Goal: Task Accomplishment & Management: Complete application form

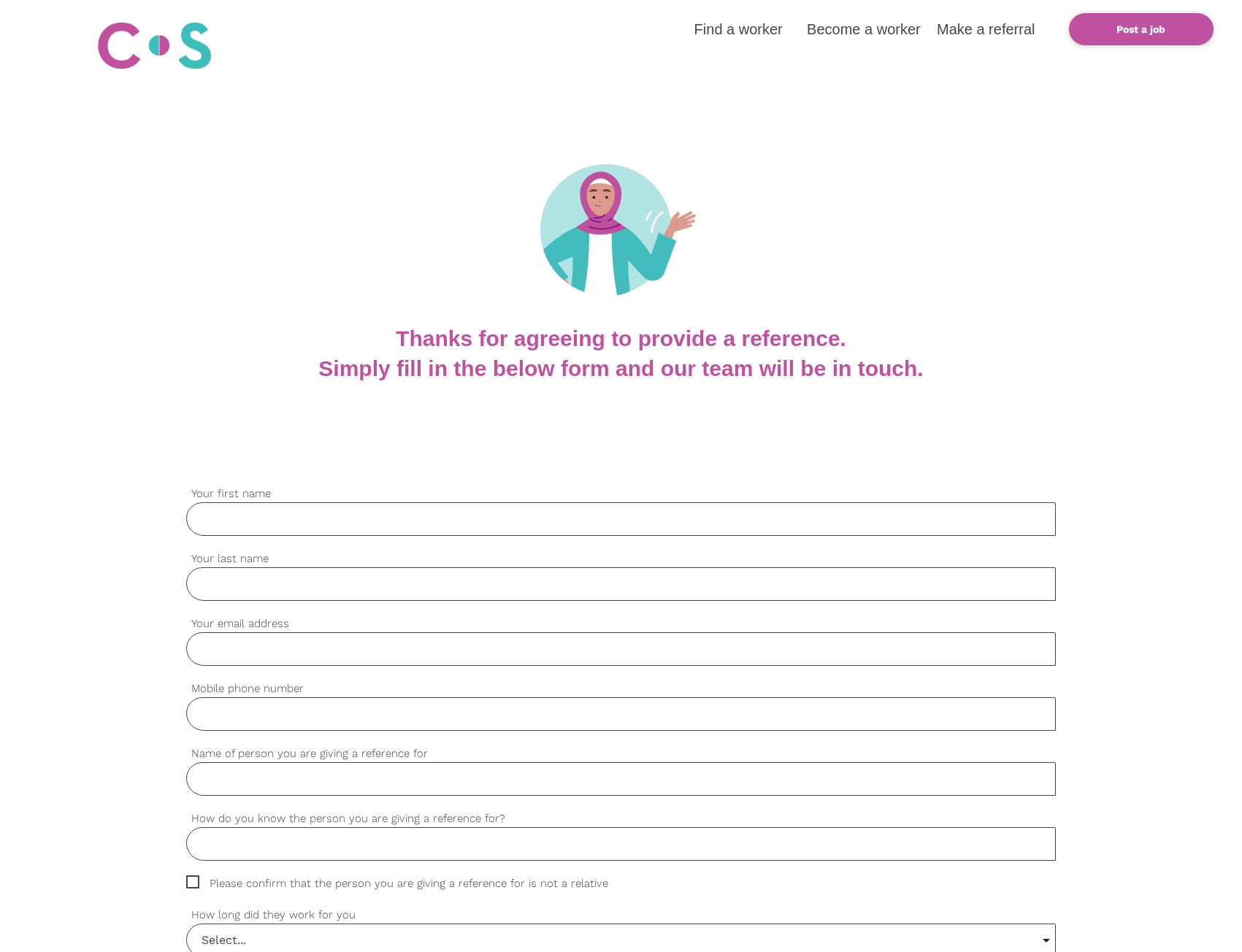
click at [519, 506] on input "Your first name" at bounding box center [621, 519] width 870 height 34
type input "Thomas"
type input "Specht"
type input "thomas@ikss.com.au"
type input "0473661994"
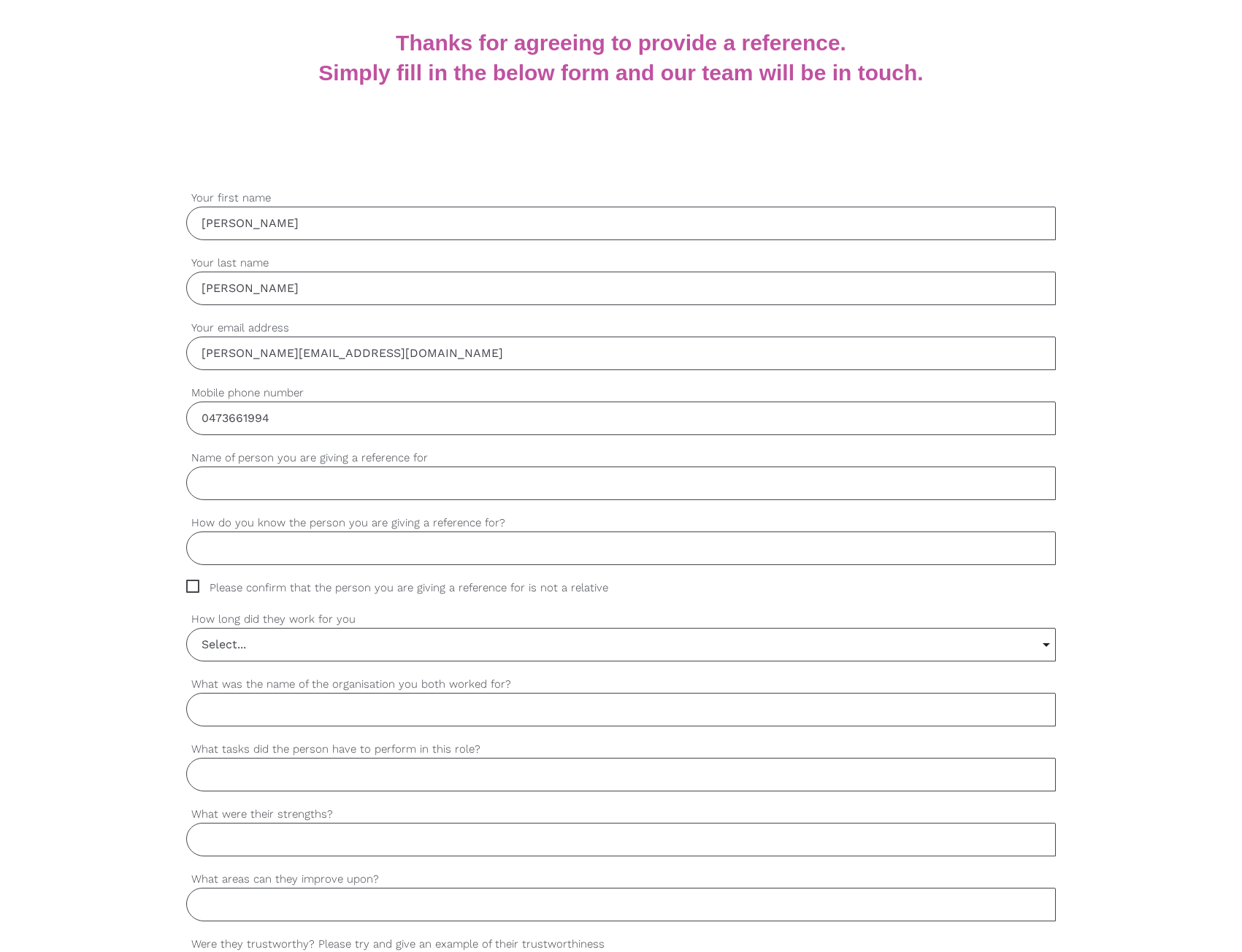
scroll to position [365, 0]
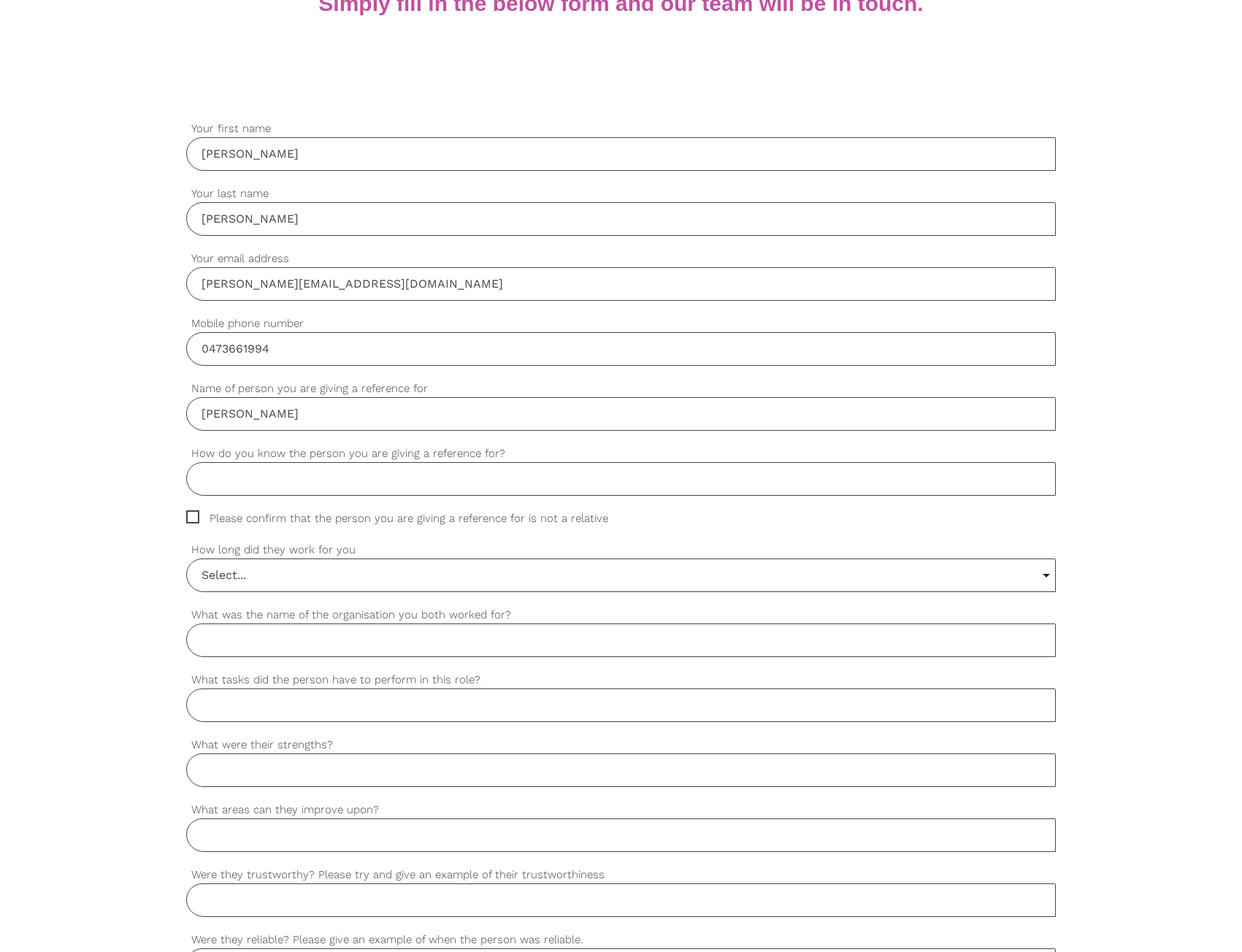
type input "Javiera Bustamante"
click at [249, 464] on input "Work relative" at bounding box center [621, 479] width 870 height 34
click at [249, 466] on input "Work relative" at bounding box center [621, 479] width 870 height 34
type input "Work"
click at [333, 579] on input "Select..." at bounding box center [621, 575] width 868 height 32
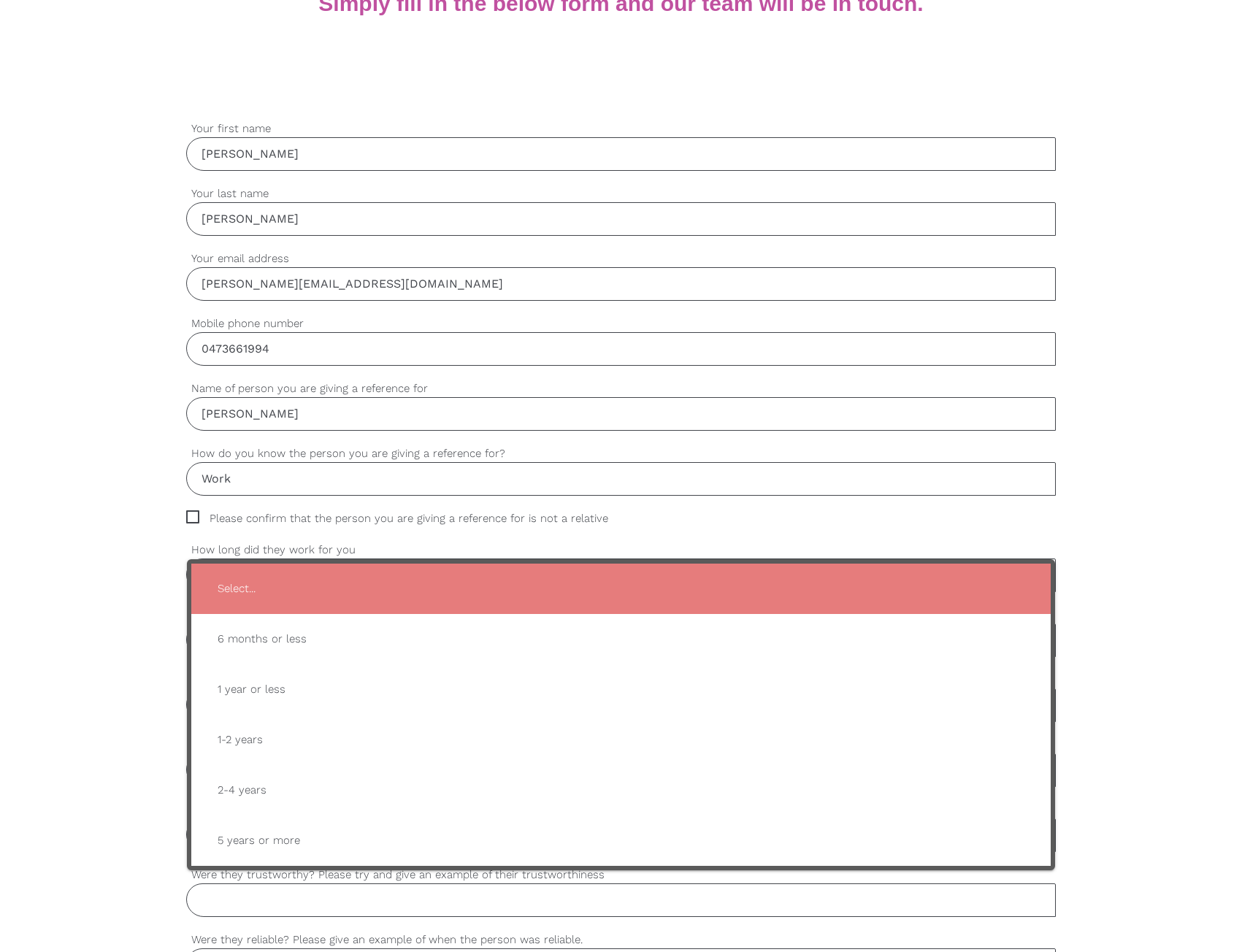
click at [96, 503] on div "settings Thomas Your first name settings Specht Your last name settings thomas@…" at bounding box center [621, 776] width 1242 height 1371
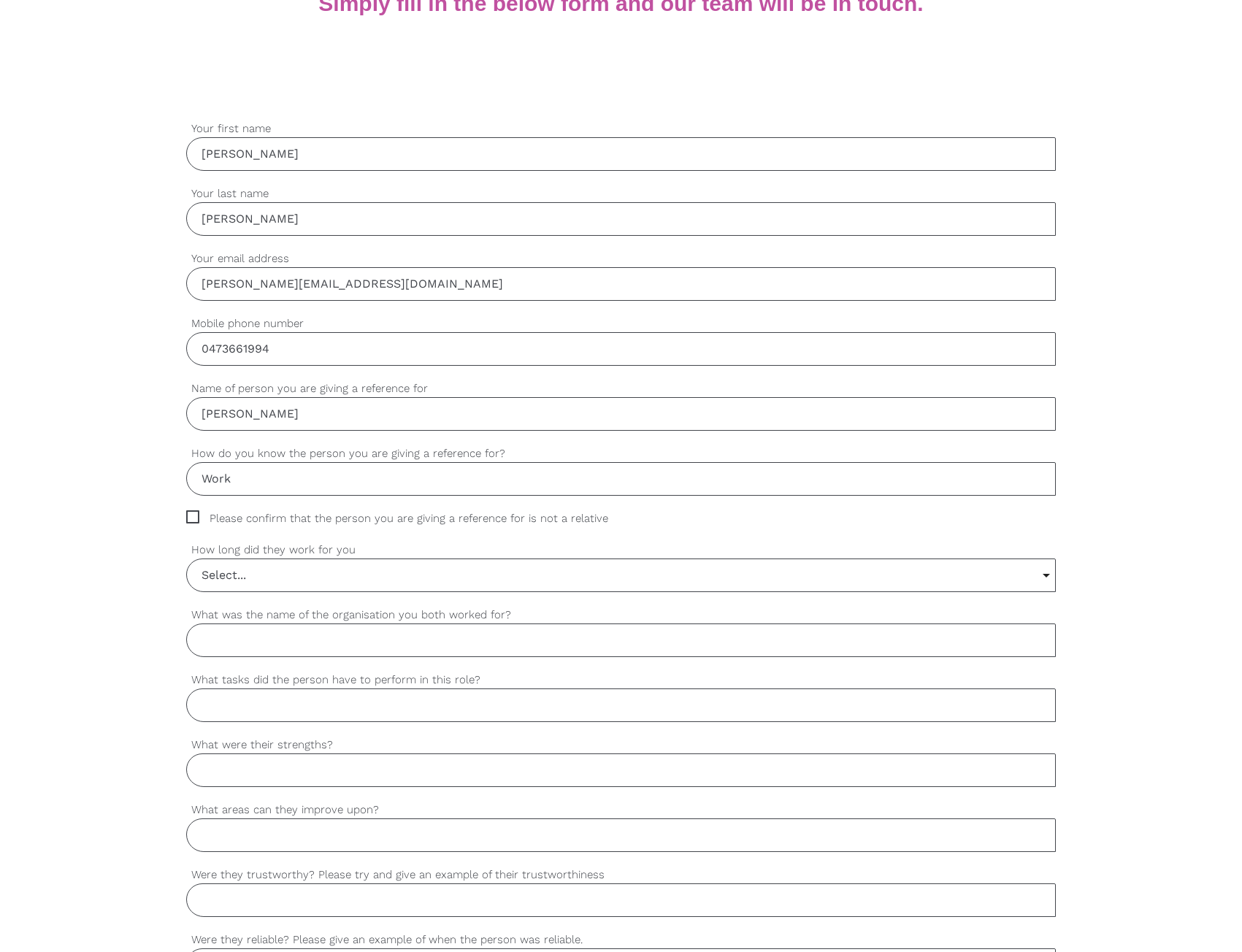
click at [529, 562] on input "Select..." at bounding box center [621, 575] width 868 height 32
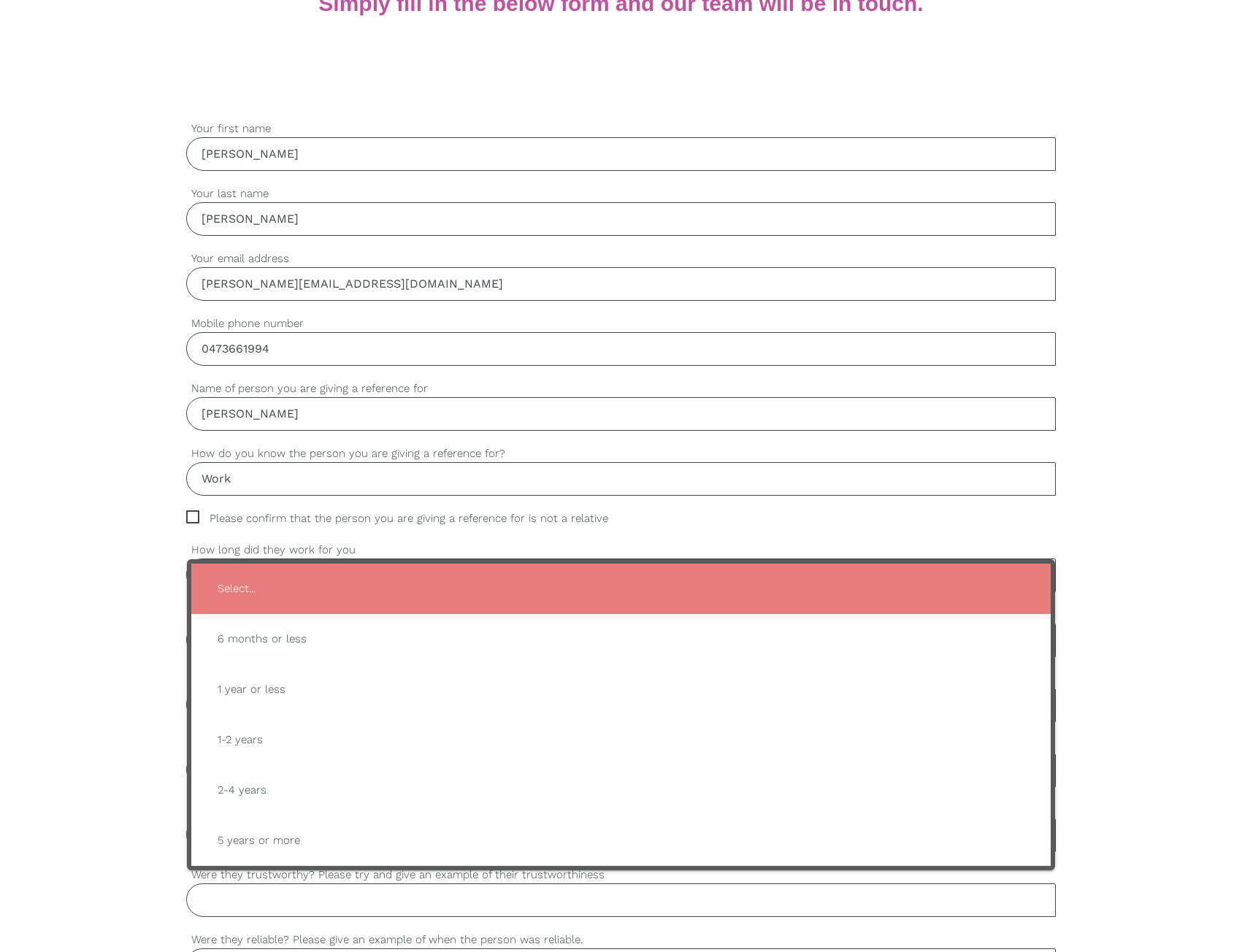
click at [52, 514] on div "settings Thomas Your first name settings Specht Your last name settings thomas@…" at bounding box center [621, 776] width 1242 height 1371
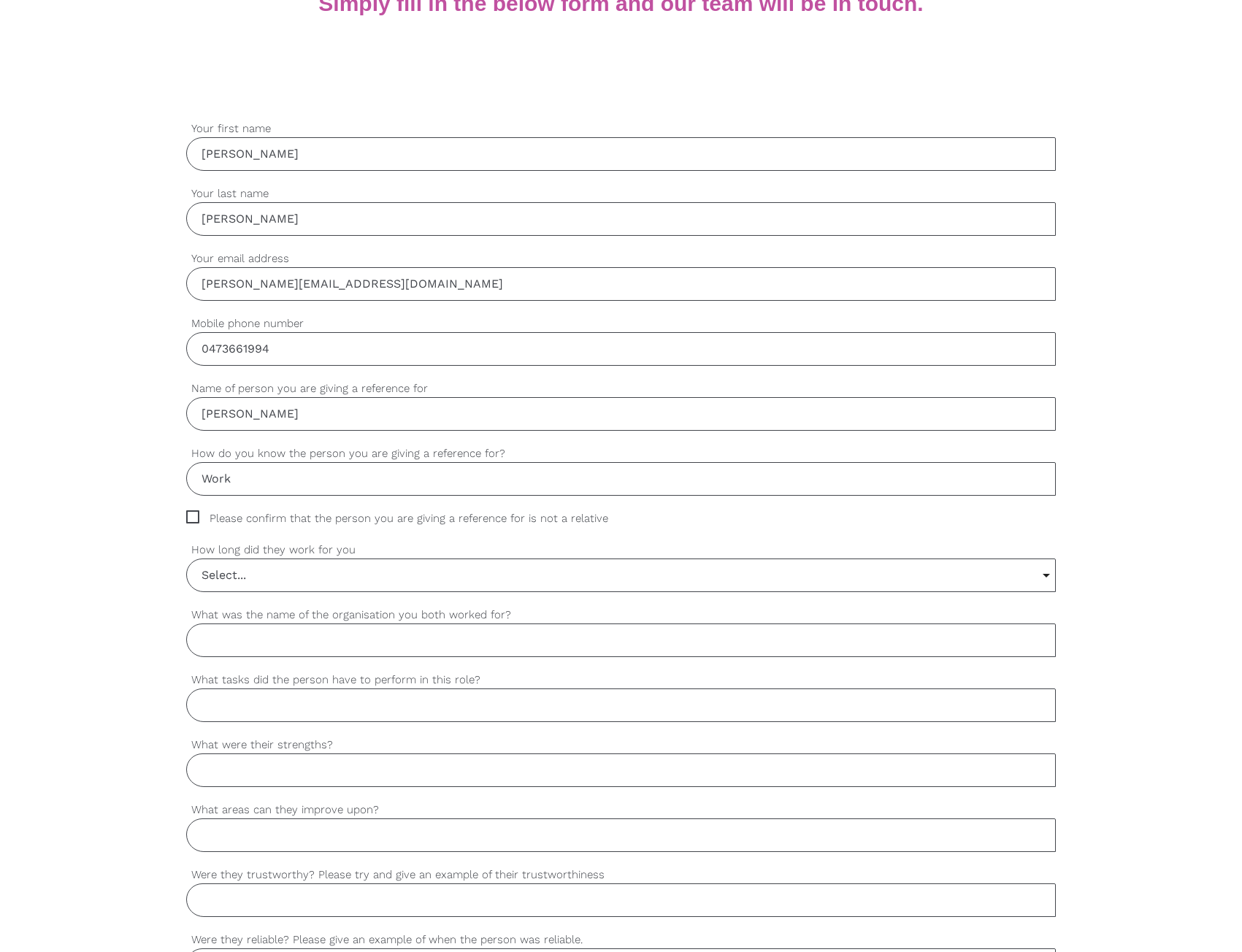
click at [477, 553] on label "How long did they work for you" at bounding box center [621, 550] width 870 height 16
click at [0, 0] on select "Select... 6 months or less 1 year or less 1-2 years 2-4 years 5 years or more" at bounding box center [0, 0] width 0 height 0
click at [428, 568] on input "Select..." at bounding box center [621, 575] width 868 height 32
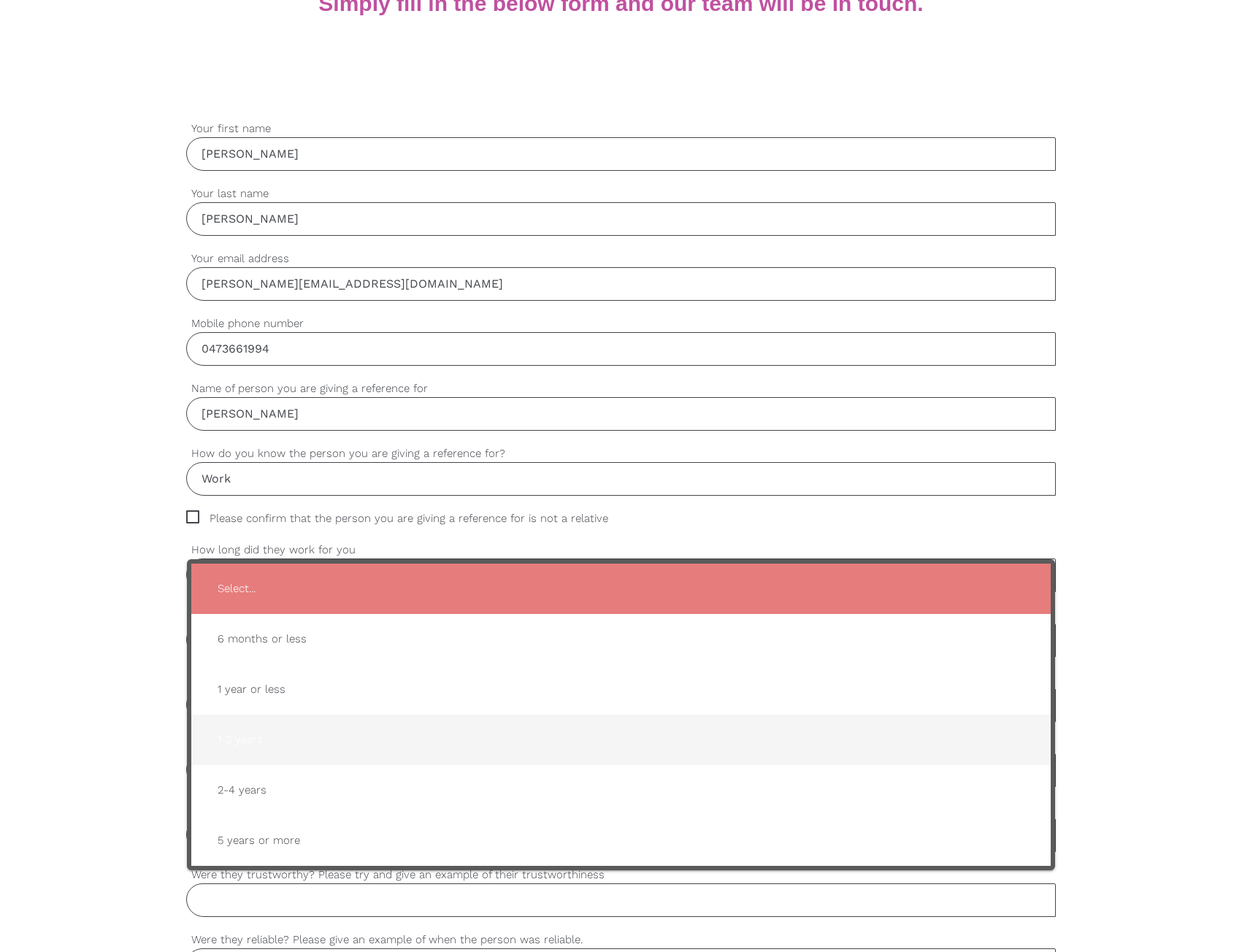
click at [315, 745] on span "1-2 years" at bounding box center [621, 740] width 830 height 36
type input "1-2 years"
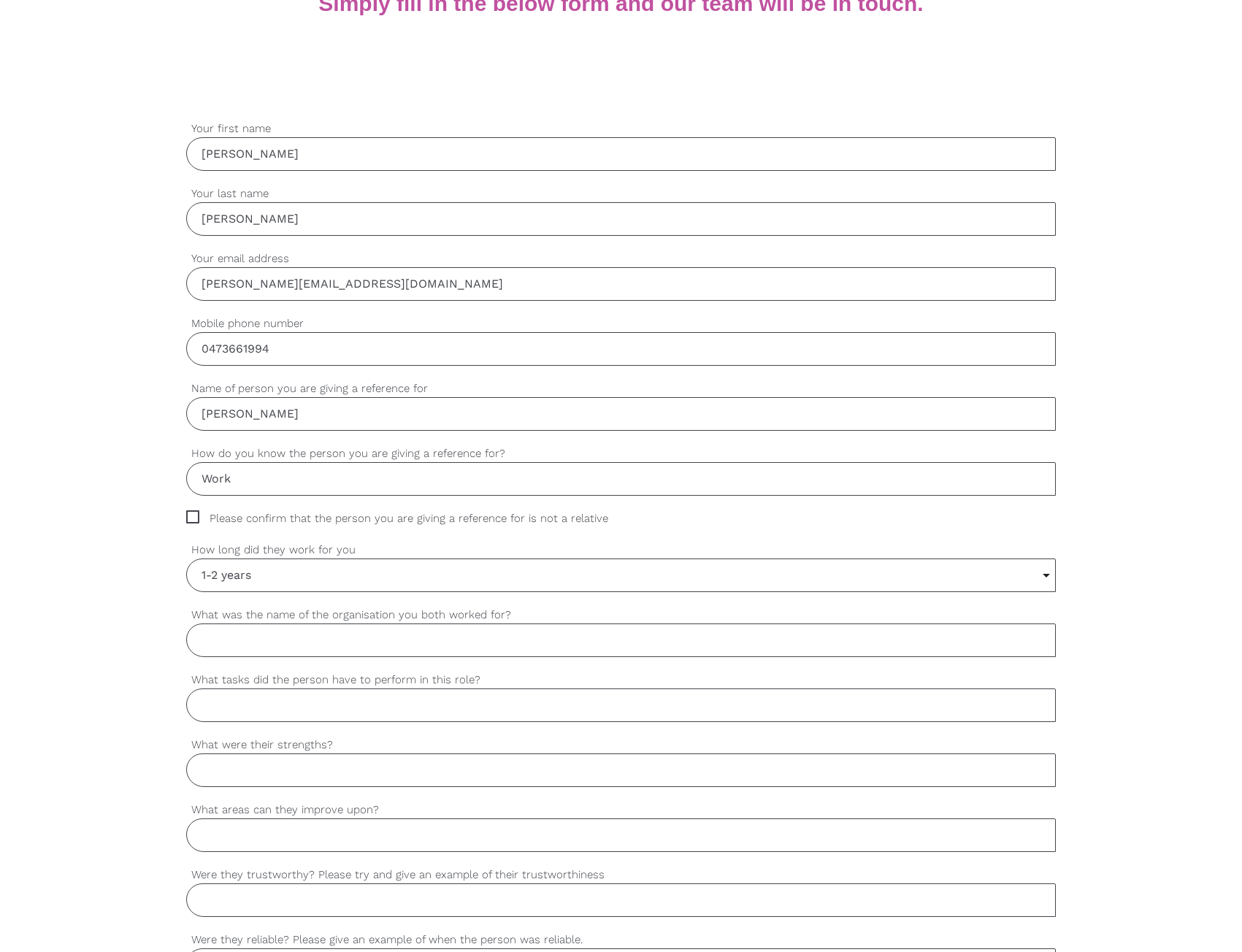
click at [258, 641] on input "What was the name of the organisation you both worked for?" at bounding box center [621, 640] width 870 height 34
click at [353, 637] on input "What was the name of the organisation you both worked for?" at bounding box center [621, 640] width 870 height 34
click at [352, 637] on input "What was the name of the organisation you both worked for?" at bounding box center [621, 640] width 870 height 34
click at [363, 642] on input "What was the name of the organisation you both worked for?" at bounding box center [621, 640] width 870 height 34
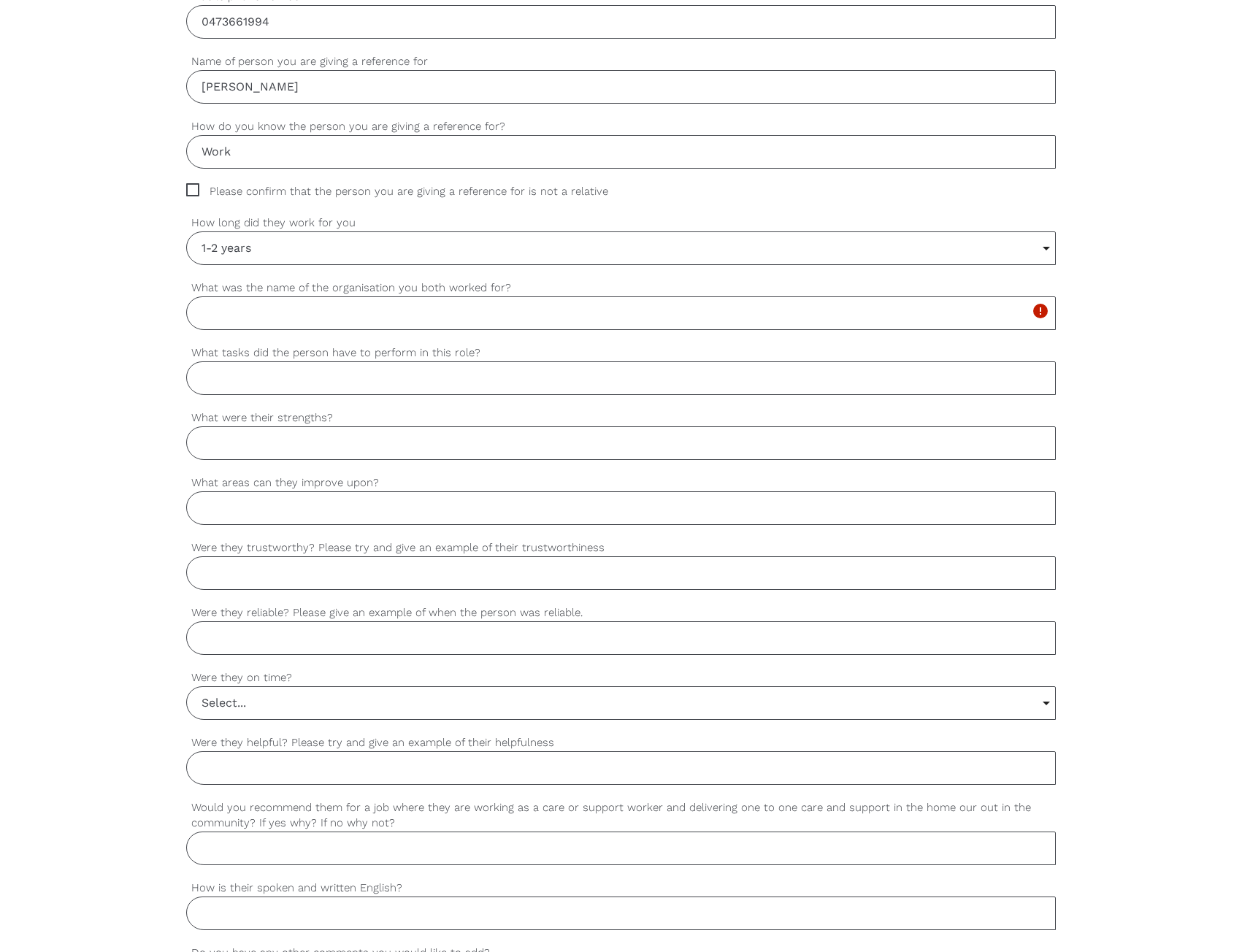
scroll to position [730, 0]
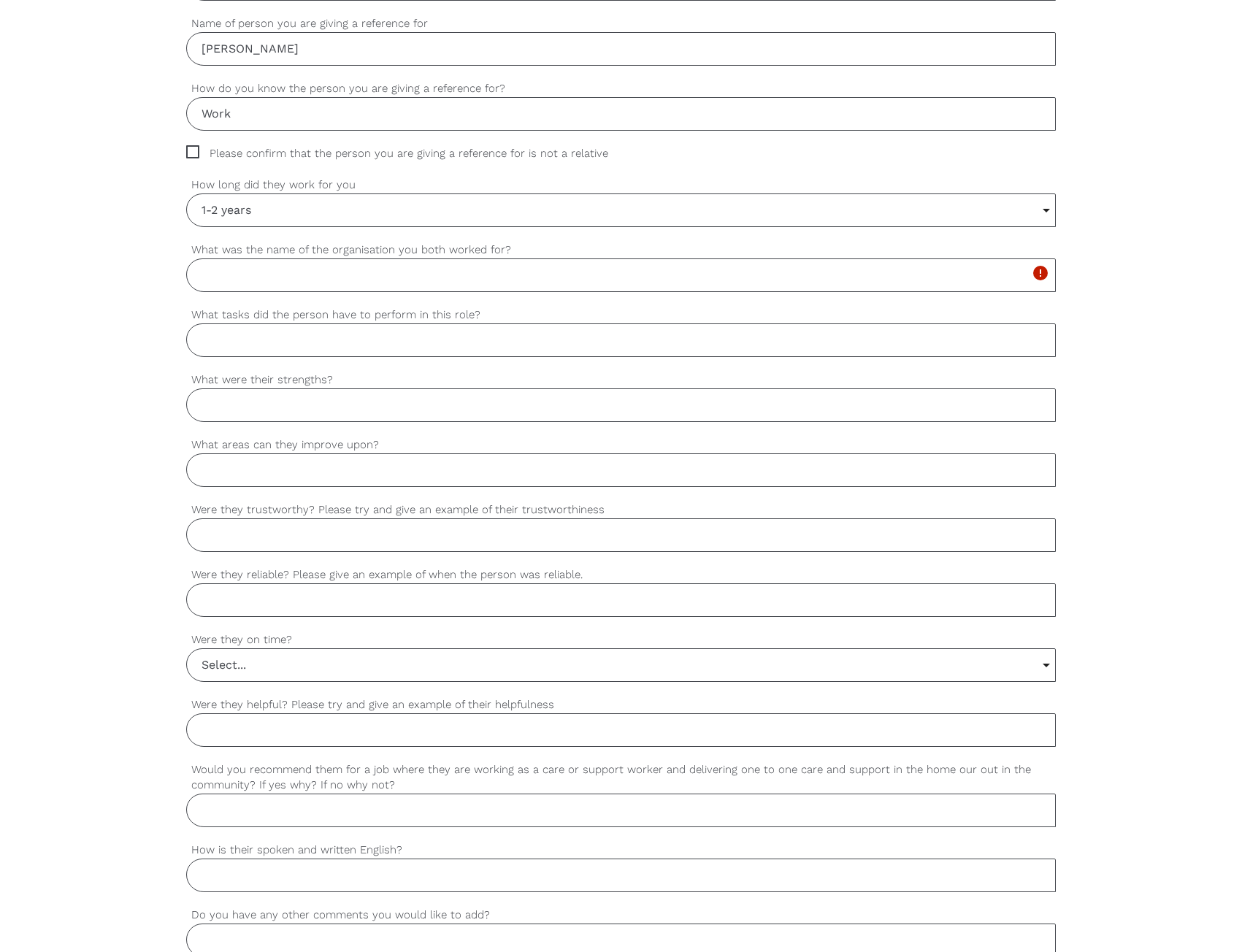
click at [1092, 473] on div "settings Thomas Your first name settings Specht Your last name settings thomas@…" at bounding box center [621, 411] width 1242 height 1371
click at [965, 275] on input "What was the name of the organisation you both worked for?" at bounding box center [621, 275] width 870 height 34
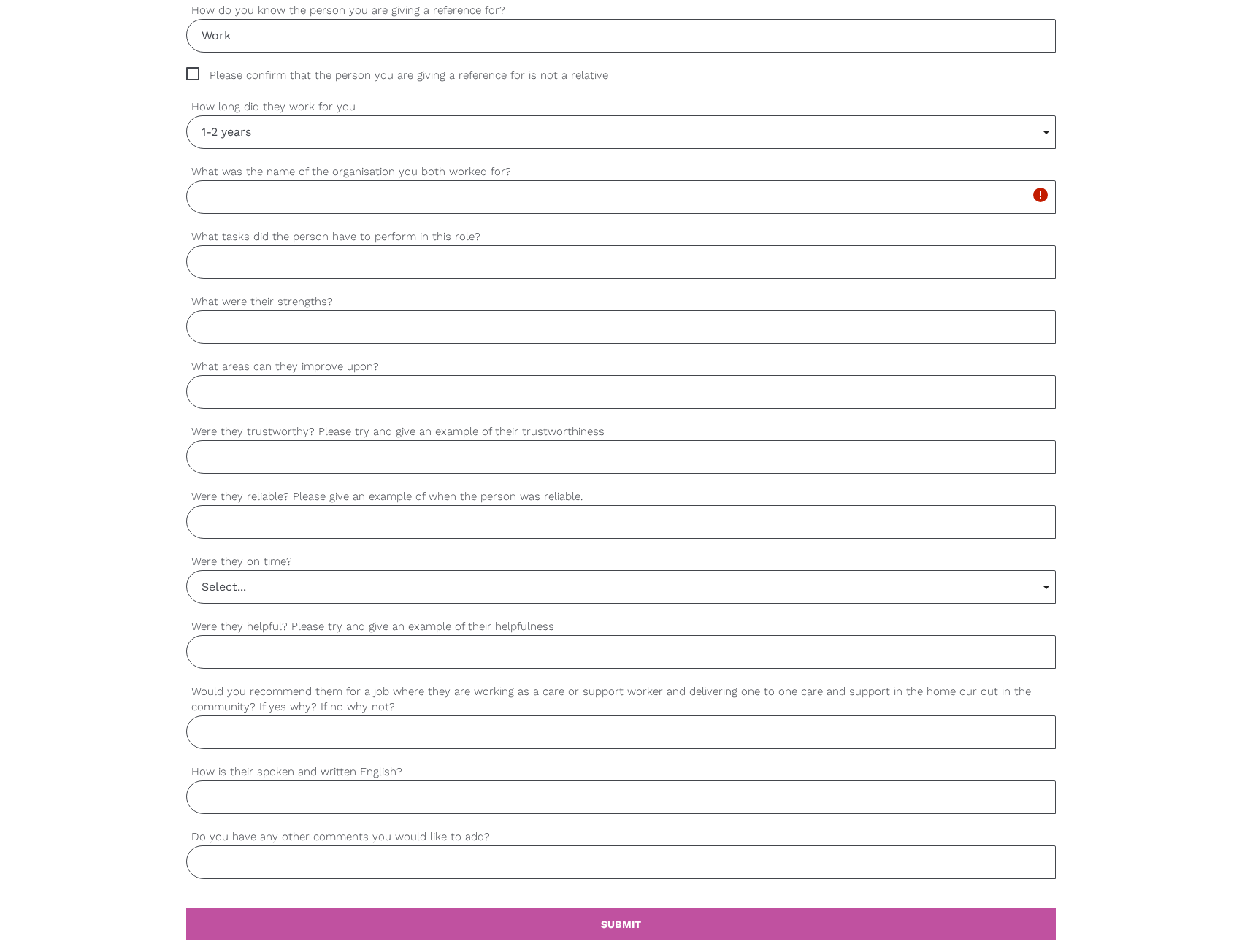
scroll to position [803, 0]
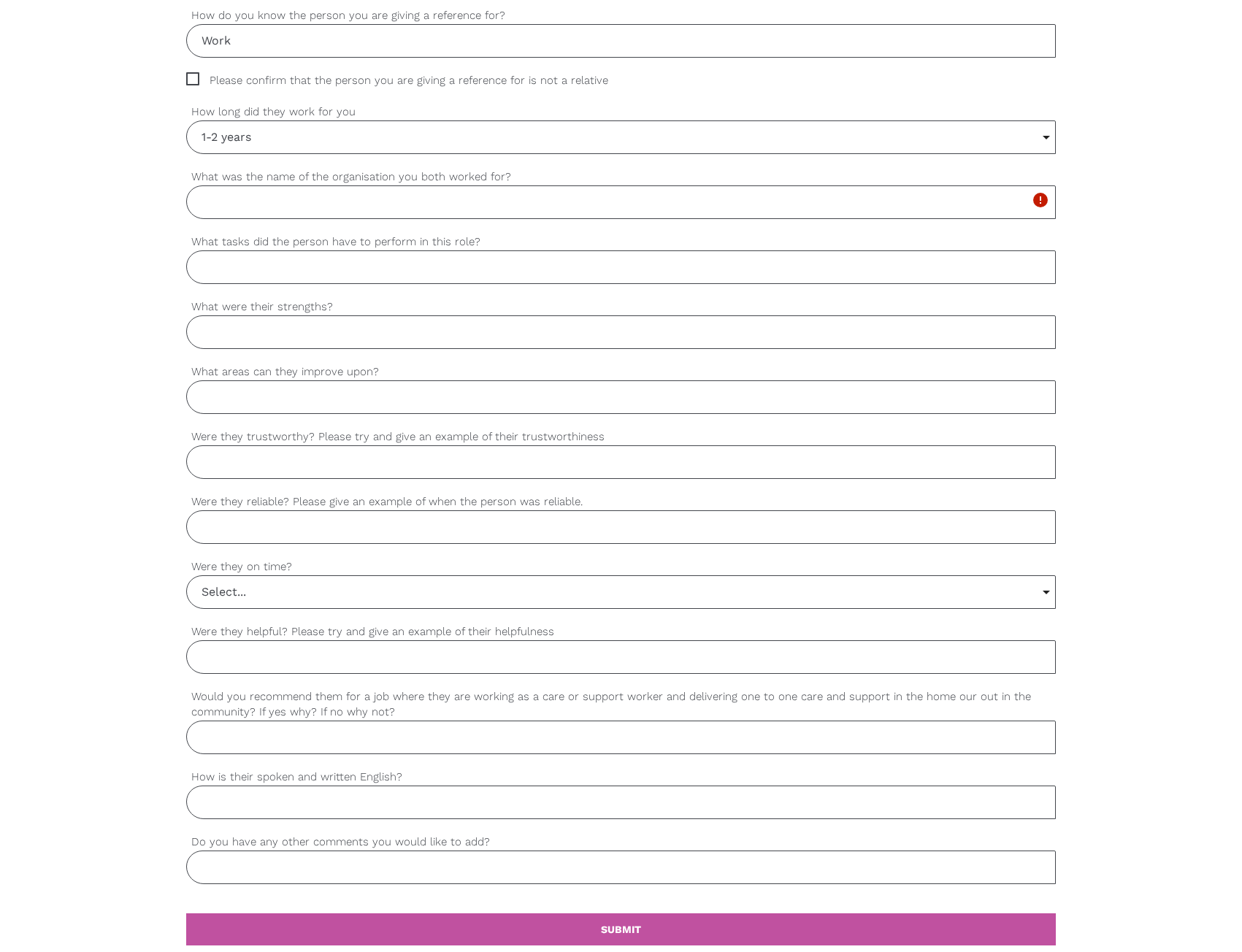
click at [304, 202] on input "What was the name of the organisation you both worked for?" at bounding box center [621, 202] width 870 height 34
paste input "Javiera provided one-on-one support to participants, which included assisting w…"
type input "Javiera provided one-on-one support to participants, which included assisting w…"
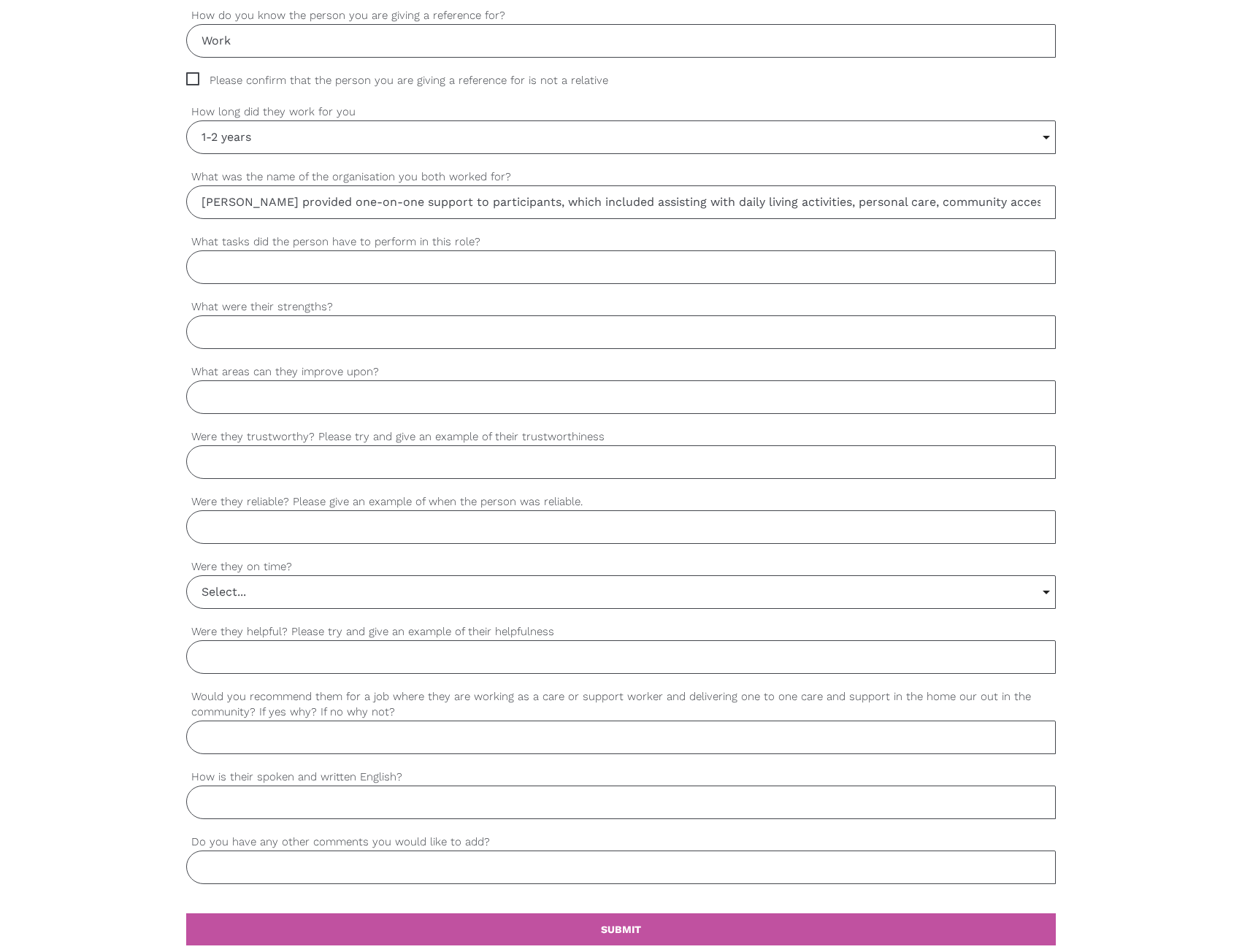
click at [307, 265] on input "What tasks did the person have to perform in this role?" at bounding box center [621, 267] width 870 height 34
paste input "Javiera's greatest strength is her background as an emergency hospital nurse, w…"
type input "Javiera's greatest strength is her background as an emergency hospital nurse, w…"
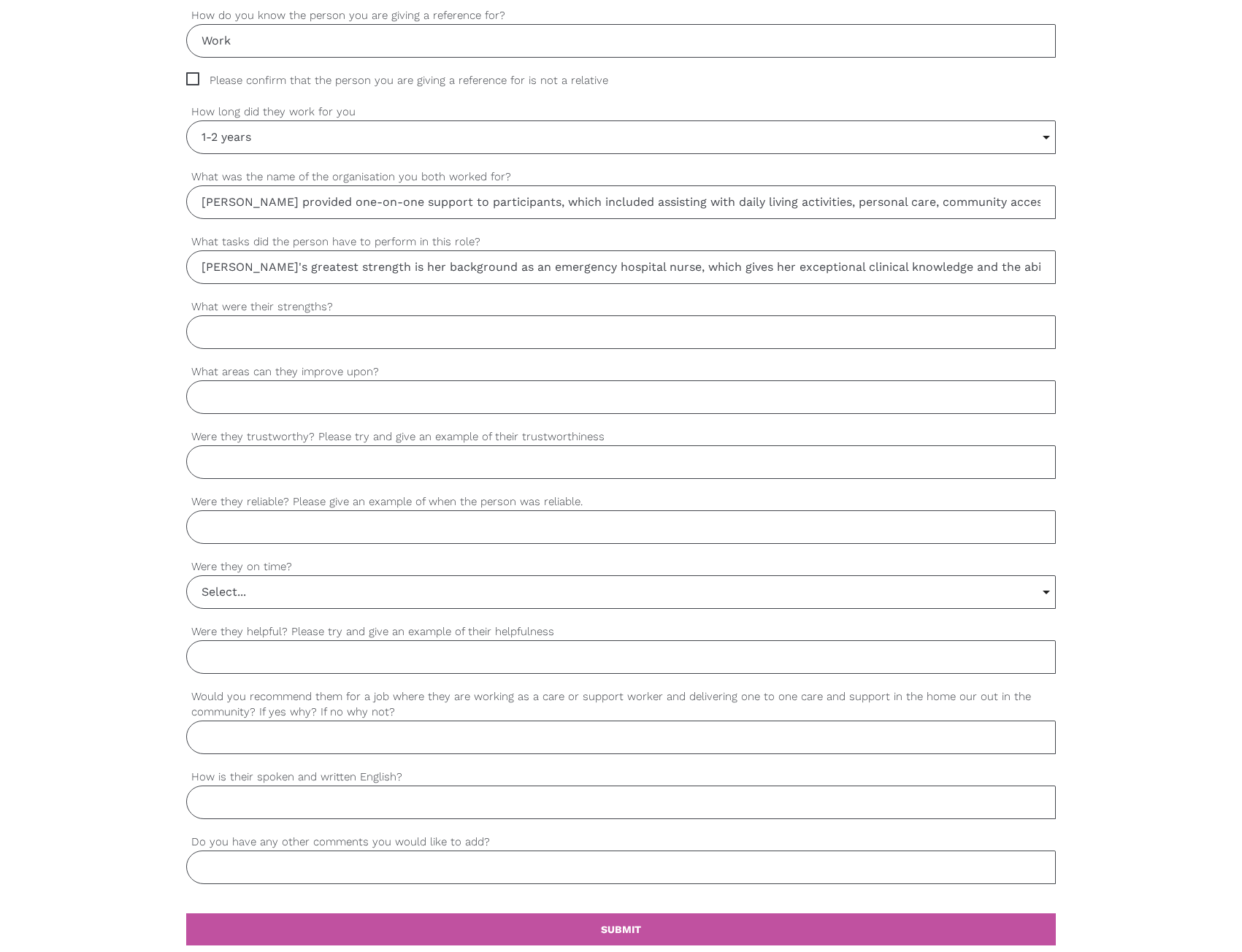
drag, startPoint x: 430, startPoint y: 281, endPoint x: 2, endPoint y: 274, distance: 428.1
click at [2, 274] on div "settings Thomas Your first name settings Specht Your last name settings thomas@…" at bounding box center [621, 338] width 1242 height 1371
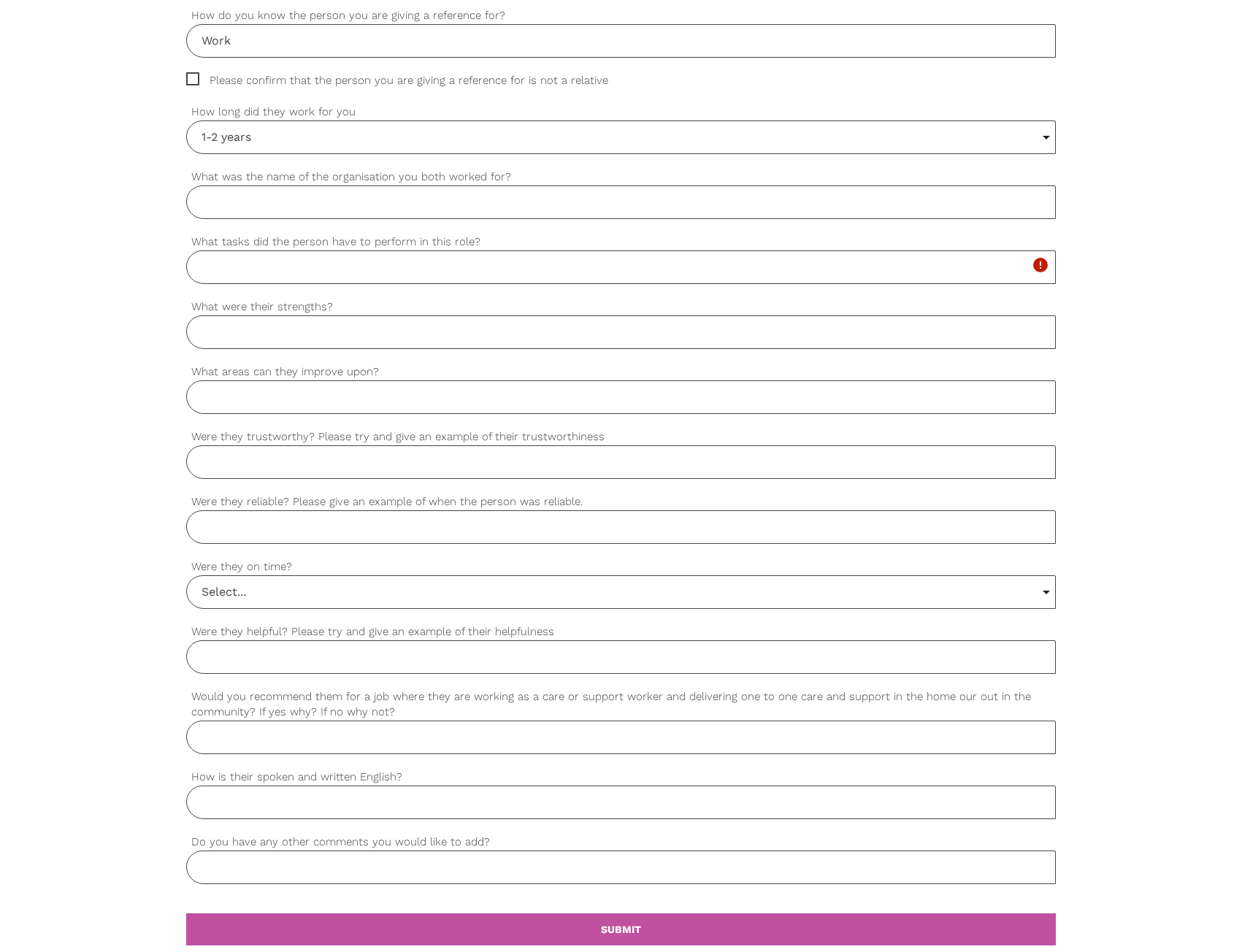
click at [288, 271] on input "What tasks did the person have to perform in this role?" at bounding box center [621, 267] width 870 height 34
click at [307, 318] on input "What were their strengths?" at bounding box center [621, 332] width 870 height 34
paste input "Javiera's greatest strength is her background as an emergency hospital nurse, w…"
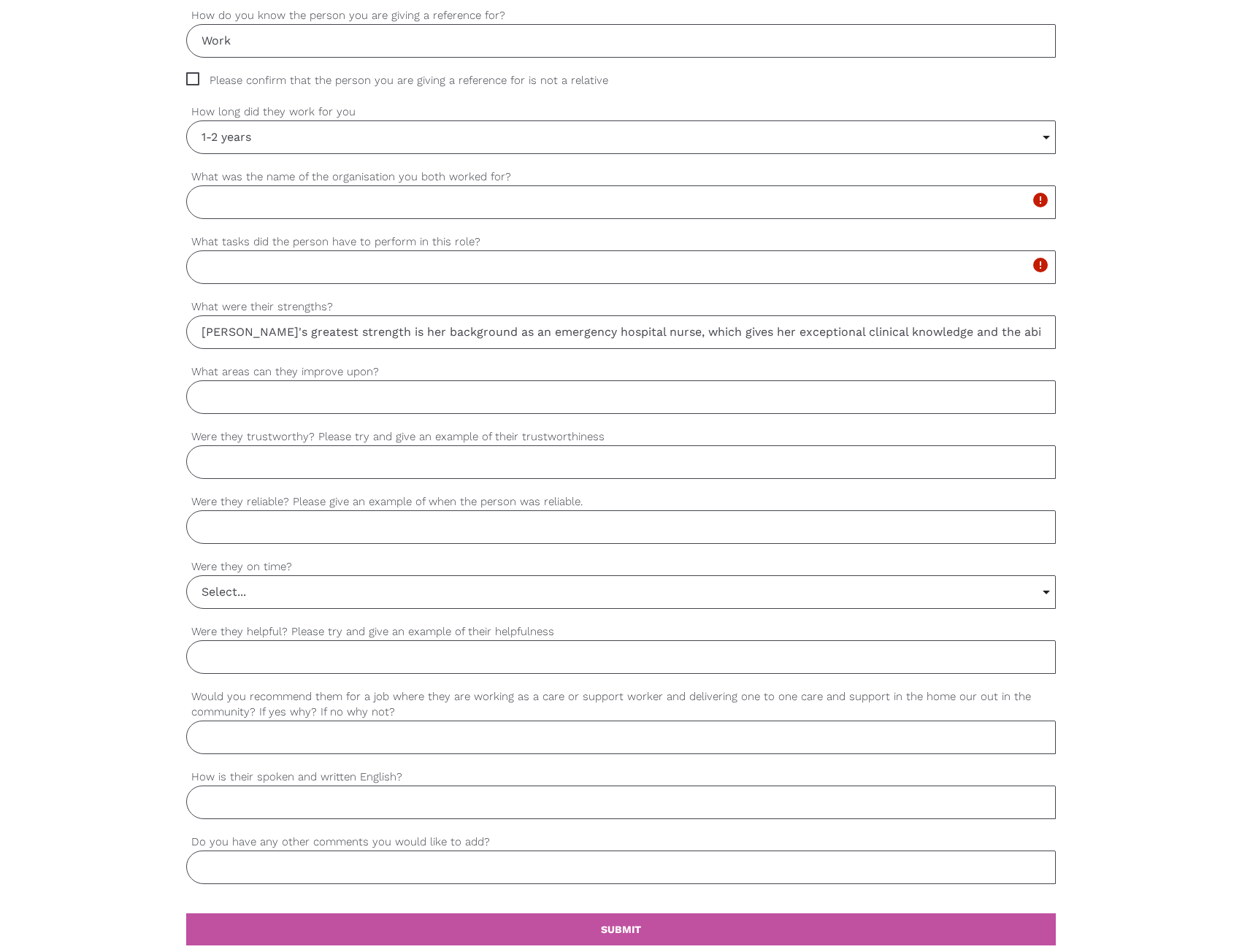
drag, startPoint x: 277, startPoint y: 341, endPoint x: 52, endPoint y: 340, distance: 225.0
click at [52, 340] on div "settings Thomas Your first name settings Specht Your last name settings thomas@…" at bounding box center [621, 338] width 1242 height 1371
click at [449, 340] on input "Javiera's greatest strength is her background as an emergency hospital nurse, w…" at bounding box center [621, 332] width 870 height 34
type input "Javiera's greatest strength is her background as an emergency hospital nurse, w…"
click at [273, 268] on input "What tasks did the person have to perform in this role?" at bounding box center [621, 267] width 870 height 34
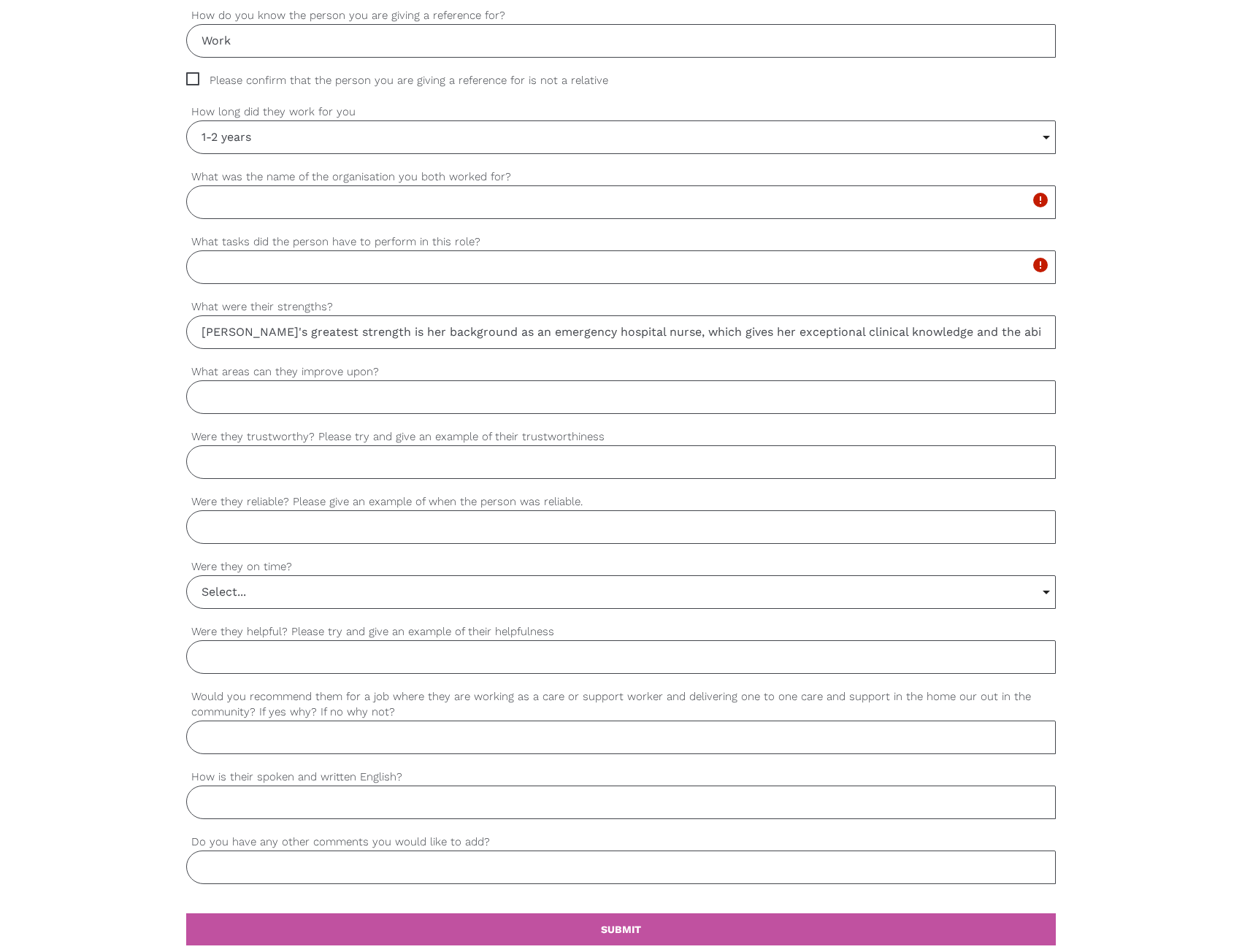
paste input "Javiera provided one-on-one support to participants, which included assisting w…"
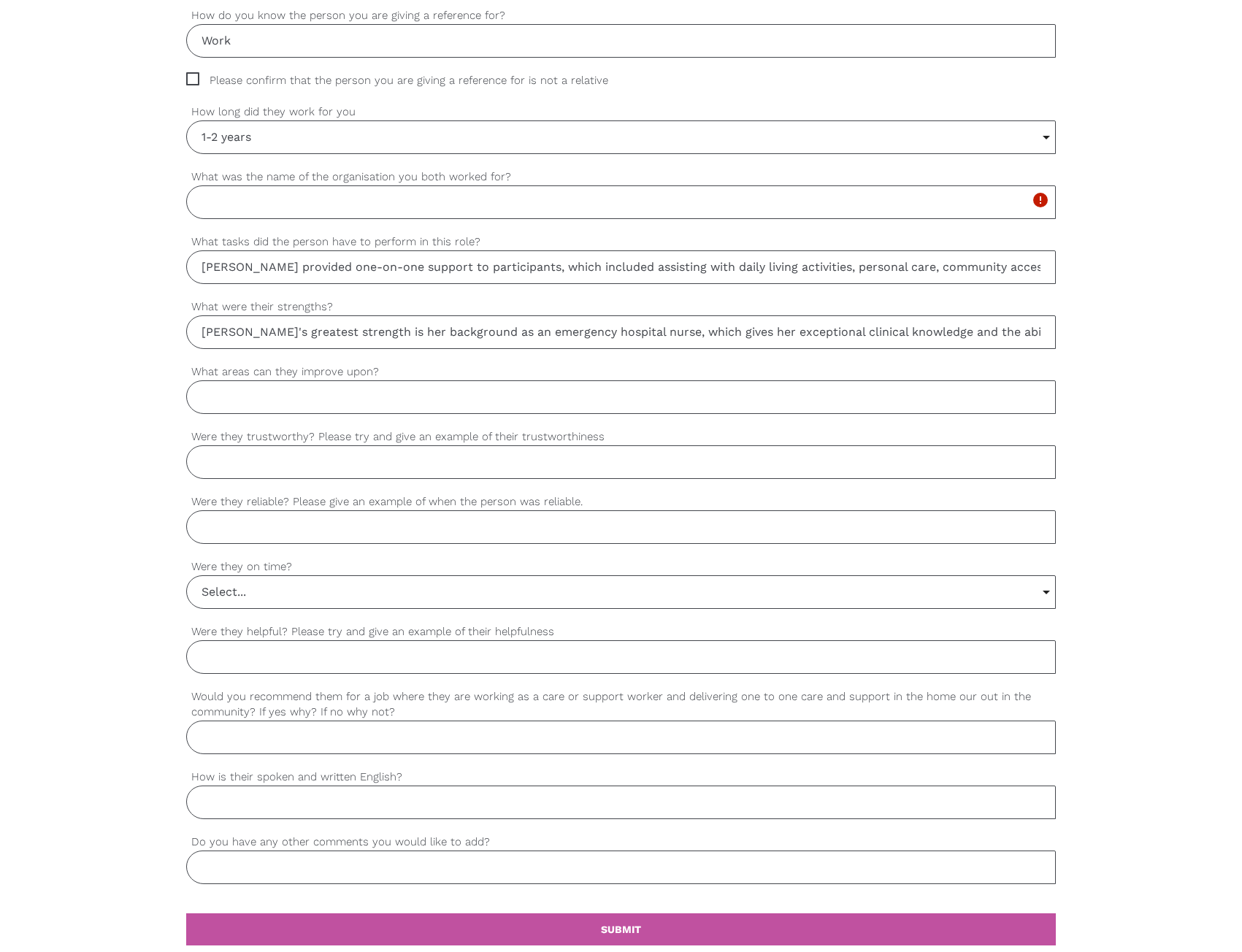
scroll to position [0, 948]
type input "Javiera provided one-on-one support to participants, which included assisting w…"
click at [365, 203] on input "What was the name of the organisation you both worked for?" at bounding box center [621, 202] width 870 height 34
click at [377, 414] on input "What areas can they improve upon?" at bounding box center [621, 397] width 870 height 34
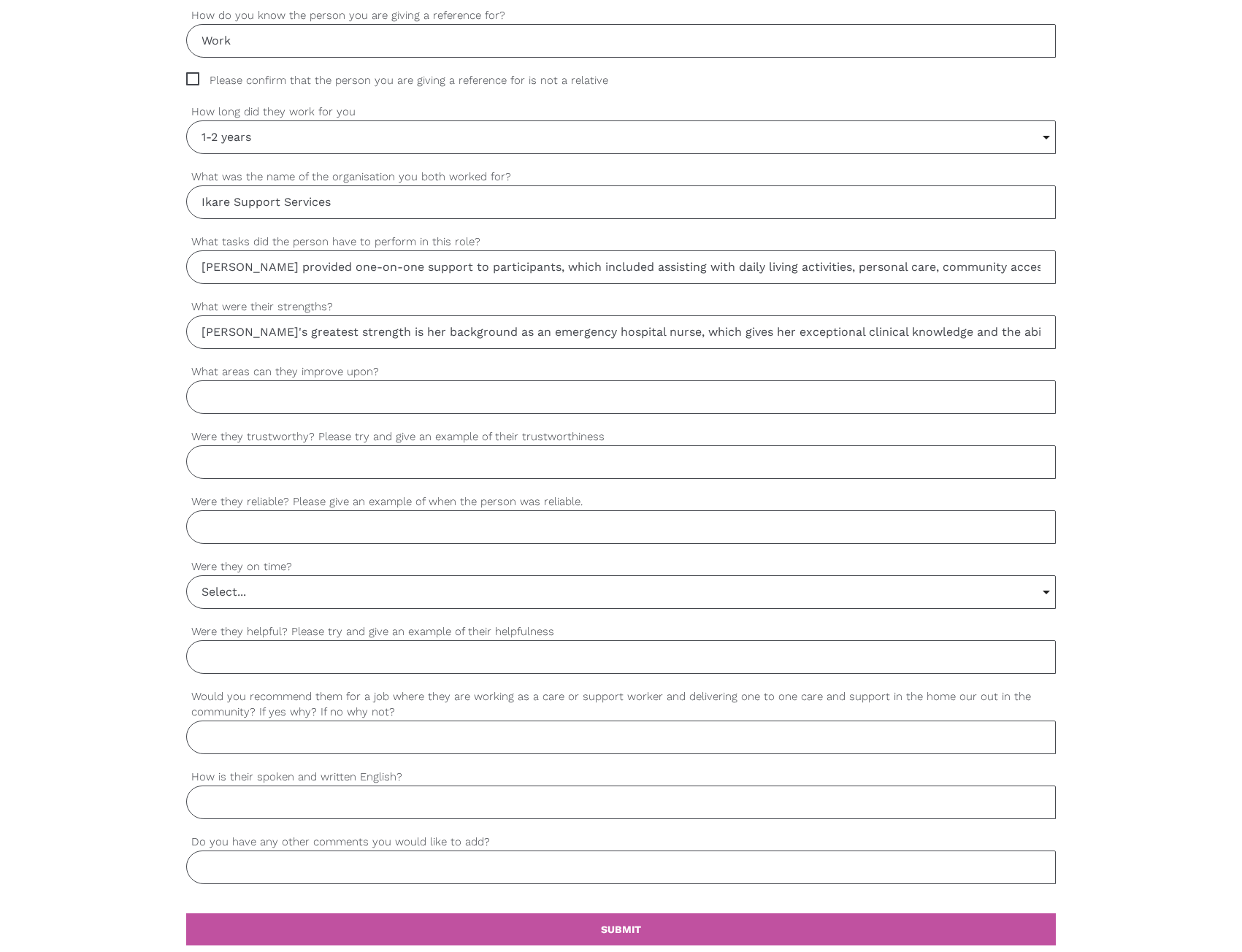
click at [200, 198] on input "Ikare Support Services" at bounding box center [621, 202] width 870 height 34
type input "ikare Support Services"
drag, startPoint x: 563, startPoint y: 367, endPoint x: 574, endPoint y: 369, distance: 11.2
click at [562, 368] on label "What areas can they improve upon?" at bounding box center [621, 372] width 870 height 16
click at [562, 381] on input "What areas can they improve upon?" at bounding box center [621, 397] width 870 height 34
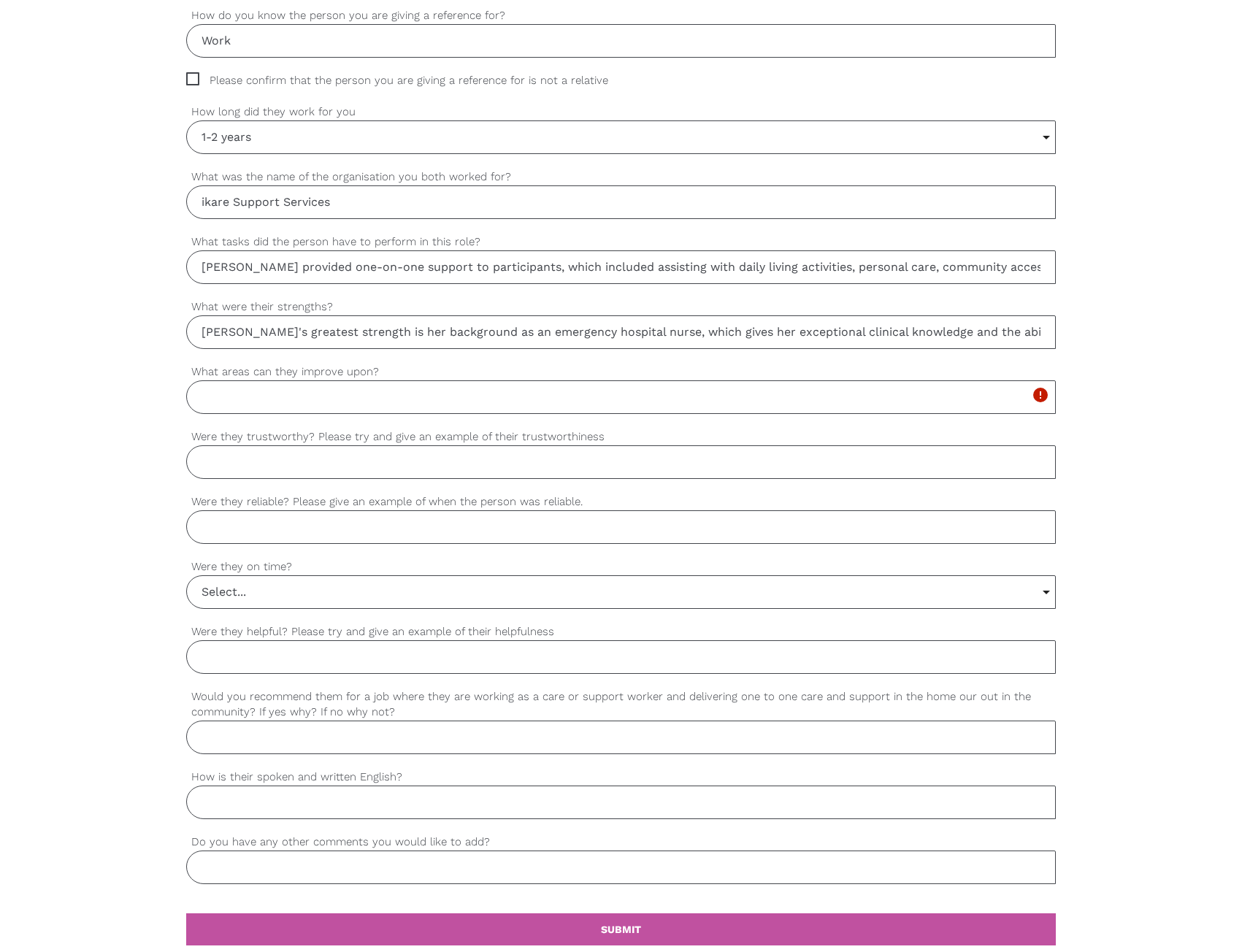
paste input "Javiera's greatest strength is her background as an emergency hospital nurse, w…"
type input "Javiera's greatest strength is her background as an emergency hospital nurse, w…"
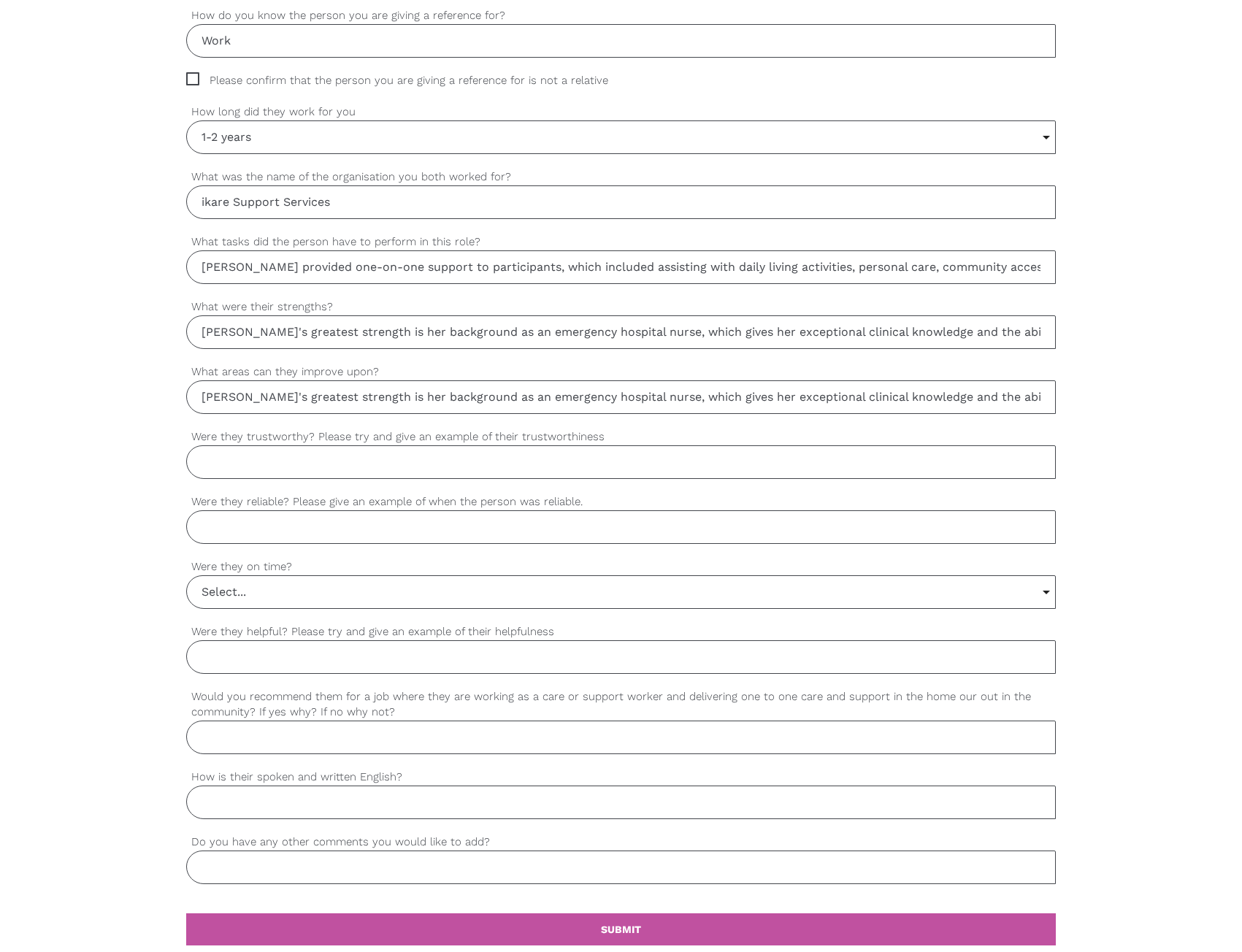
drag, startPoint x: 264, startPoint y: 393, endPoint x: 2, endPoint y: 412, distance: 262.7
click at [2, 412] on div "settings Thomas Your first name settings Specht Your last name settings thomas@…" at bounding box center [621, 338] width 1242 height 1371
drag, startPoint x: 291, startPoint y: 405, endPoint x: 300, endPoint y: 403, distance: 9.2
click at [291, 406] on input "Javiera's greatest strength is her background as an emergency hospital nurse, w…" at bounding box center [621, 397] width 870 height 34
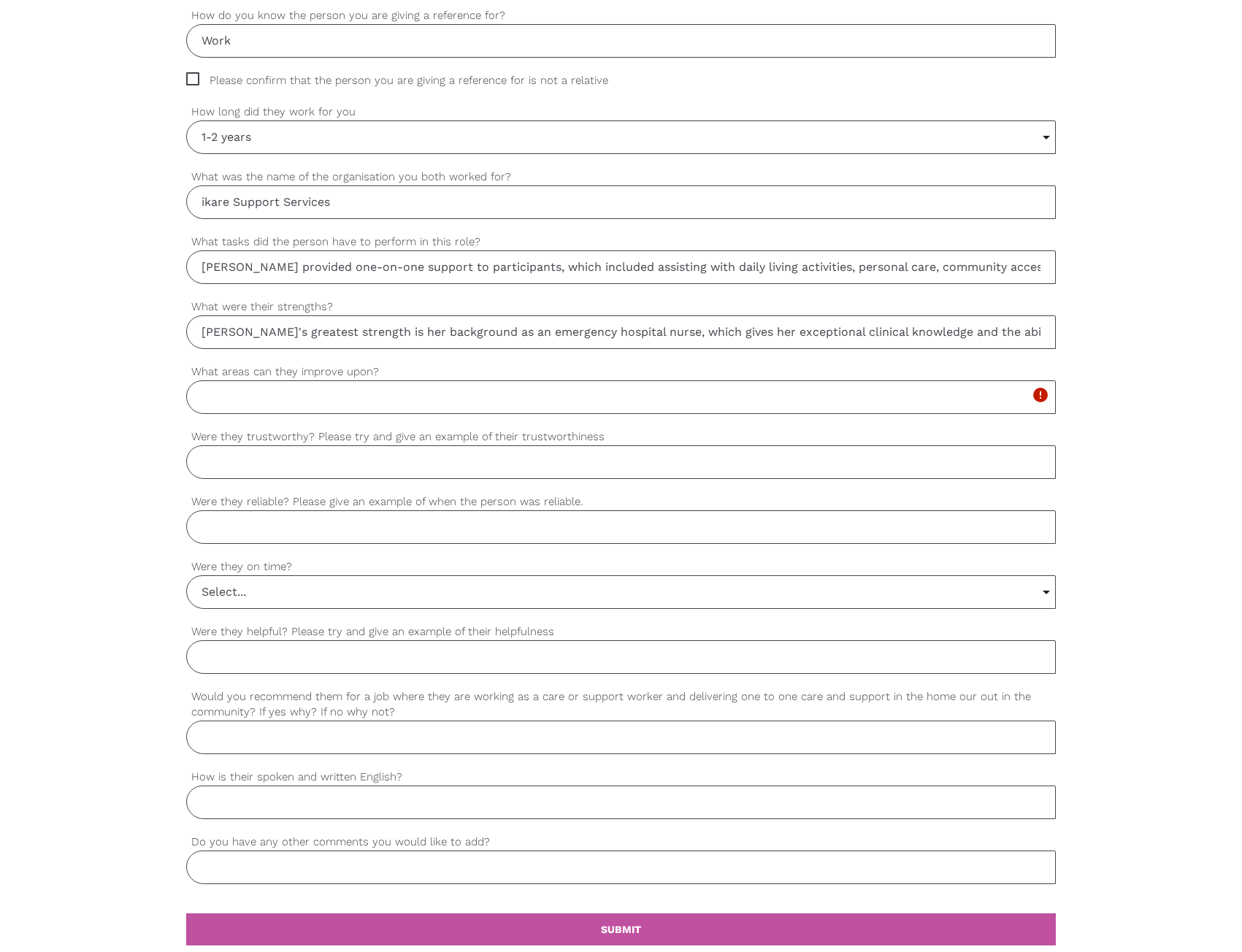
paste input "Javiera has consistently performed at a very high standard. I have not identifi…"
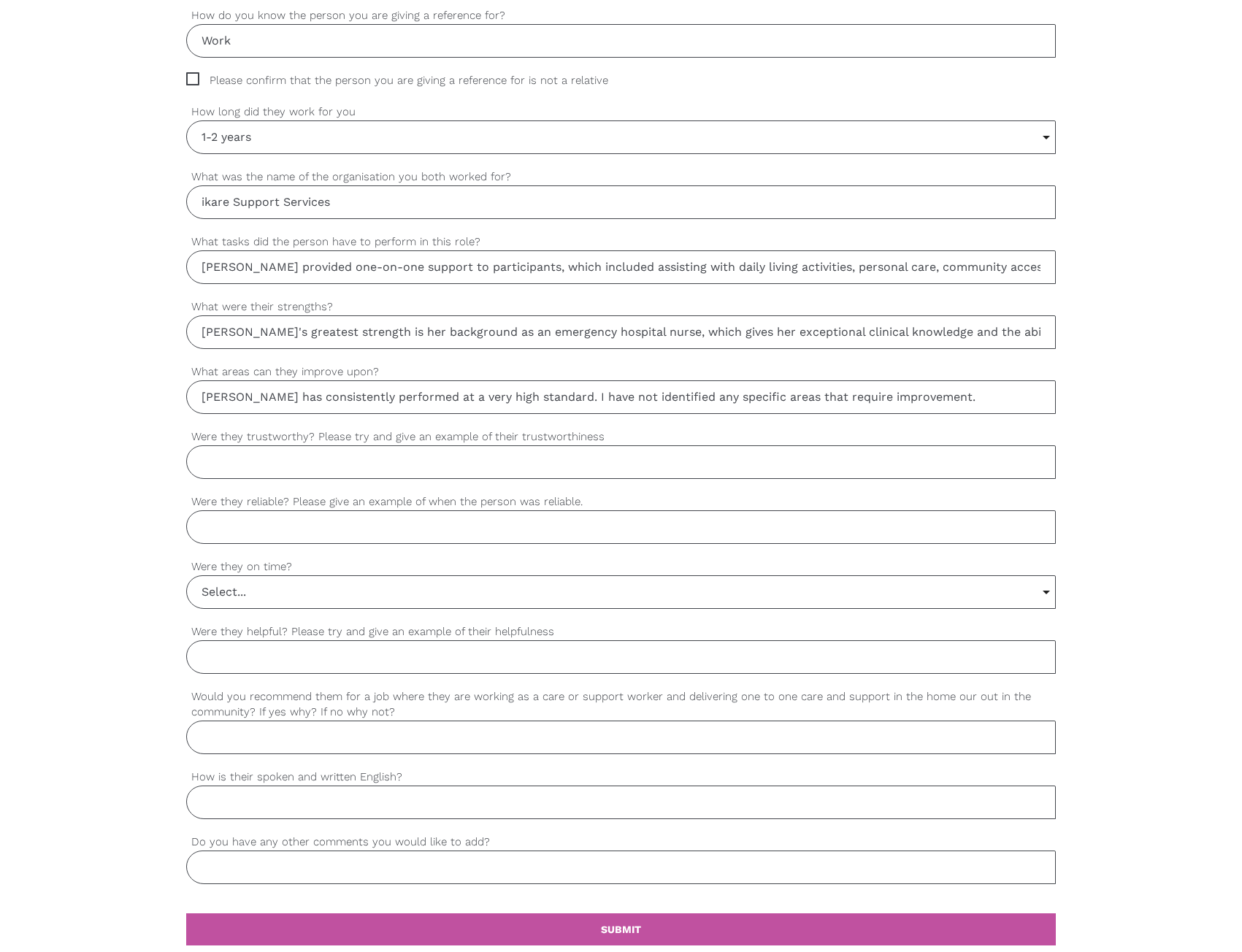
type input "Javiera has consistently performed at a very high standard. I have not identifi…"
click at [277, 462] on input "Were they trustworthy? Please try and give an example of their trustworthiness" at bounding box center [621, 461] width 870 height 34
paste input "Yes, she is extremely trustworthy. Javiera consistently demonstrated integrity …"
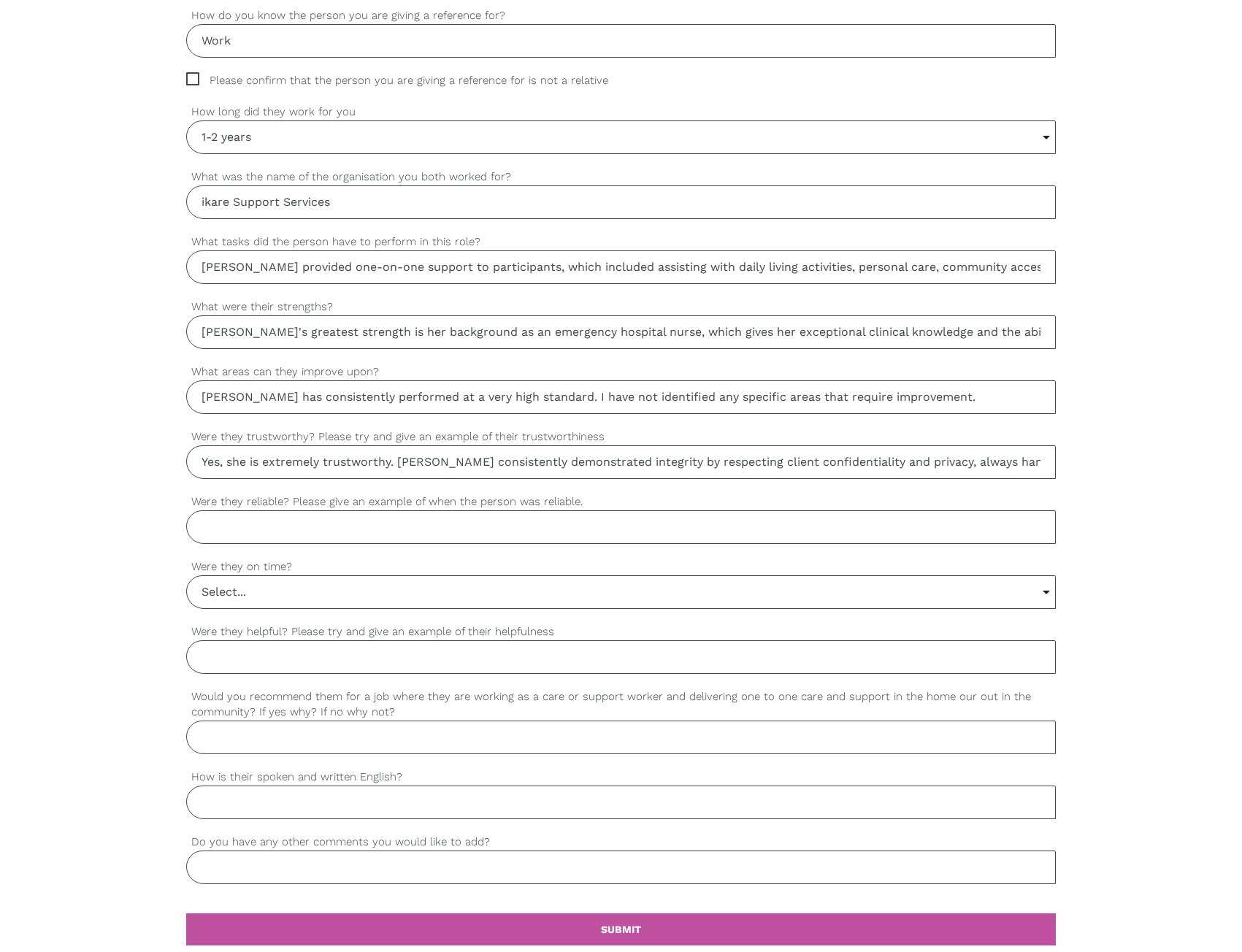
drag, startPoint x: 263, startPoint y: 465, endPoint x: 2, endPoint y: 464, distance: 261.0
click at [2, 464] on div "settings Thomas Your first name settings Specht Your last name settings thomas@…" at bounding box center [621, 338] width 1242 height 1371
click at [298, 465] on input "Yes, she is extremely trustworthy. Javiera consistently demonstrated integrity …" at bounding box center [621, 461] width 870 height 34
click at [243, 471] on input "Yes, she is extremely trustworthy. Javiera consistently demonstrated integrity …" at bounding box center [621, 461] width 870 height 34
click at [243, 463] on input "Yes, she is extremely trustworthy. Javiera consistently demonstrated integrity …" at bounding box center [621, 461] width 870 height 34
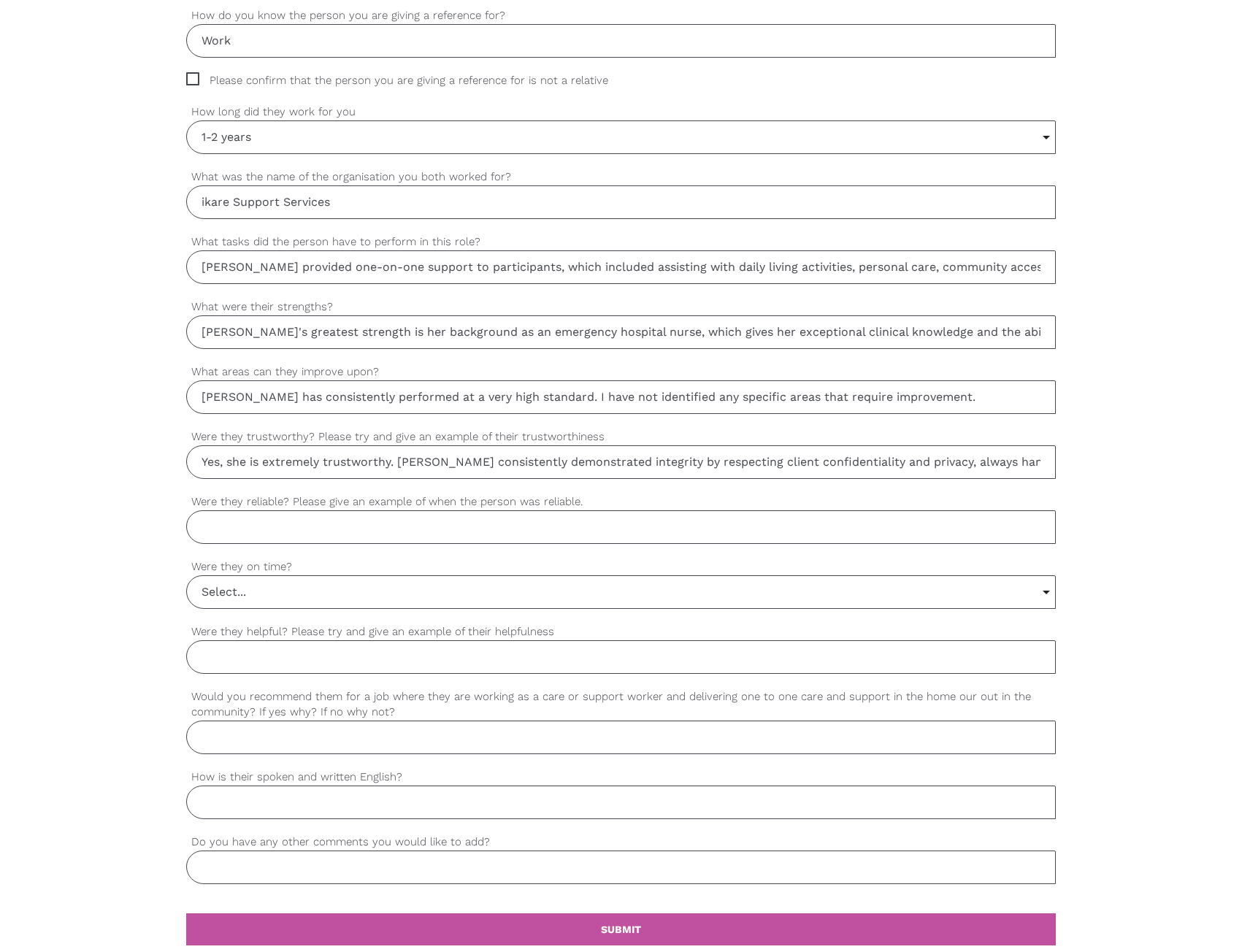
drag, startPoint x: 231, startPoint y: 464, endPoint x: 150, endPoint y: 464, distance: 81.0
click at [150, 464] on div "settings Thomas Your first name settings Specht Your last name settings thomas@…" at bounding box center [621, 338] width 1242 height 1371
click at [313, 479] on input "She is extremely trustworthy. Javiera consistently demonstrated integrity by re…" at bounding box center [621, 461] width 870 height 34
click at [285, 470] on input "She is extremely trustworthy. Javiera consistently demonstrated integrity by re…" at bounding box center [621, 461] width 870 height 34
click at [270, 472] on input "She is extremely trustworthy. Javiera consistently demonstrated integrity by re…" at bounding box center [621, 461] width 870 height 34
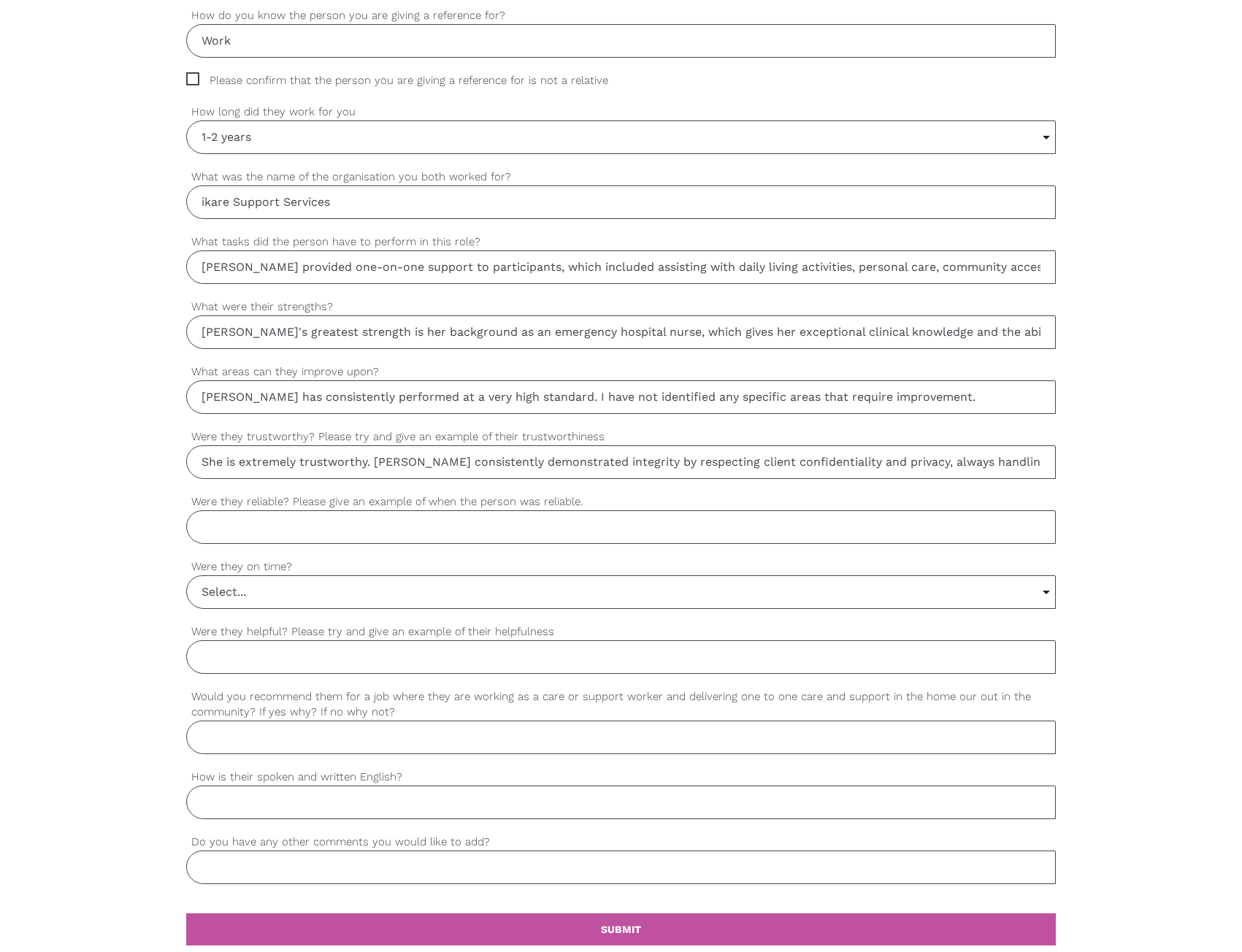
click at [270, 472] on input "She is extremely trustworthy. Javiera consistently demonstrated integrity by re…" at bounding box center [621, 461] width 870 height 34
click at [354, 466] on input "She is extremely trustworthy. Javiera consistently demonstrated integrity by re…" at bounding box center [621, 461] width 870 height 34
click at [286, 466] on input "She is extremely trustworthy. Javiera consistently demonstrated integrity by re…" at bounding box center [621, 461] width 870 height 34
click at [333, 467] on input "She is trustworthy. Javiera consistently demonstrated integrity by respecting c…" at bounding box center [621, 461] width 870 height 34
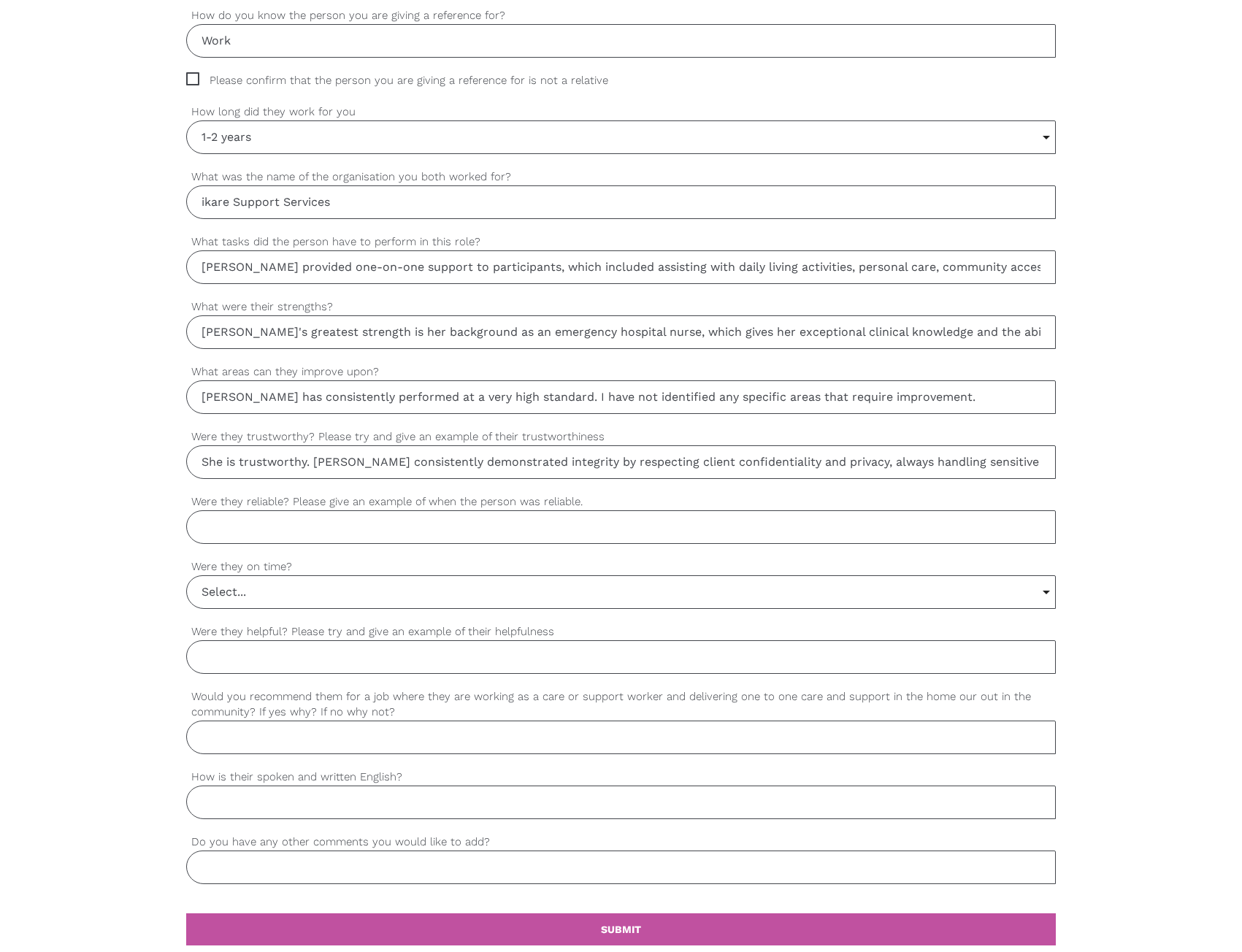
click at [333, 467] on input "She is trustworthy. Javiera consistently demonstrated integrity by respecting c…" at bounding box center [621, 461] width 870 height 34
click at [599, 449] on input "She is trustworthy. She consistently demonstrated integrity by respecting clien…" at bounding box center [621, 461] width 870 height 34
drag, startPoint x: 522, startPoint y: 470, endPoint x: 925, endPoint y: 455, distance: 403.3
click at [950, 448] on input "She is trustworthy. She consistently demonstrated integrity by respecting clien…" at bounding box center [621, 461] width 870 height 34
click at [932, 460] on input "She is trustworthy. She consistently demonstrated integrity by respecting clien…" at bounding box center [621, 461] width 870 height 34
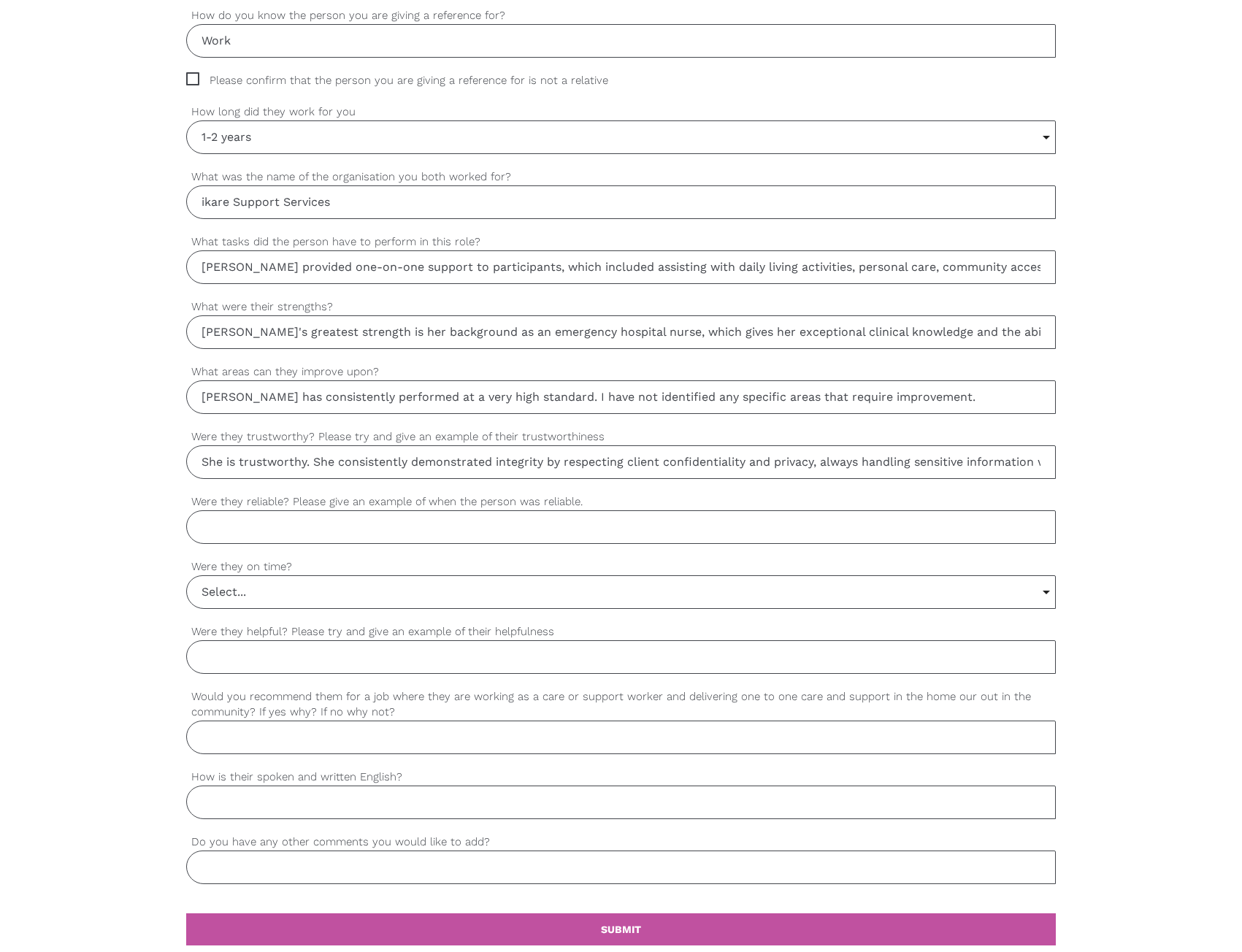
click at [953, 459] on input "She is trustworthy. She consistently demonstrated integrity by respecting clien…" at bounding box center [621, 461] width 870 height 34
drag, startPoint x: 980, startPoint y: 462, endPoint x: 1152, endPoint y: 464, distance: 172.0
click at [1152, 463] on div "settings Thomas Your first name settings Specht Your last name settings thomas@…" at bounding box center [621, 338] width 1242 height 1371
type input "She is trustworthy. She consistently demonstrated integrity by respecting clien…"
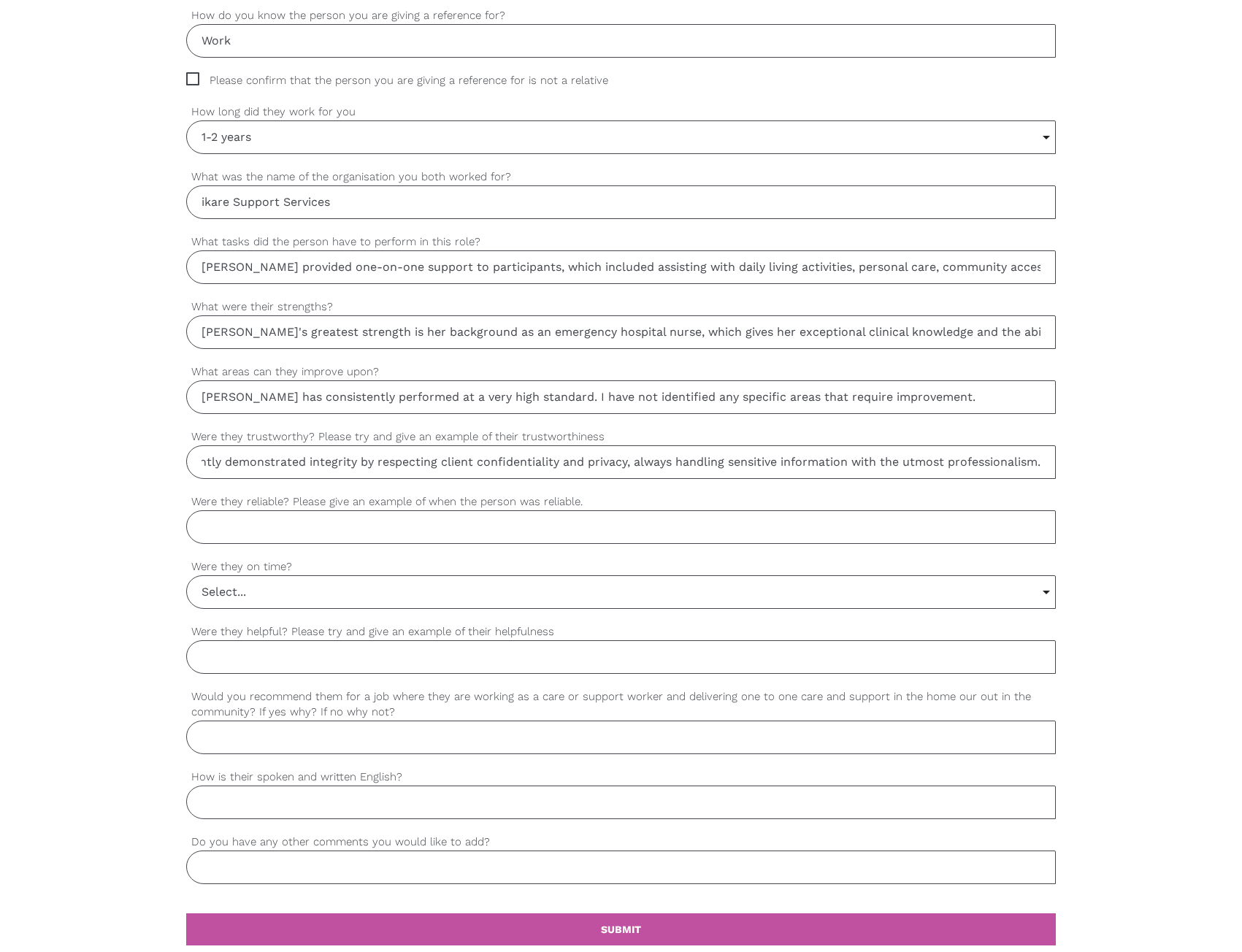
click at [850, 494] on label "Were they reliable? Please give an example of when the person was reliable." at bounding box center [621, 502] width 870 height 16
click at [850, 510] on input "Were they reliable? Please give an example of when the person was reliable." at bounding box center [621, 526] width 870 height 34
click at [692, 517] on input "Were they reliable? Please give an example of when the person was reliable." at bounding box center [621, 526] width 870 height 34
paste input "Throughout her two years with our service, Javiera maintained an excellent reco…"
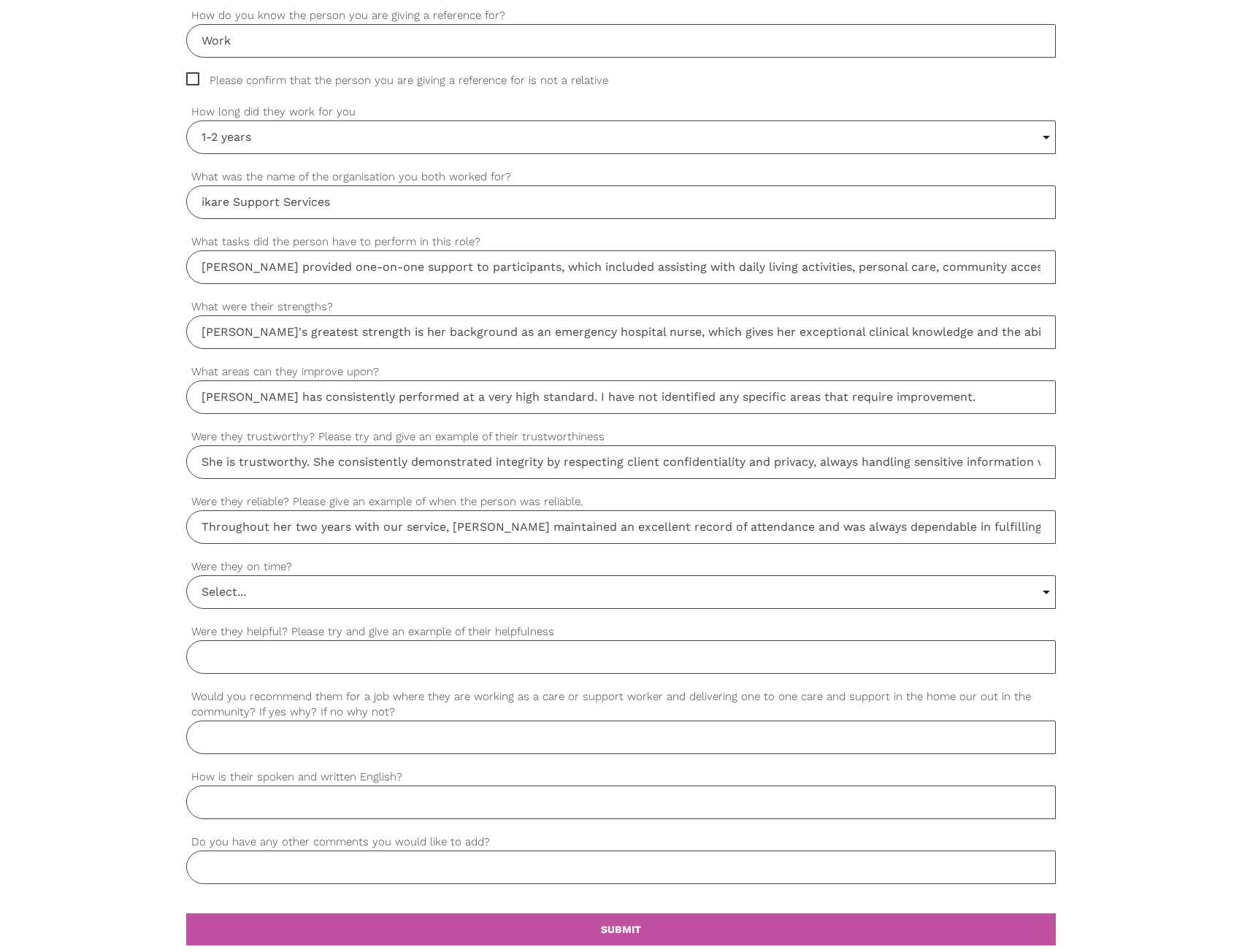
drag, startPoint x: 378, startPoint y: 527, endPoint x: 29, endPoint y: 537, distance: 349.1
click at [29, 537] on div "settings Thomas Your first name settings Specht Your last name settings thomas@…" at bounding box center [621, 338] width 1242 height 1371
click at [591, 524] on input "Throughout her two years with our service, Javiera maintained an excellent reco…" at bounding box center [621, 526] width 870 height 34
click at [836, 514] on input "Throughout her two years with our service, Javiera maintained an excellent reco…" at bounding box center [621, 526] width 870 height 34
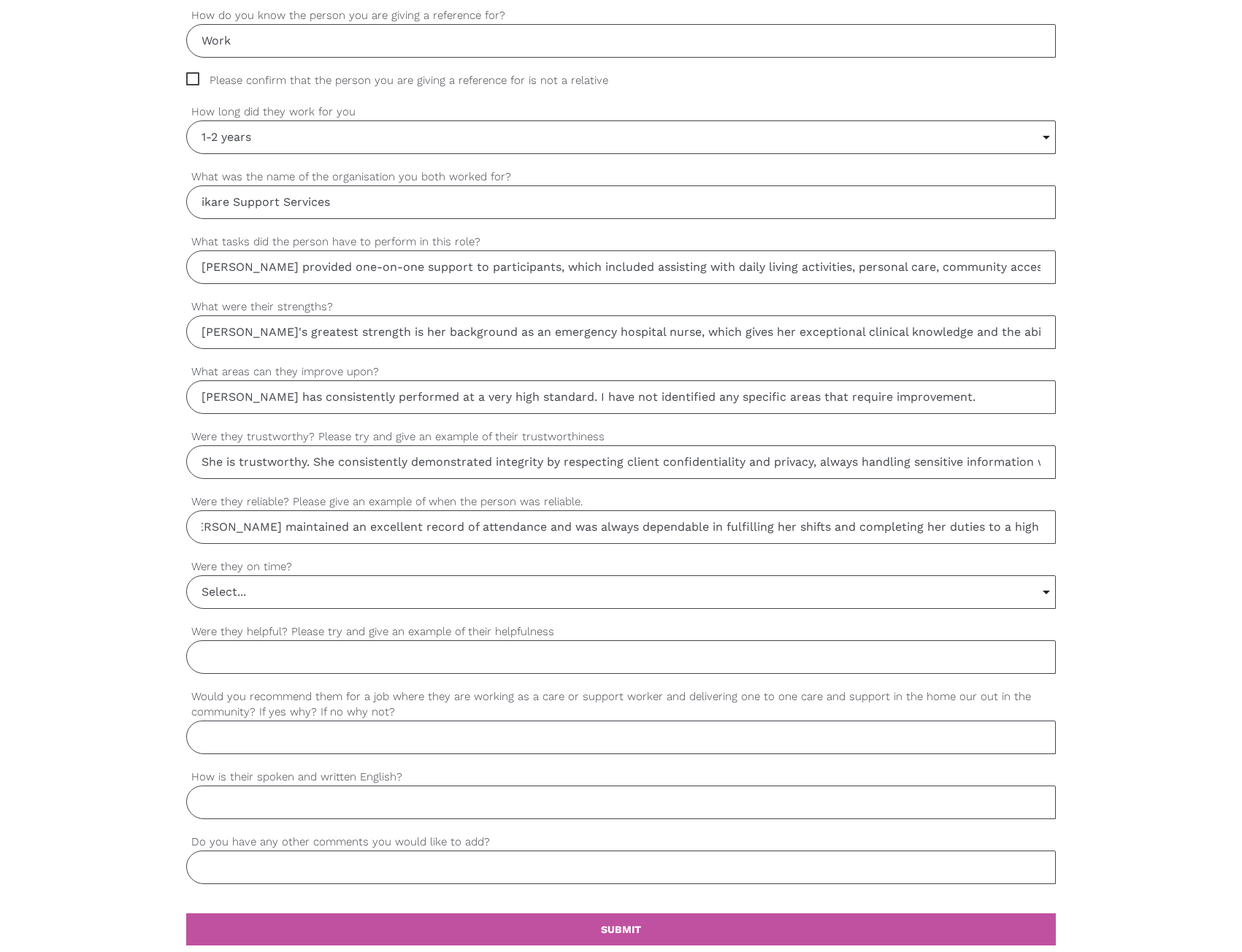
drag, startPoint x: 820, startPoint y: 525, endPoint x: 1165, endPoint y: 517, distance: 345.1
click at [1165, 517] on div "settings Thomas Your first name settings Specht Your last name settings thomas@…" at bounding box center [621, 338] width 1242 height 1371
type input "Throughout her two years with our service, Javiera maintained an excellent reco…"
click at [751, 580] on input "Select..." at bounding box center [621, 592] width 868 height 32
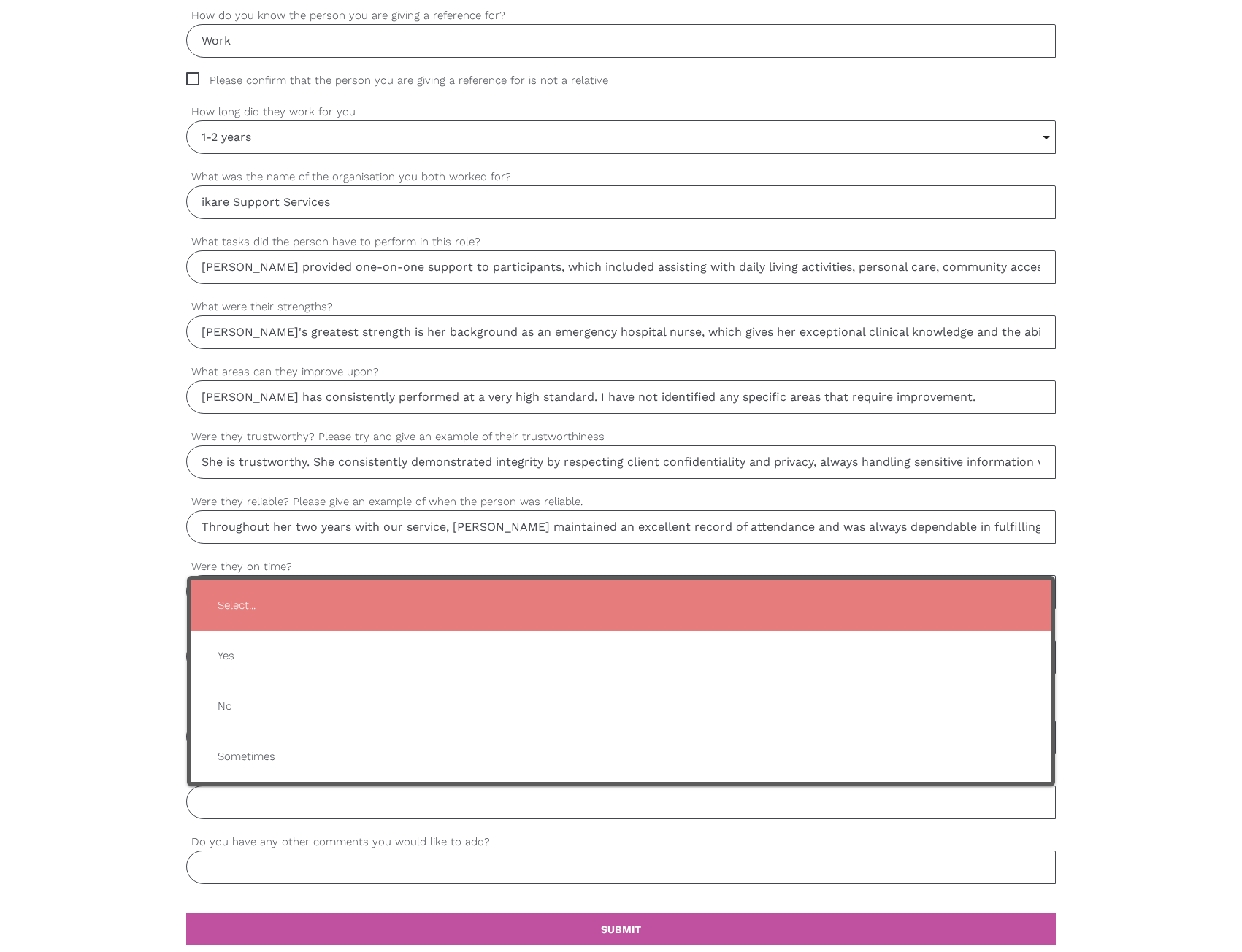
drag, startPoint x: 658, startPoint y: 561, endPoint x: 647, endPoint y: 563, distance: 11.2
click at [654, 561] on label "Were they on time?" at bounding box center [621, 567] width 870 height 16
click at [0, 0] on select "Select... Yes No Sometimes" at bounding box center [0, 0] width 0 height 0
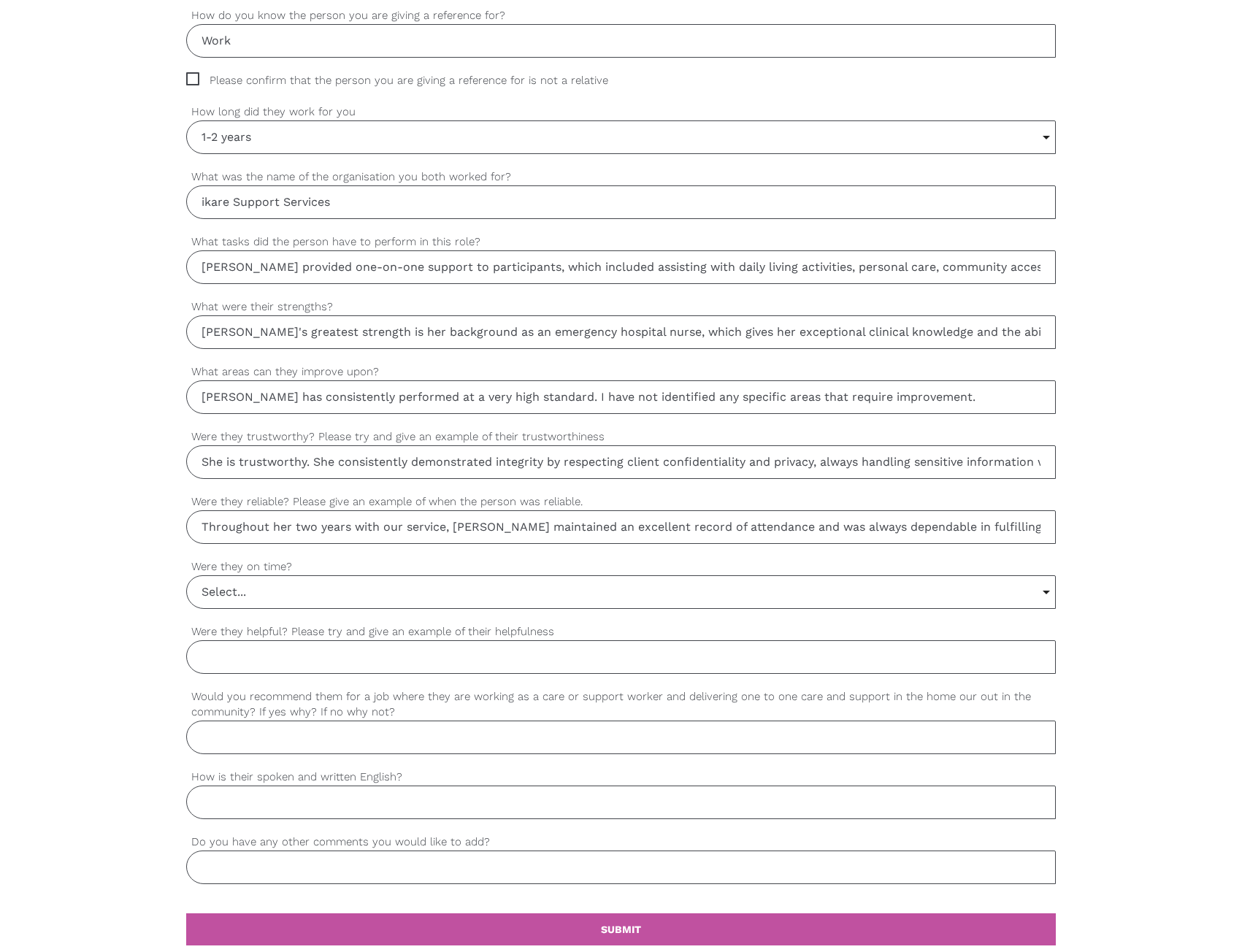
click at [379, 590] on input "Select..." at bounding box center [621, 592] width 868 height 32
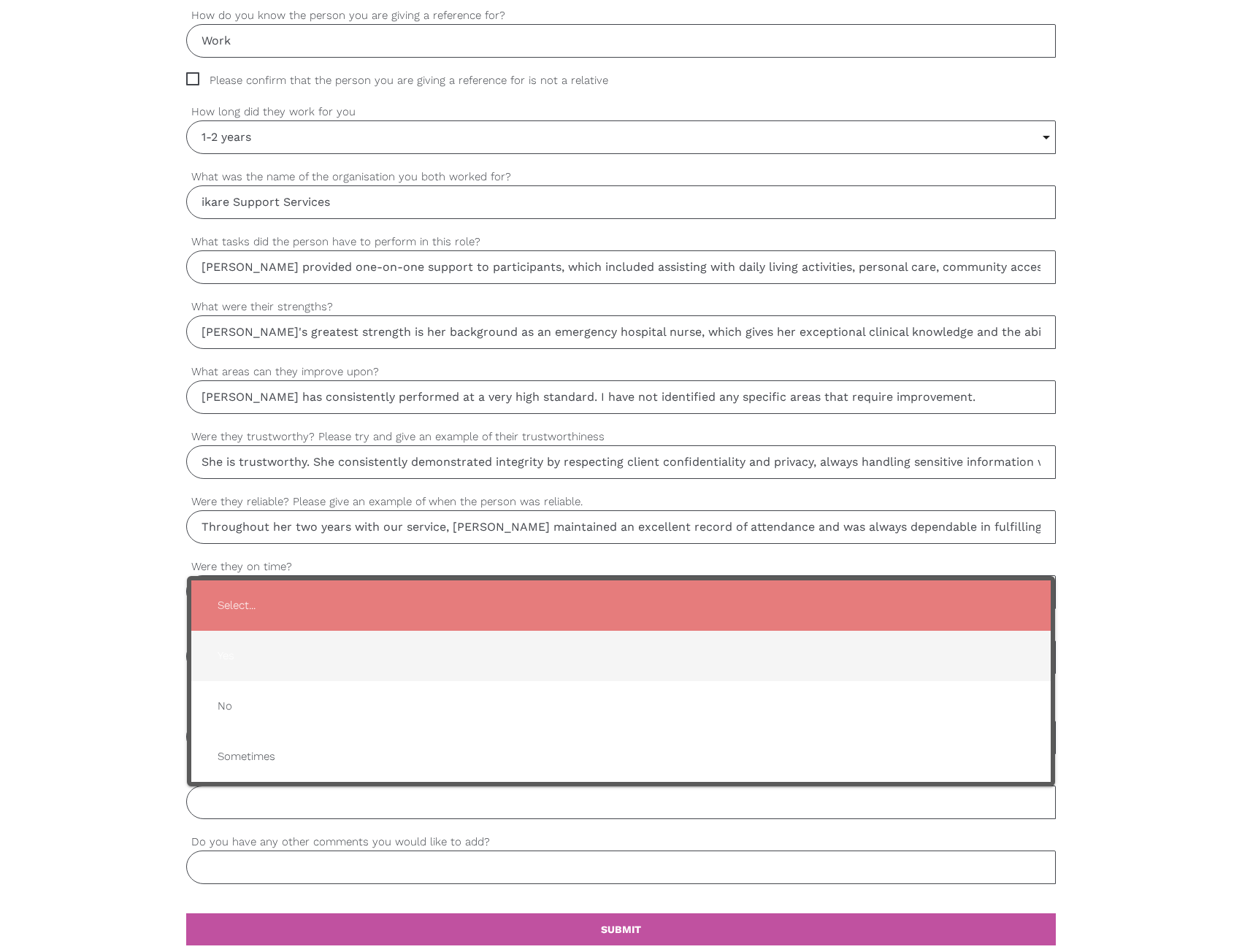
click at [329, 667] on span "Yes" at bounding box center [621, 656] width 830 height 36
type input "Yes"
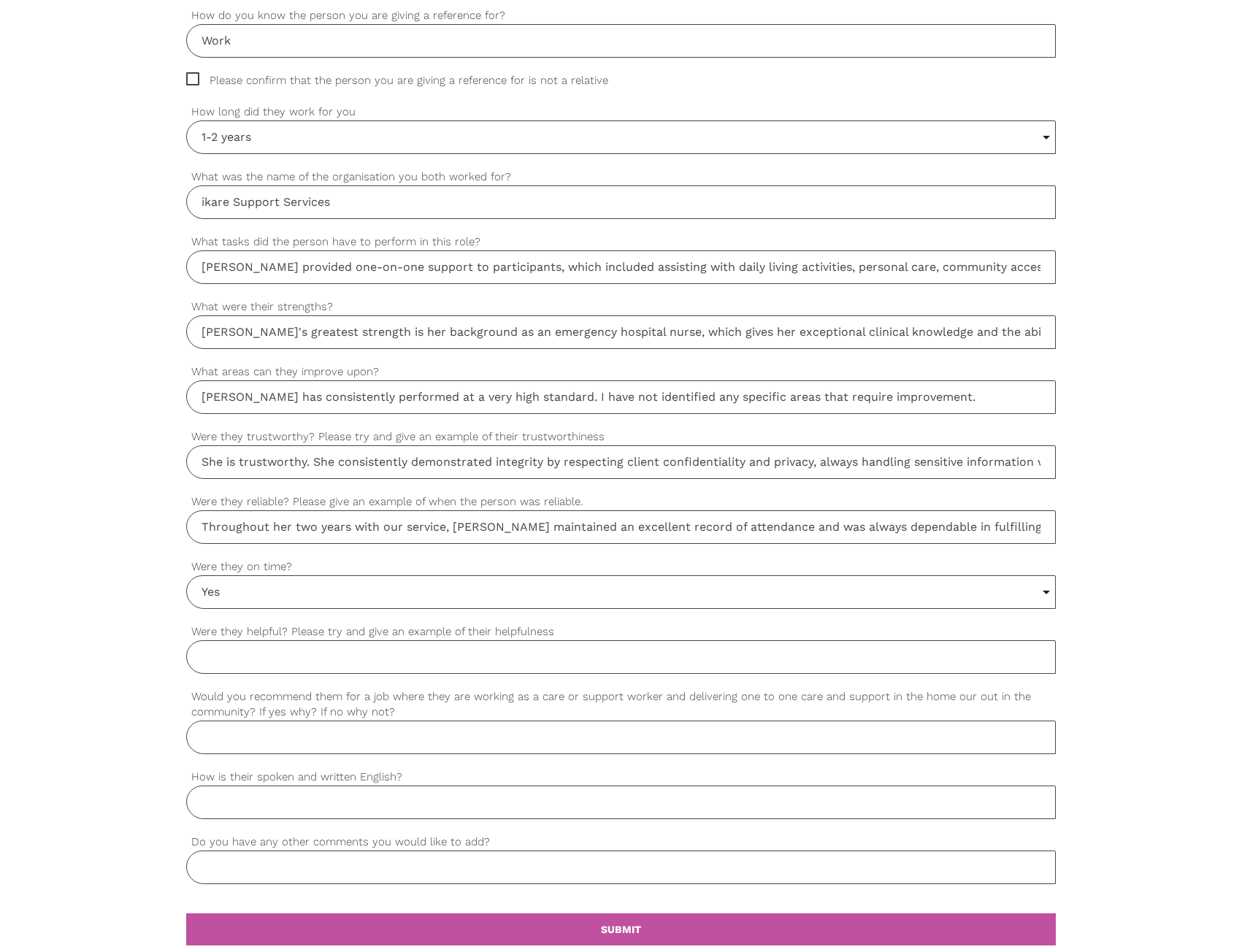
click at [239, 668] on input "Were they helpful? Please try and give an example of their helpfulness" at bounding box center [621, 657] width 870 height 34
paste input "Yes, she is incredibly helpful and proactive. Her caring nature, combined with …"
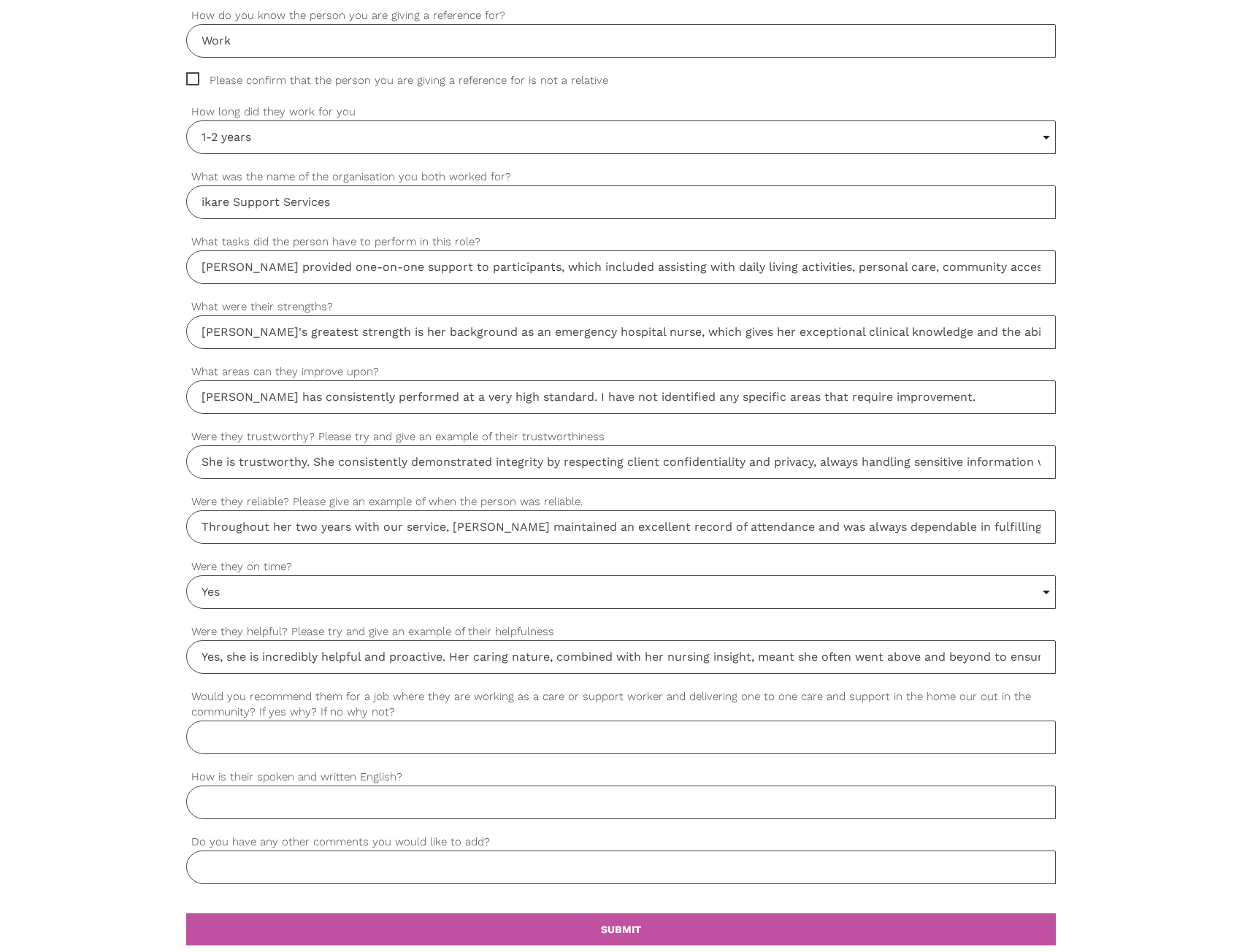
drag, startPoint x: 262, startPoint y: 662, endPoint x: 103, endPoint y: 668, distance: 159.1
click at [43, 663] on div "settings Thomas Your first name settings Specht Your last name settings thomas@…" at bounding box center [621, 338] width 1242 height 1371
click at [299, 672] on input "Yes, she is incredibly helpful and proactive. Her caring nature, combined with …" at bounding box center [621, 657] width 870 height 34
click at [323, 659] on input "Yes, she is incredibly helpful and proactive. Her caring nature, combined with …" at bounding box center [621, 657] width 870 height 34
click at [278, 669] on input "Yes, she is incredibly helpful and proactive. Her caring nature, combined with …" at bounding box center [621, 657] width 870 height 34
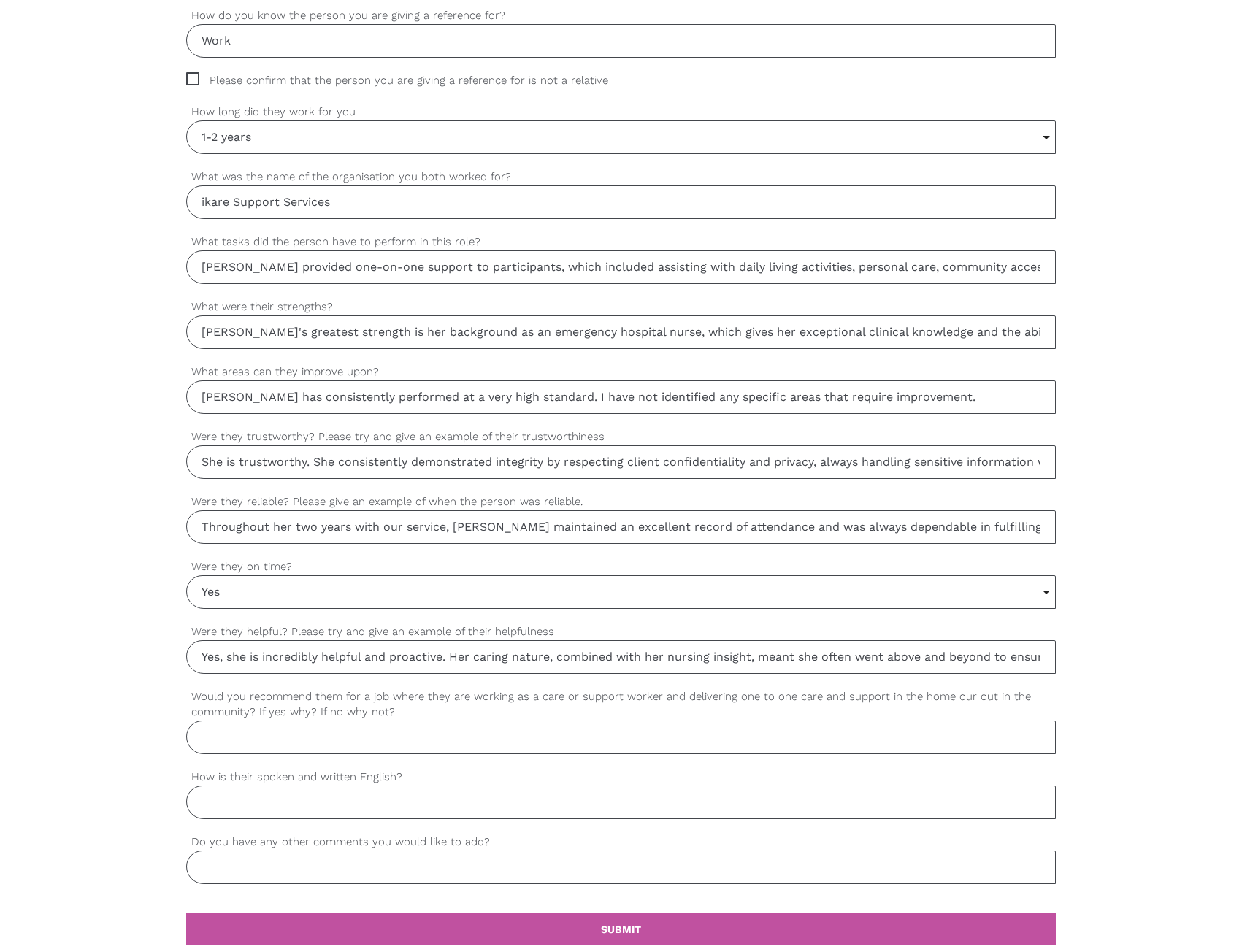
click at [278, 669] on input "Yes, she is incredibly helpful and proactive. Her caring nature, combined with …" at bounding box center [621, 657] width 870 height 34
click at [384, 662] on input "Yes, she is helpful and proactive. Her caring nature, combined with her nursing…" at bounding box center [621, 657] width 870 height 34
drag, startPoint x: 599, startPoint y: 654, endPoint x: 997, endPoint y: 657, distance: 398.0
click at [997, 657] on input "Yes, she is helpful and proactive. Her caring nature, combined with her nursing…" at bounding box center [621, 657] width 870 height 34
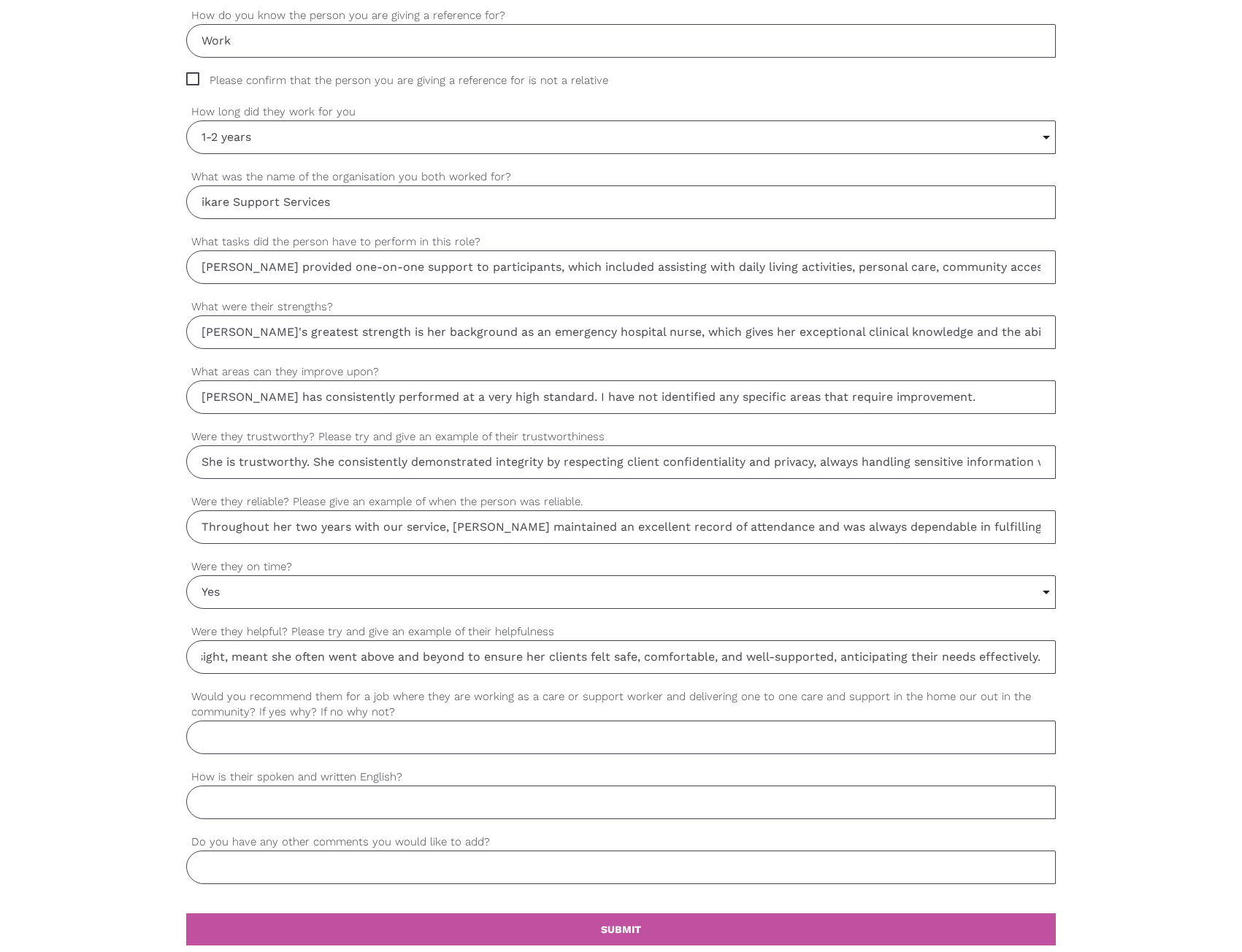
type input "Yes, she is helpful and proactive. Her caring nature, combined with her nursing…"
click at [478, 675] on div "settings Yes, she is helpful and proactive. Her caring nature, combined with he…" at bounding box center [621, 656] width 870 height 65
drag, startPoint x: 283, startPoint y: 664, endPoint x: 67, endPoint y: 663, distance: 216.0
click at [67, 663] on div "settings Thomas Your first name settings Specht Your last name settings thomas@…" at bounding box center [621, 338] width 1242 height 1371
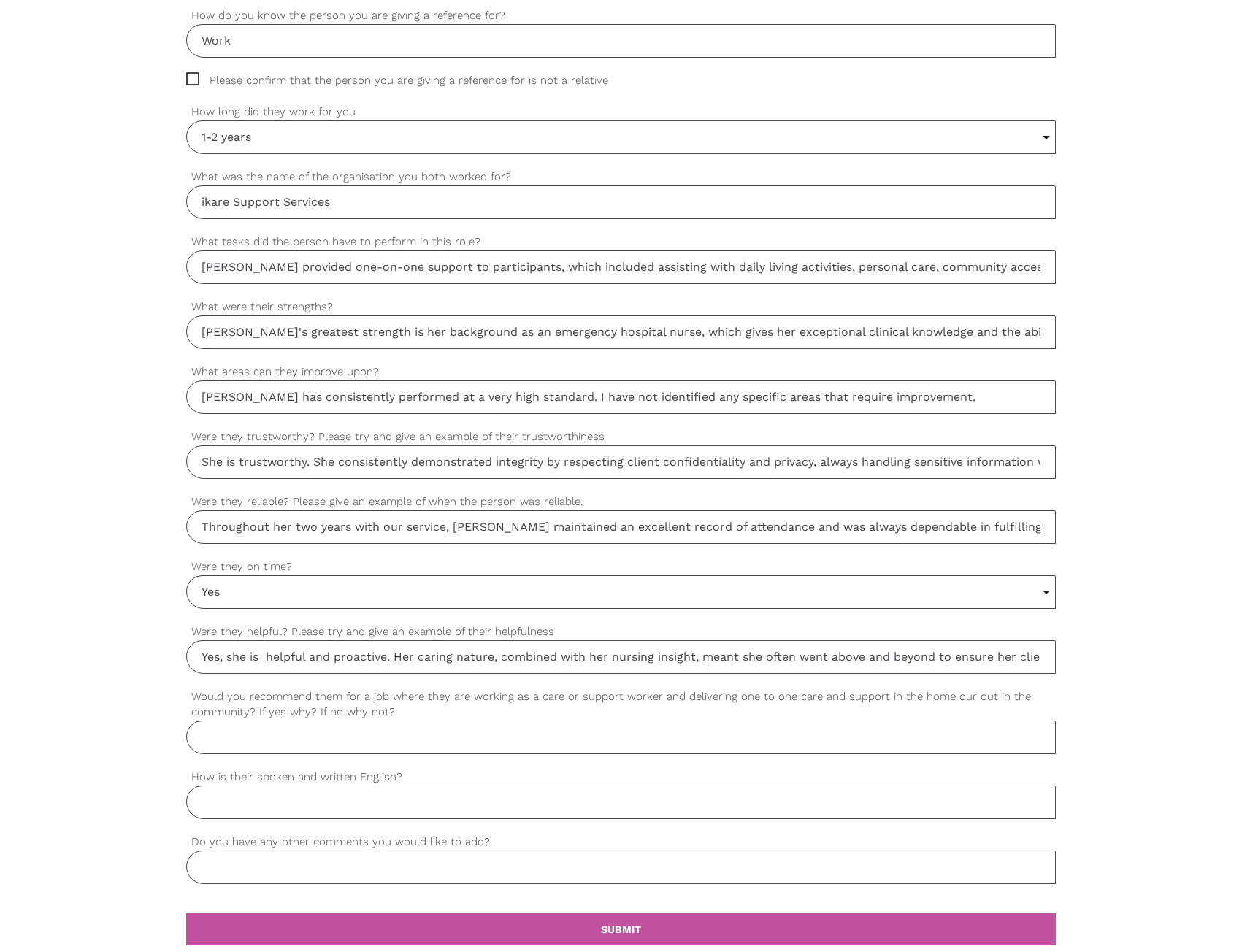
click at [549, 660] on input "Yes, she is helpful and proactive. Her caring nature, combined with her nursing…" at bounding box center [621, 657] width 870 height 34
drag, startPoint x: 1146, startPoint y: 657, endPoint x: 1182, endPoint y: 654, distance: 36.1
click at [1184, 654] on div "settings Thomas Your first name settings Specht Your last name settings thomas@…" at bounding box center [621, 338] width 1242 height 1371
click at [963, 652] on input "Yes, she is helpful and proactive. Her caring nature, combined with her nursing…" at bounding box center [621, 657] width 870 height 34
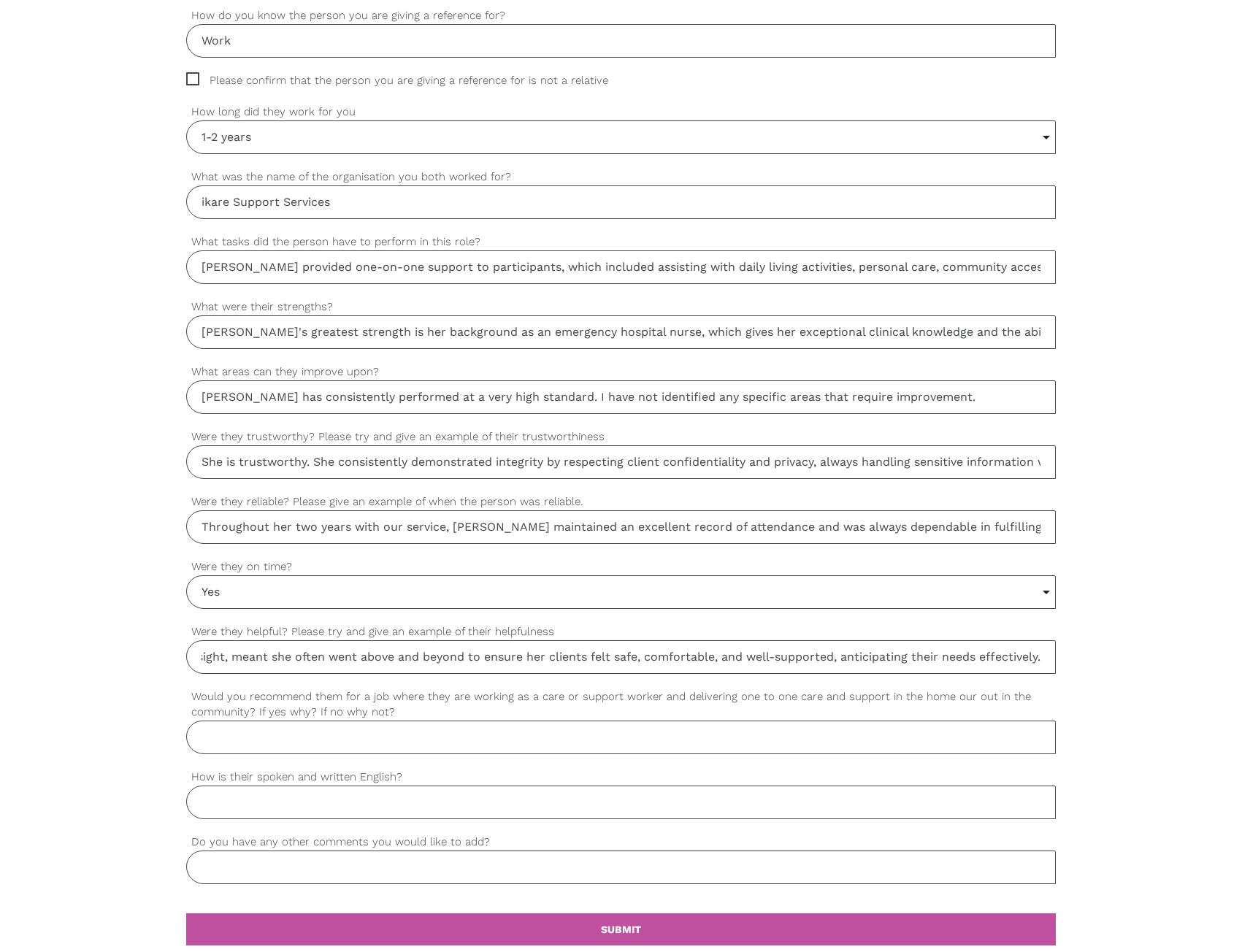
click at [652, 734] on input "Would you recommend them for a job where they are working as a care or support …" at bounding box center [621, 737] width 870 height 34
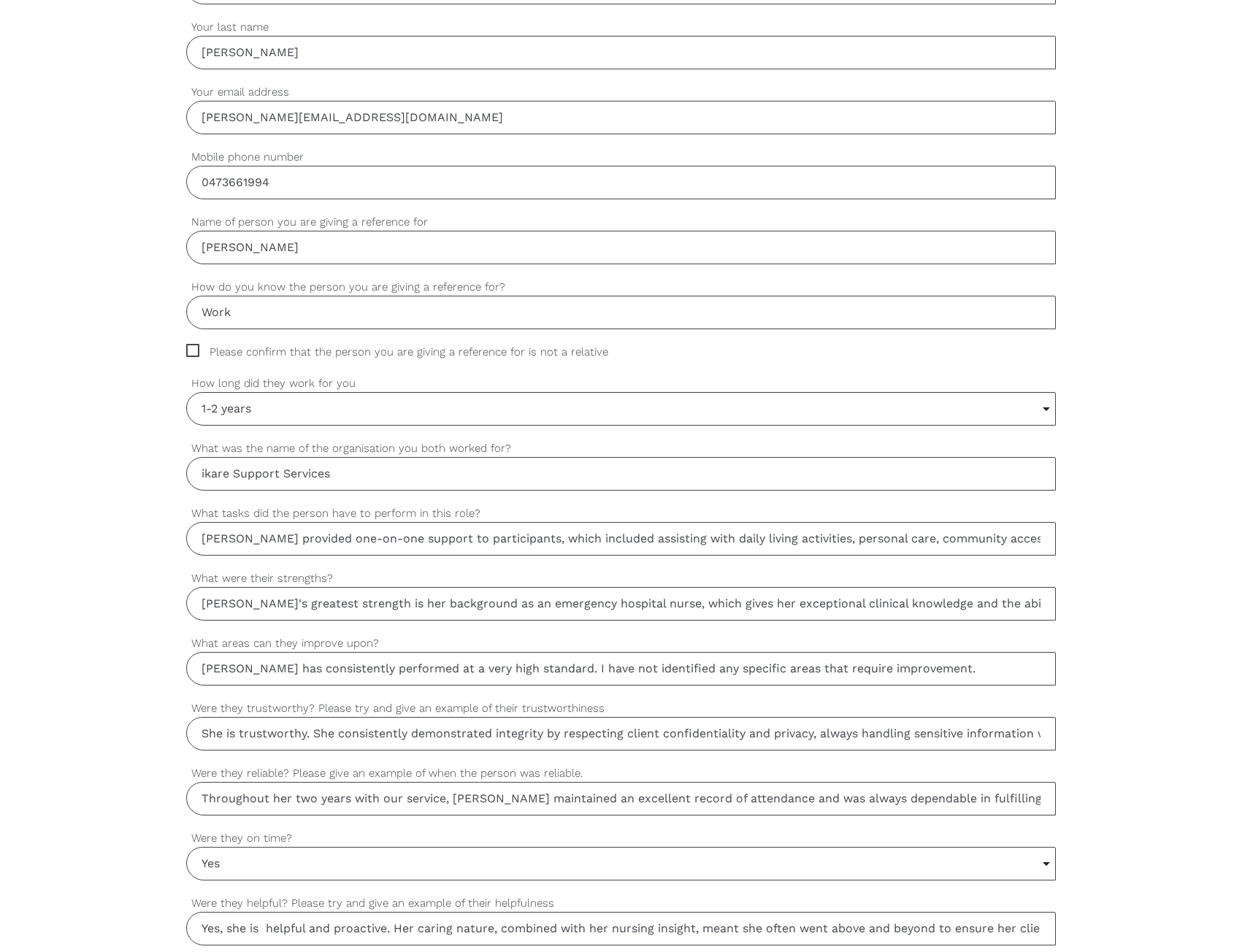
scroll to position [584, 0]
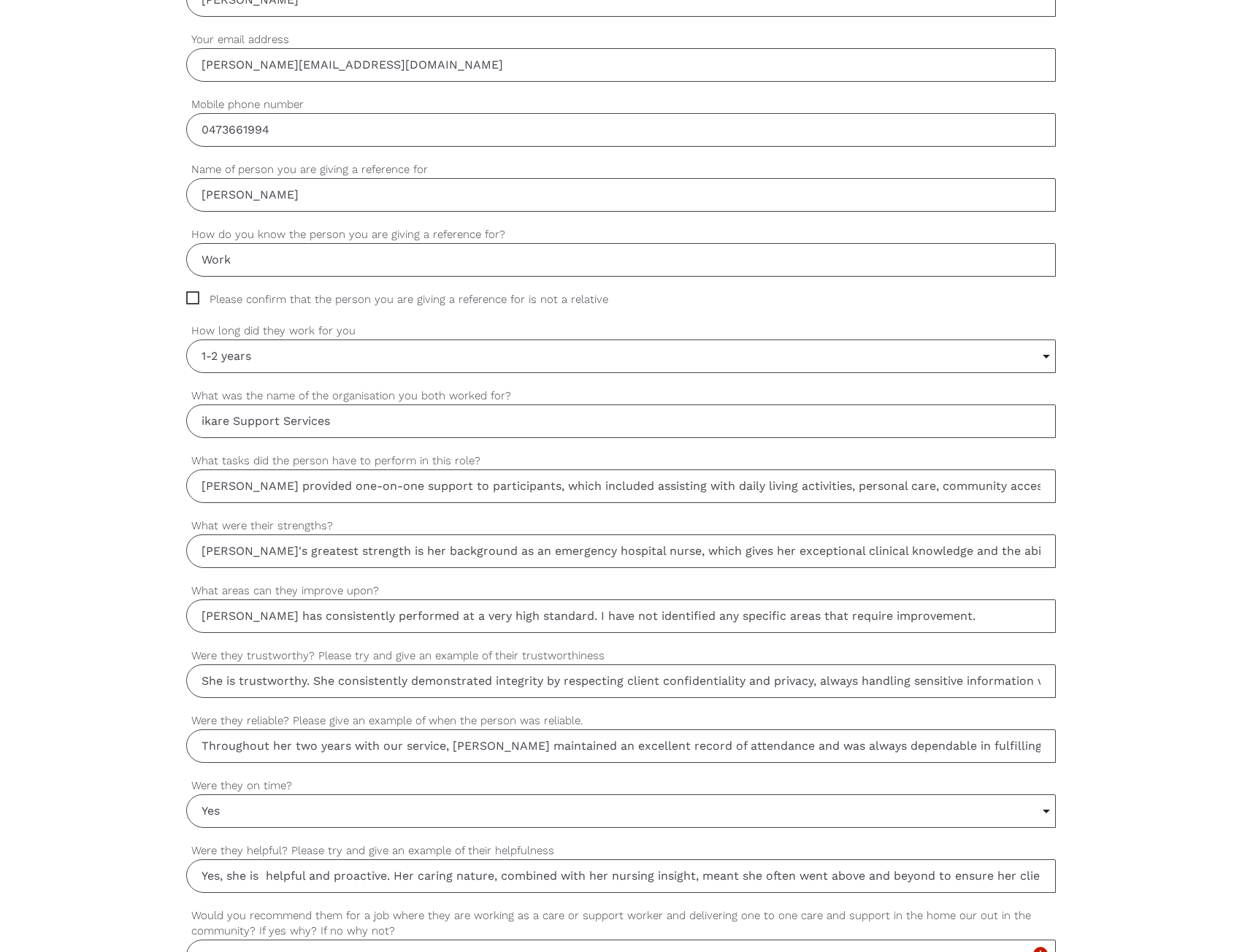
click at [298, 476] on input "Javiera provided one-on-one support to participants, which included assisting w…" at bounding box center [621, 486] width 870 height 34
paste input "was fantastic at providing one-on-one support. She helped people with everythin…"
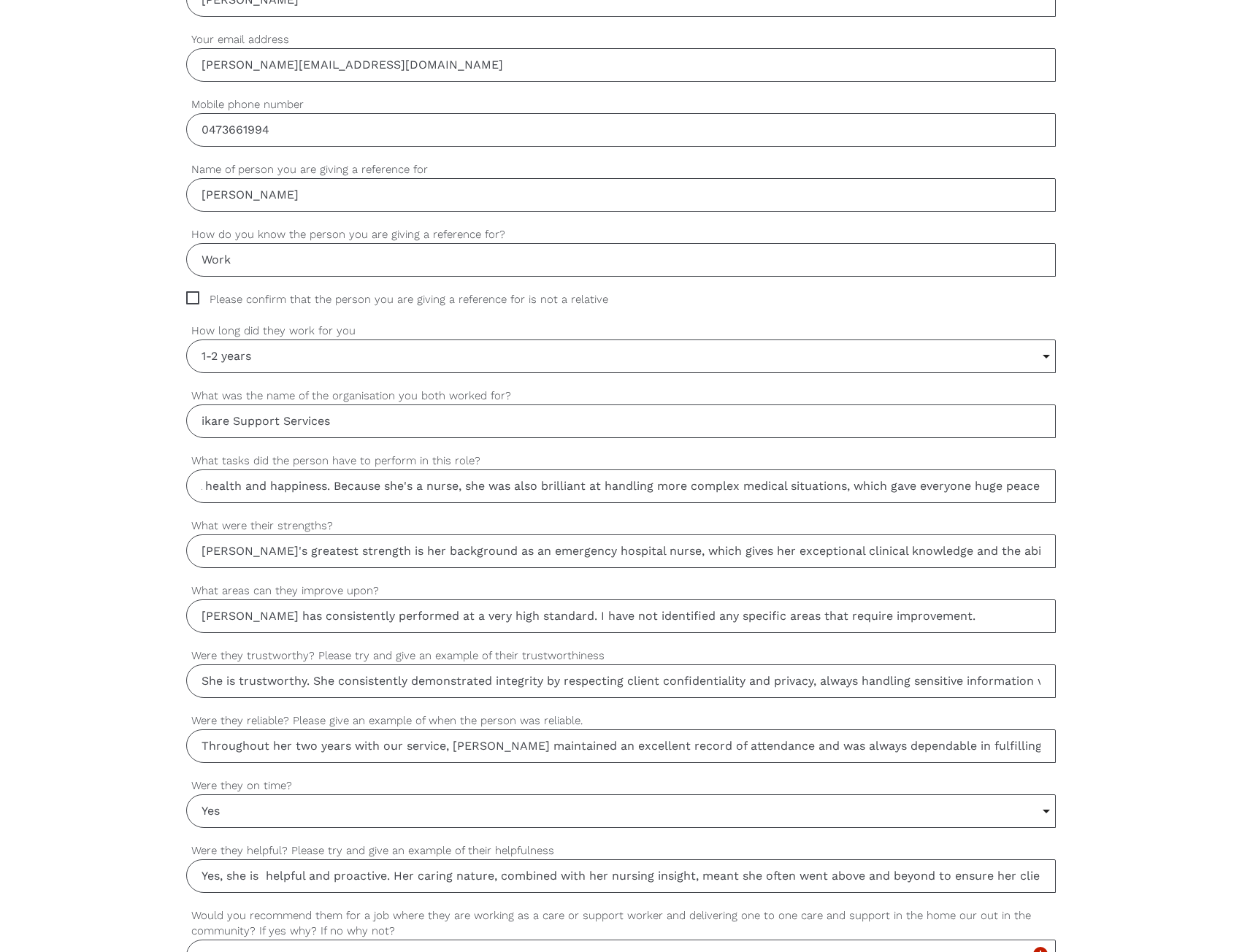
type input "Javiera was fantastic at providing one-on-one support. She helped people with e…"
click at [259, 492] on input "Javiera was fantastic at providing one-on-one support. She helped people with e…" at bounding box center [621, 486] width 870 height 34
click at [260, 559] on input "Javiera's greatest strength is her background as an emergency hospital nurse, w…" at bounding box center [621, 551] width 870 height 34
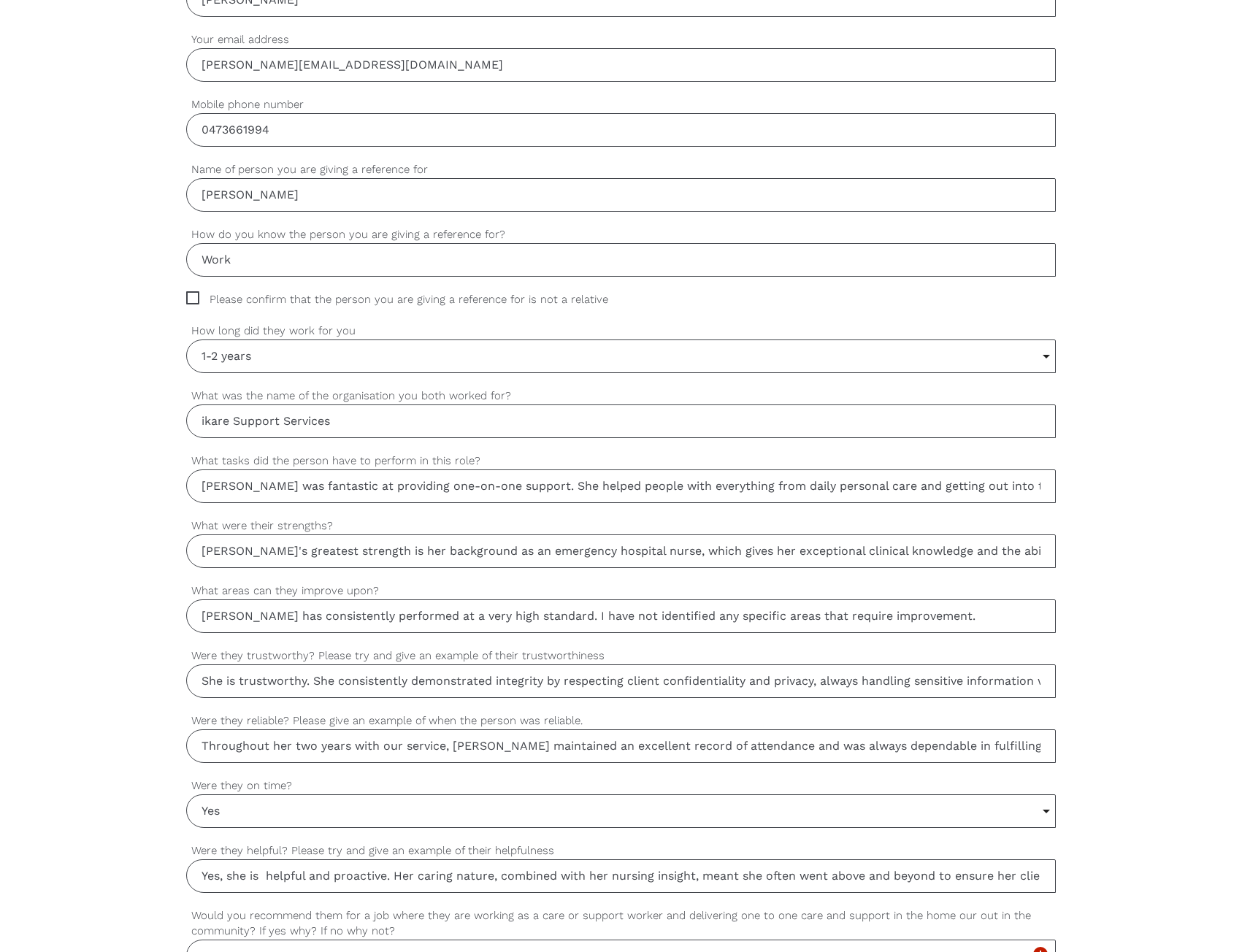
click at [260, 559] on input "Javiera's greatest strength is her background as an emergency hospital nurse, w…" at bounding box center [621, 551] width 870 height 34
paste input "Her biggest strength is her background as an ER nurse. It means nothing fazes h…"
drag, startPoint x: 757, startPoint y: 561, endPoint x: 1139, endPoint y: 562, distance: 382.0
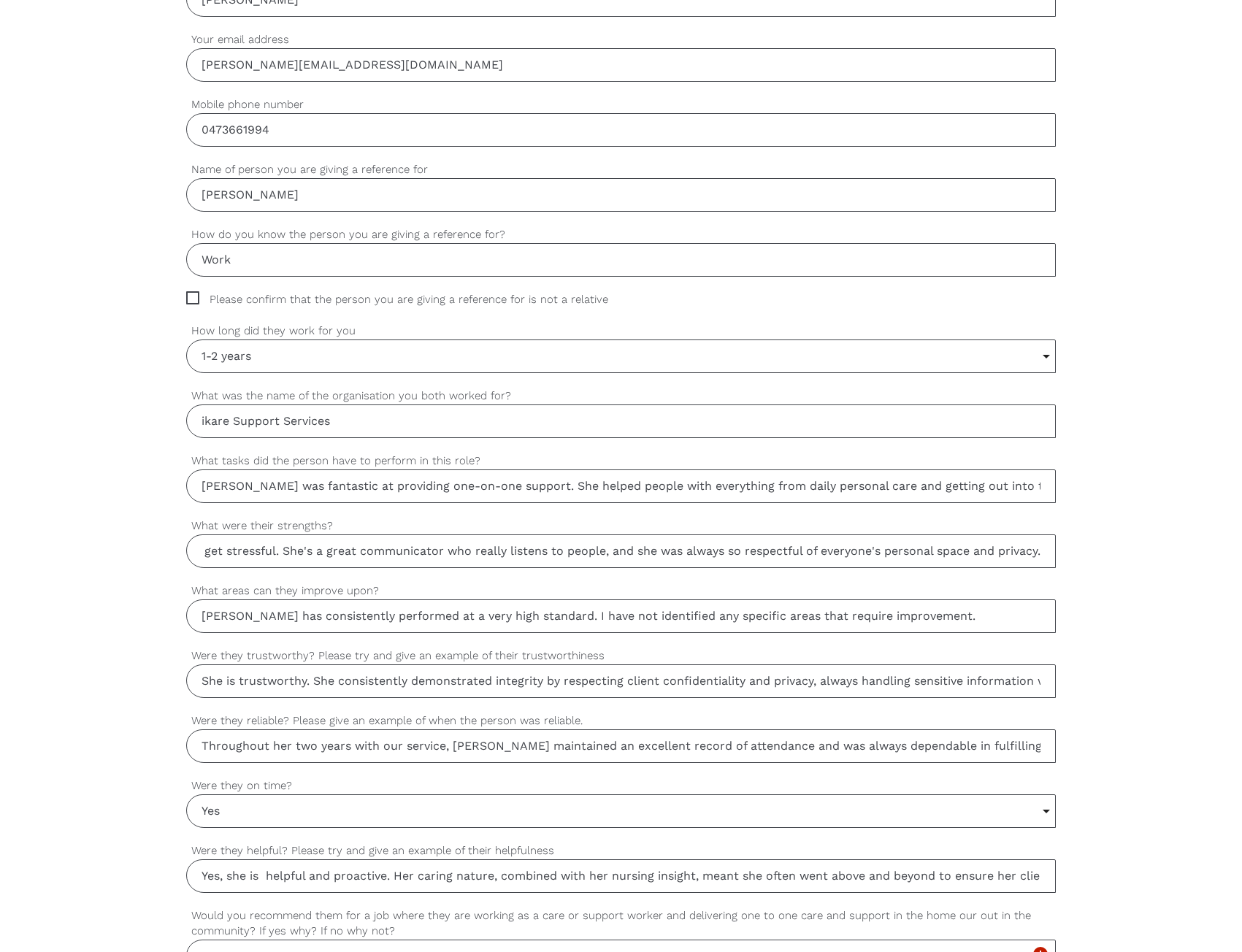
click at [1139, 562] on div "settings Thomas Your first name settings Specht Your last name settings thomas@…" at bounding box center [621, 557] width 1242 height 1371
click at [875, 533] on div "Her biggest strength is her background as an ER nurse. It means nothing fazes h…" at bounding box center [621, 542] width 870 height 50
click at [869, 550] on input "Her biggest strength is her background as an ER nurse. It means nothing fazes h…" at bounding box center [621, 551] width 870 height 34
type input "Her biggest strength is her background as an ER nurse. It means nothing fazes h…"
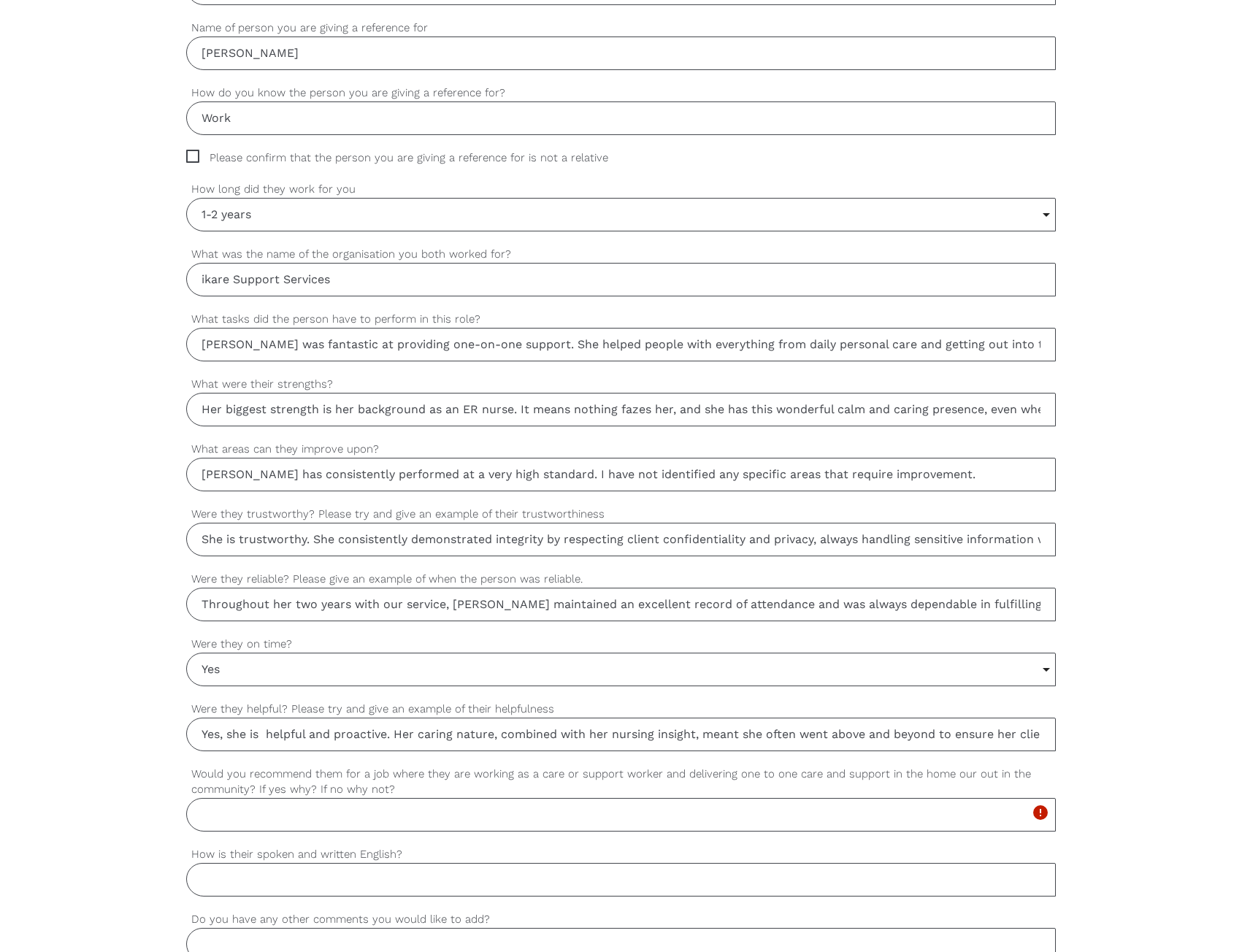
scroll to position [730, 0]
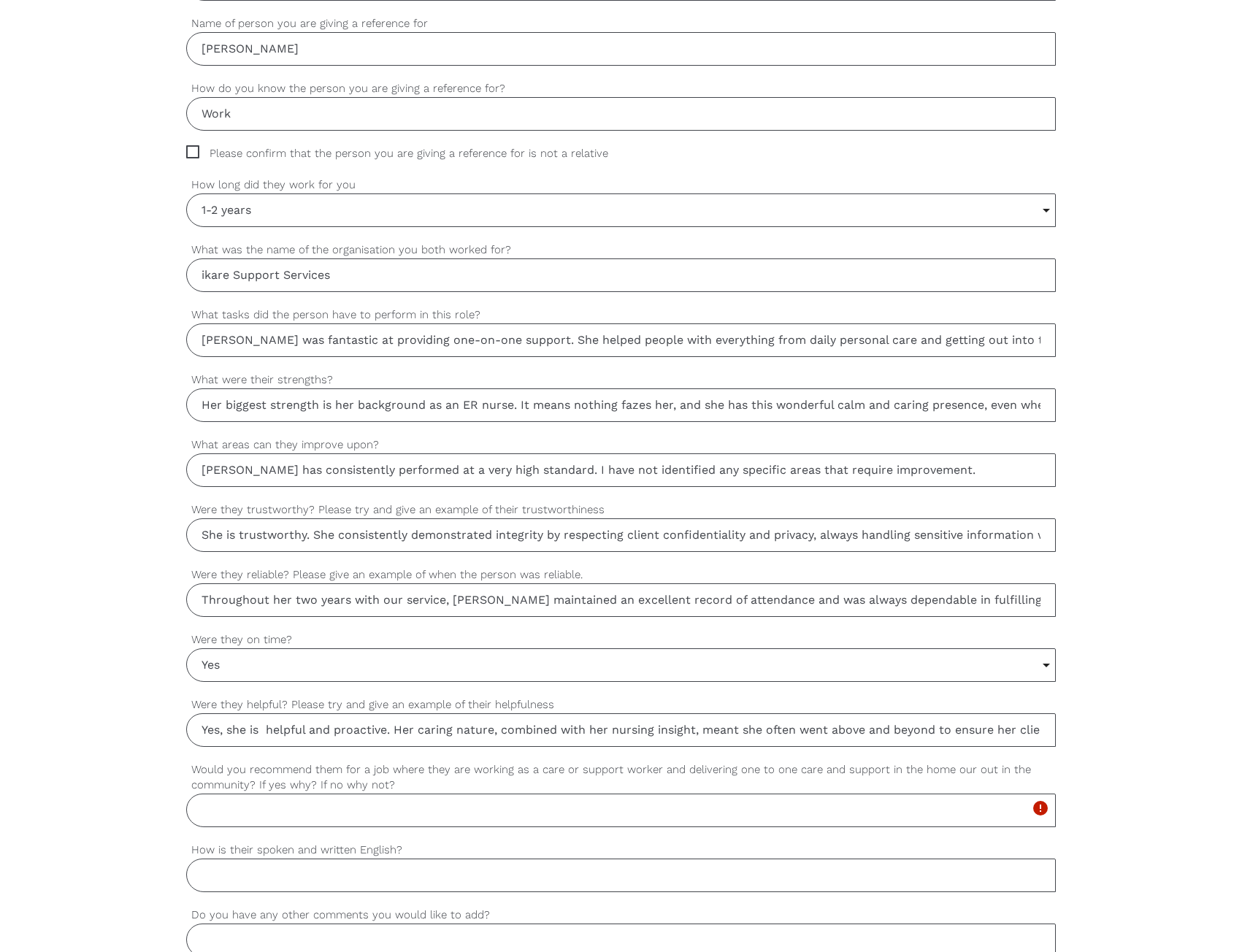
click at [289, 482] on input "Javiera has consistently performed at a very high standard. I have not identifi…" at bounding box center [621, 470] width 870 height 34
paste input "Honestly, I can't think of anything. She was a consistently wonderful support w…"
drag, startPoint x: 254, startPoint y: 468, endPoint x: 146, endPoint y: 467, distance: 108.0
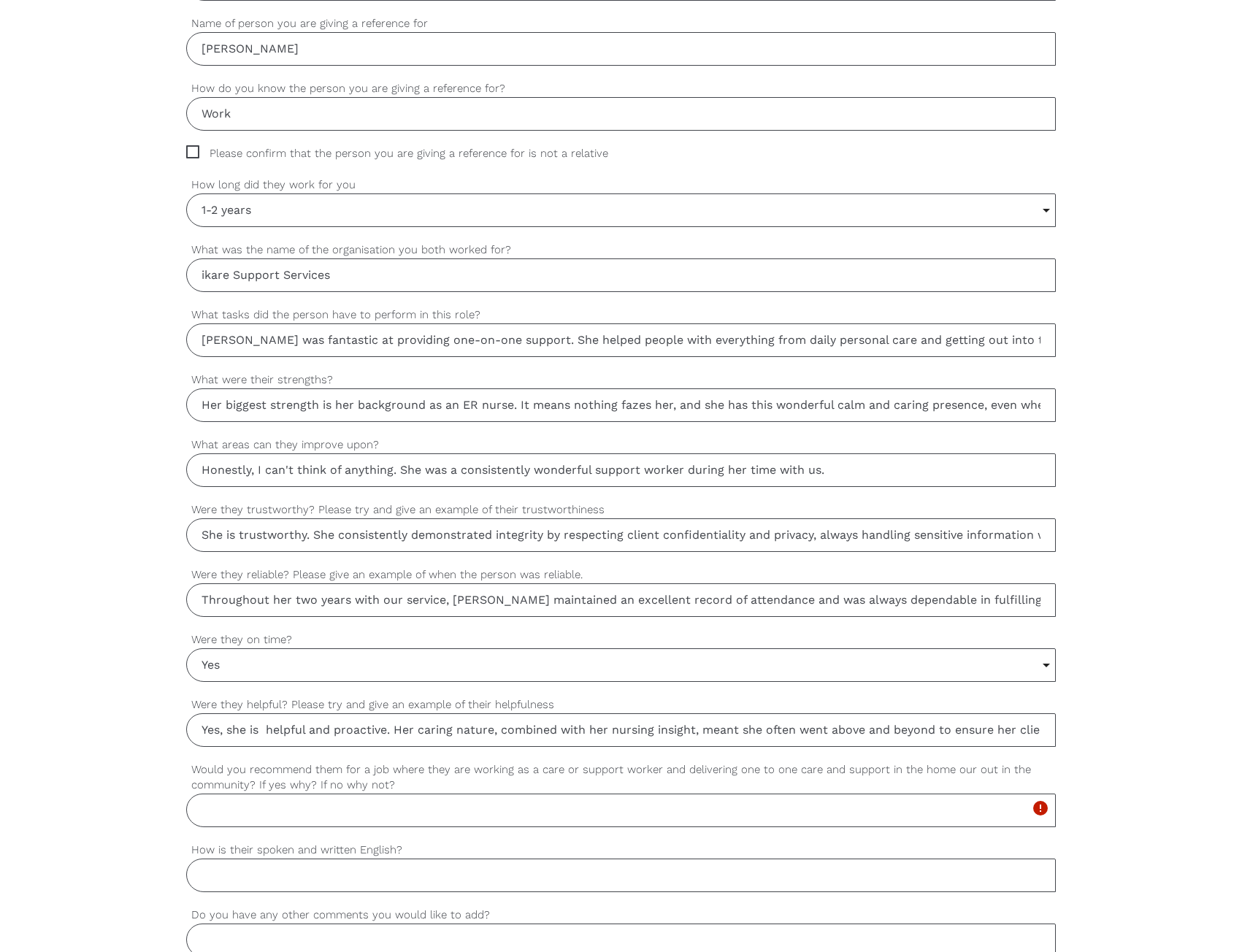
click at [147, 467] on div "settings Thomas Your first name settings Specht Your last name settings thomas@…" at bounding box center [621, 411] width 1242 height 1371
type input "I can't think of anything. She was a consistently wonderful support worker duri…"
click at [479, 494] on div "settings I can't think of anything. She was a consistently wonderful support wo…" at bounding box center [621, 469] width 870 height 65
click at [258, 537] on input "She is trustworthy. She consistently demonstrated integrity by respecting clien…" at bounding box center [621, 535] width 870 height 34
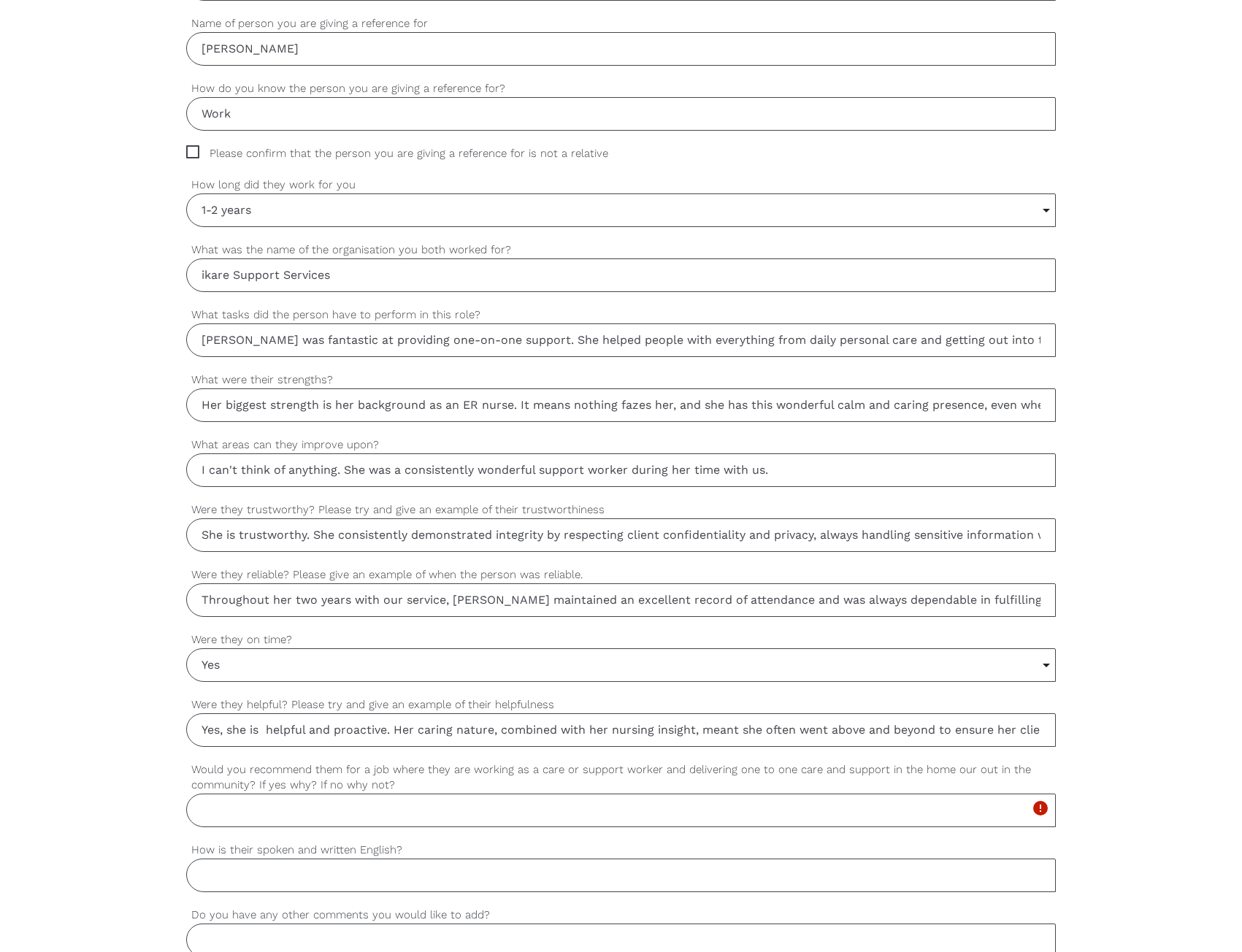
click at [258, 537] on input "She is trustworthy. She consistently demonstrated integrity by respecting clien…" at bounding box center [621, 535] width 870 height 34
paste input "Absolutely. You could trust her with anything. She was always very professional…"
drag, startPoint x: 402, startPoint y: 544, endPoint x: 76, endPoint y: 551, distance: 326.1
click at [77, 552] on div "settings Thomas Your first name settings Specht Your last name settings thomas@…" at bounding box center [621, 411] width 1242 height 1371
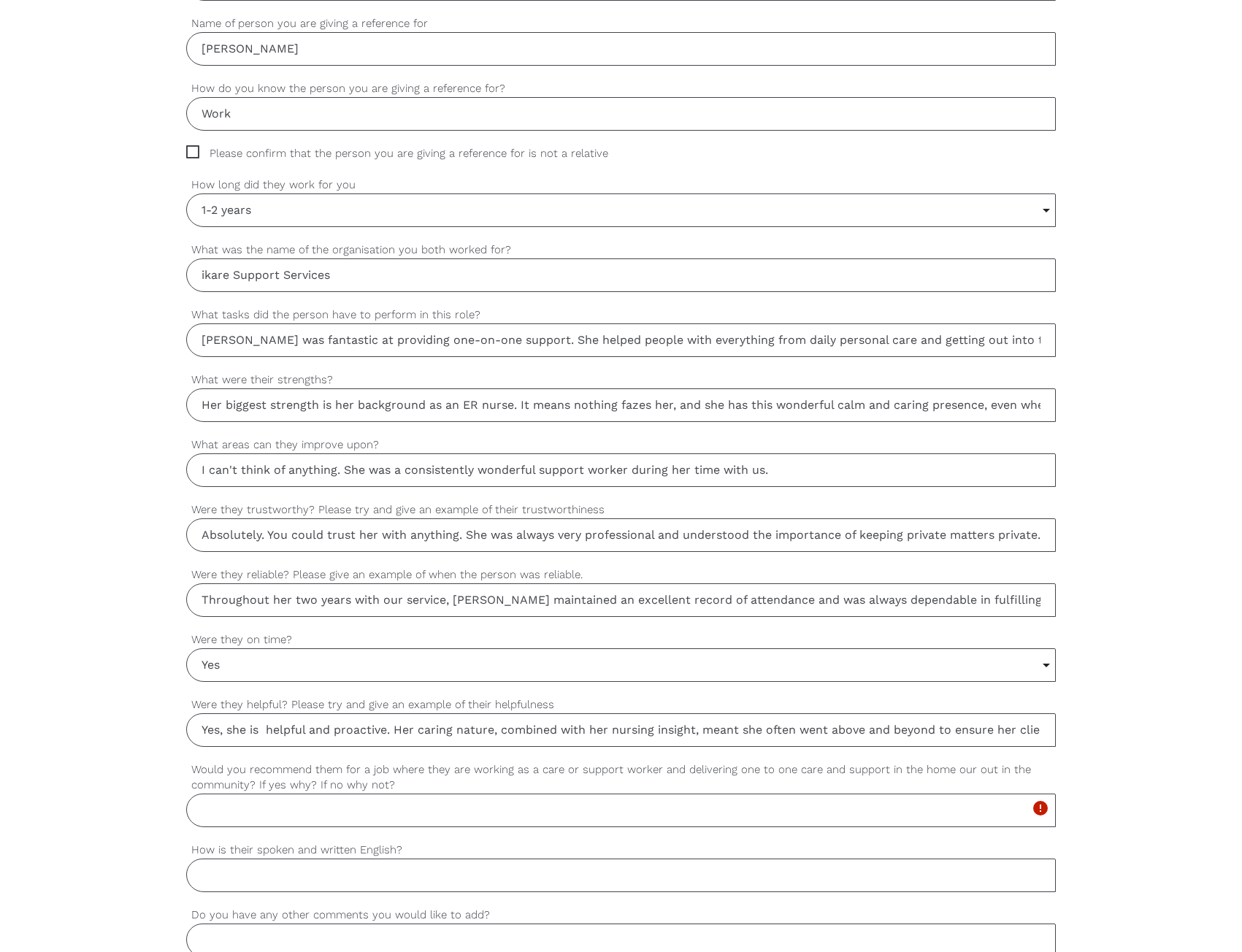
type input "Absolutely. You could trust her with anything. She was always very professional…"
click at [400, 553] on div "settings Absolutely. You could trust her with anything. She was always very pro…" at bounding box center [621, 534] width 870 height 65
click at [408, 538] on input "Absolutely. You could trust her with anything. She was always very professional…" at bounding box center [621, 535] width 870 height 34
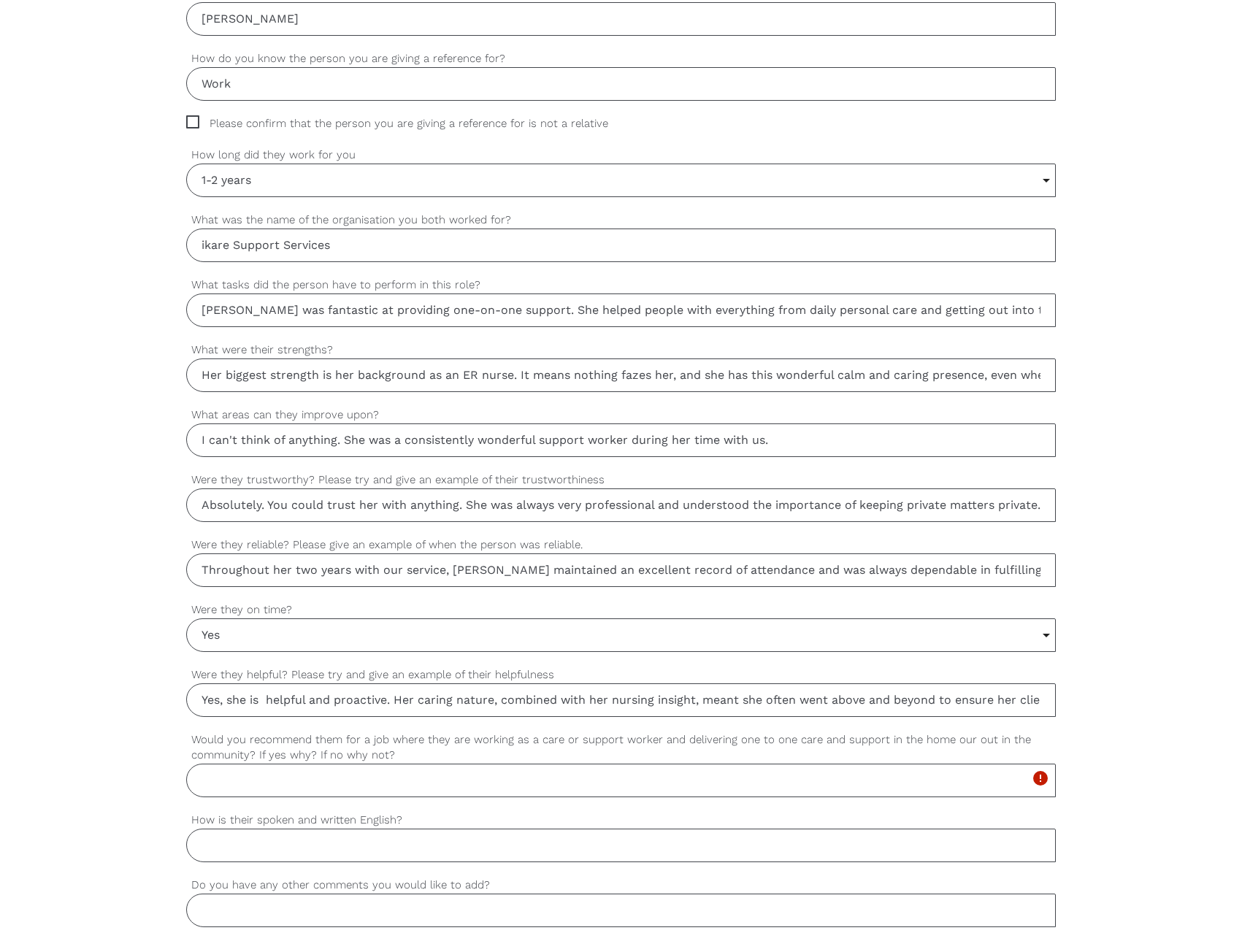
scroll to position [803, 0]
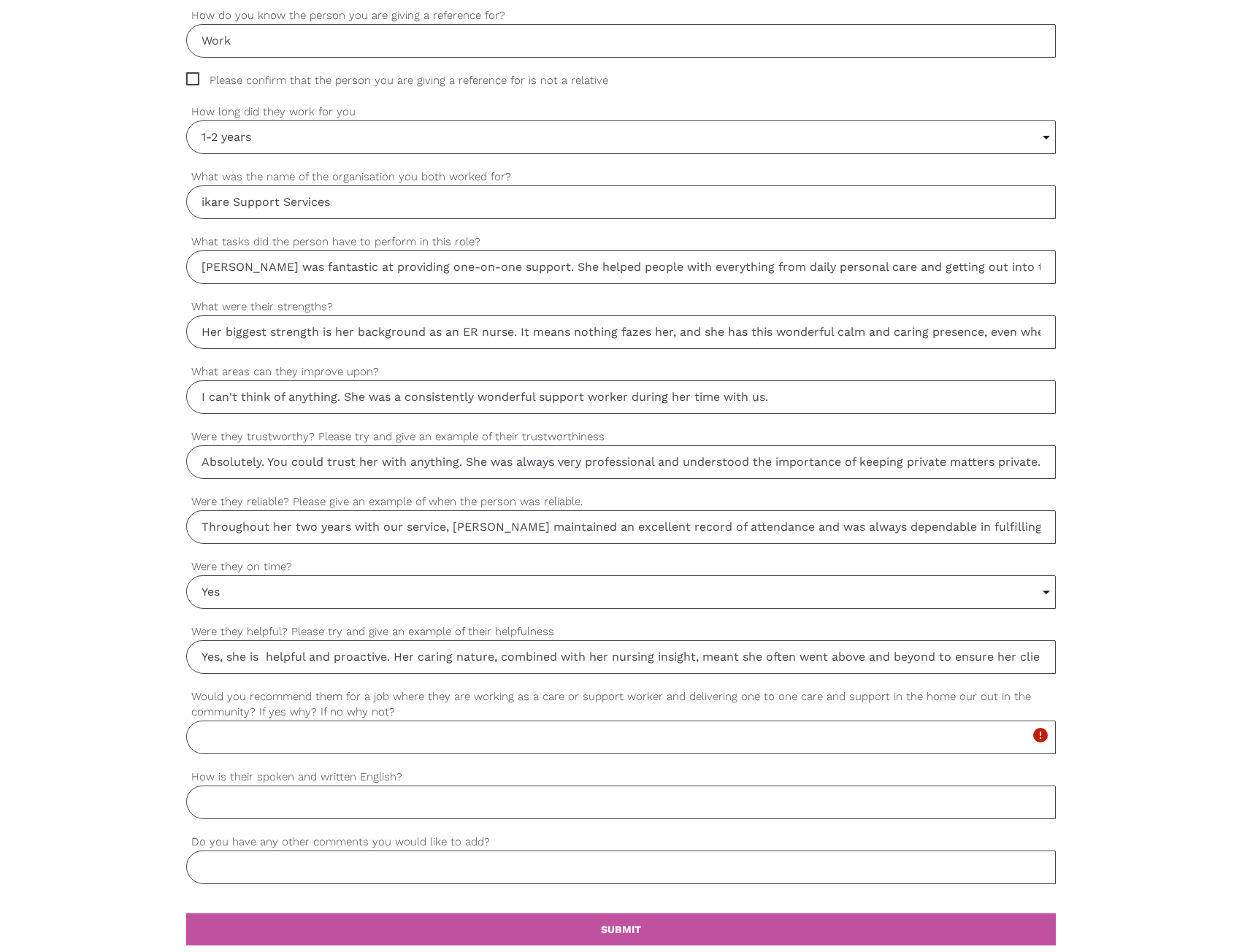
click at [261, 523] on input "Throughout her two years with our service, Javiera maintained an excellent reco…" at bounding box center [621, 526] width 870 height 34
paste input "Completely reliable. For the two years she was with us, she was someone you cou…"
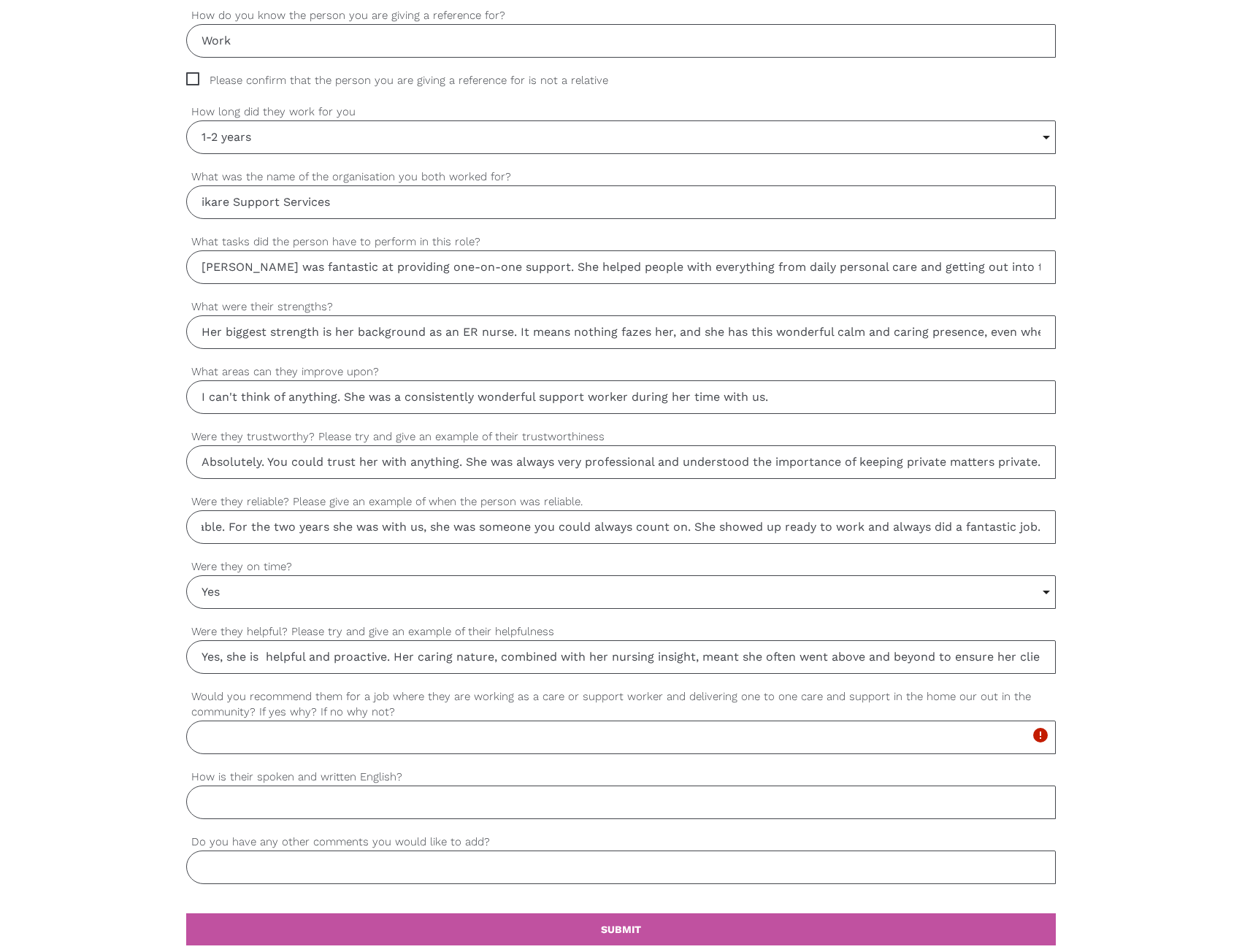
type input "Completely reliable. For the two years she was with us, she was someone you cou…"
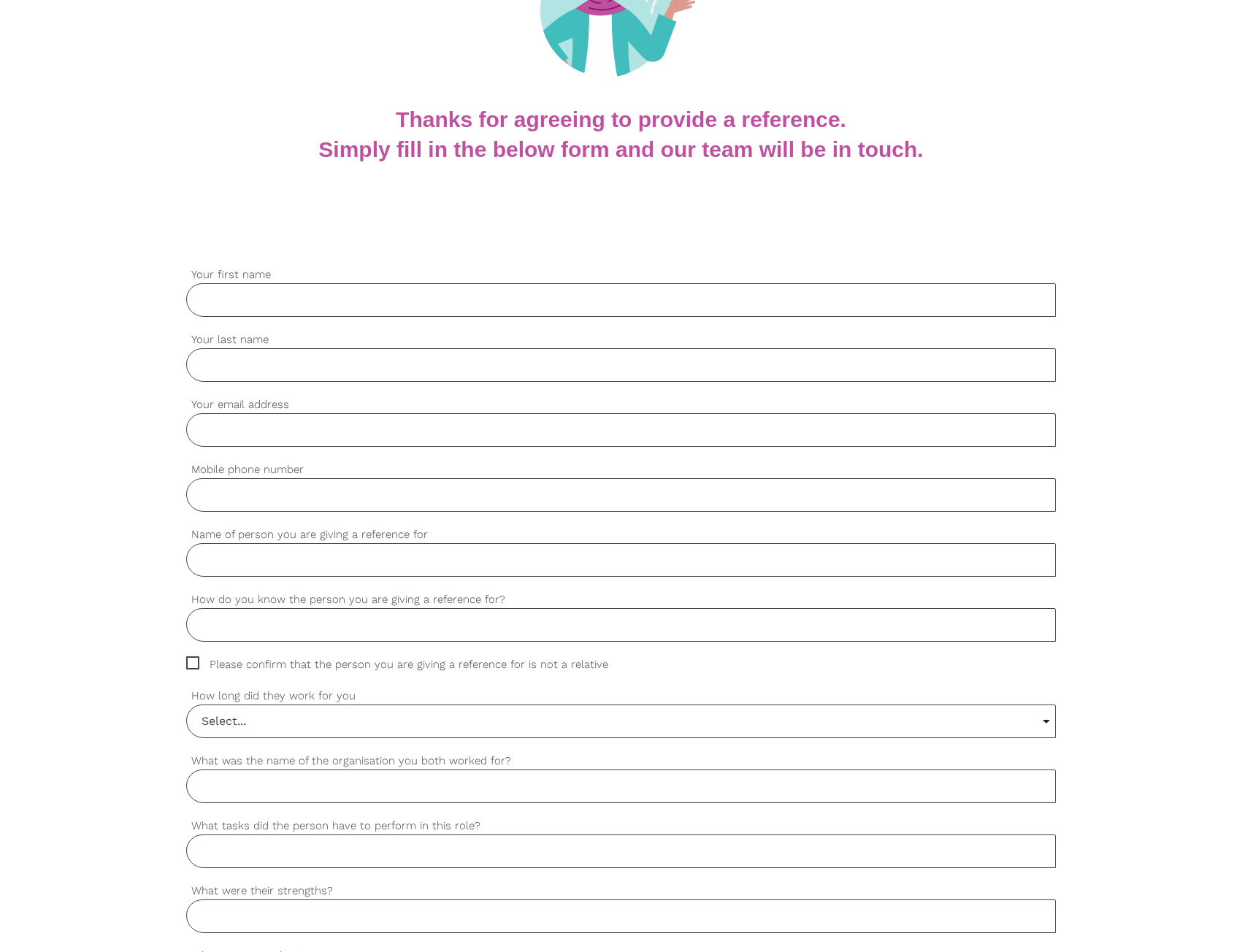
click at [366, 300] on input "Your first name" at bounding box center [621, 300] width 870 height 34
type input "[PERSON_NAME]"
type input "[PERSON_NAME][EMAIL_ADDRESS][DOMAIN_NAME]"
click at [328, 494] on input "Mobile phone number" at bounding box center [621, 494] width 870 height 34
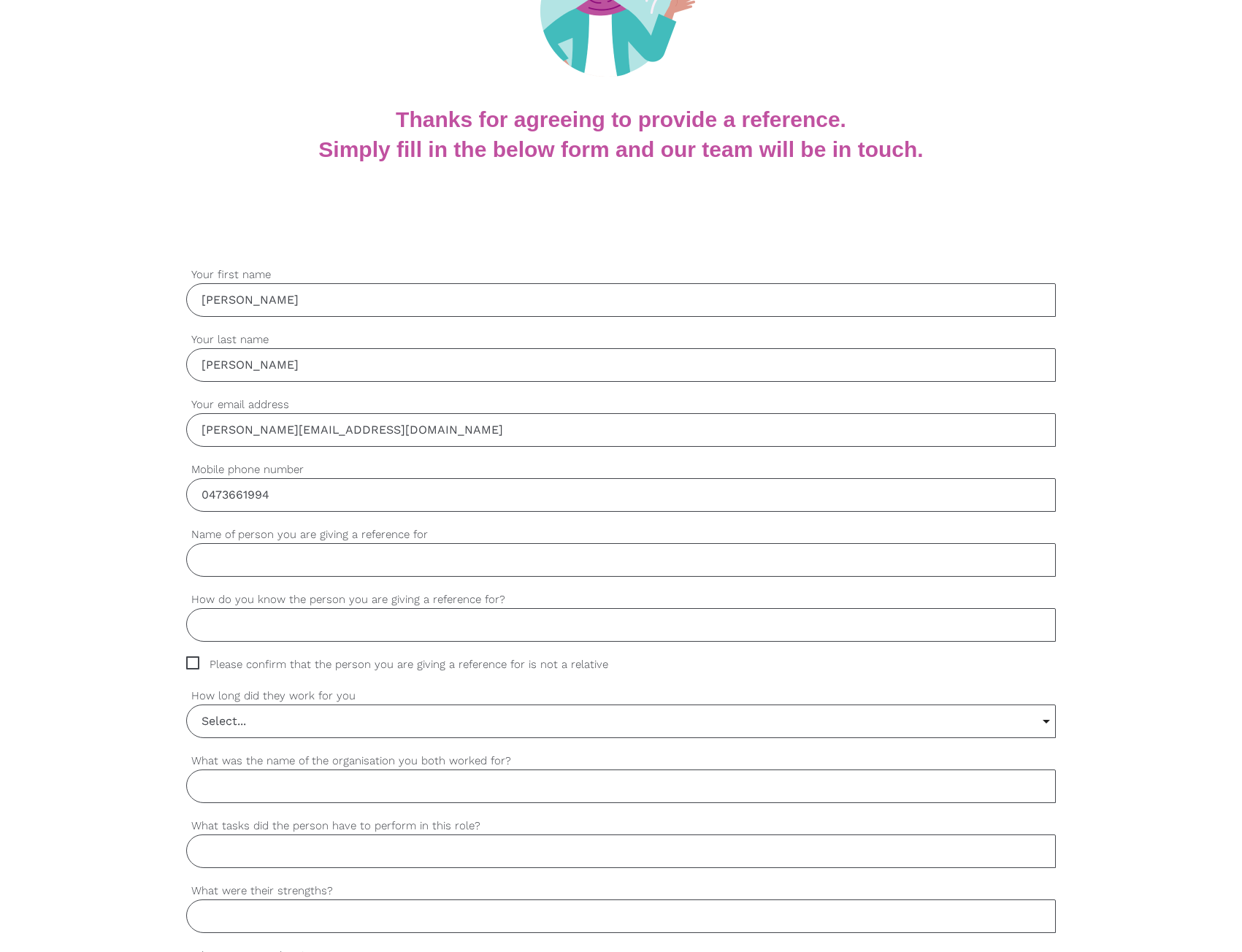
type input "0473661994"
click at [424, 565] on input "Name of person you are giving a reference for" at bounding box center [621, 559] width 870 height 34
type input "Javiera"
click at [286, 631] on input "How do you know the person you are giving a reference for?" at bounding box center [621, 624] width 870 height 34
type input "Work relative"
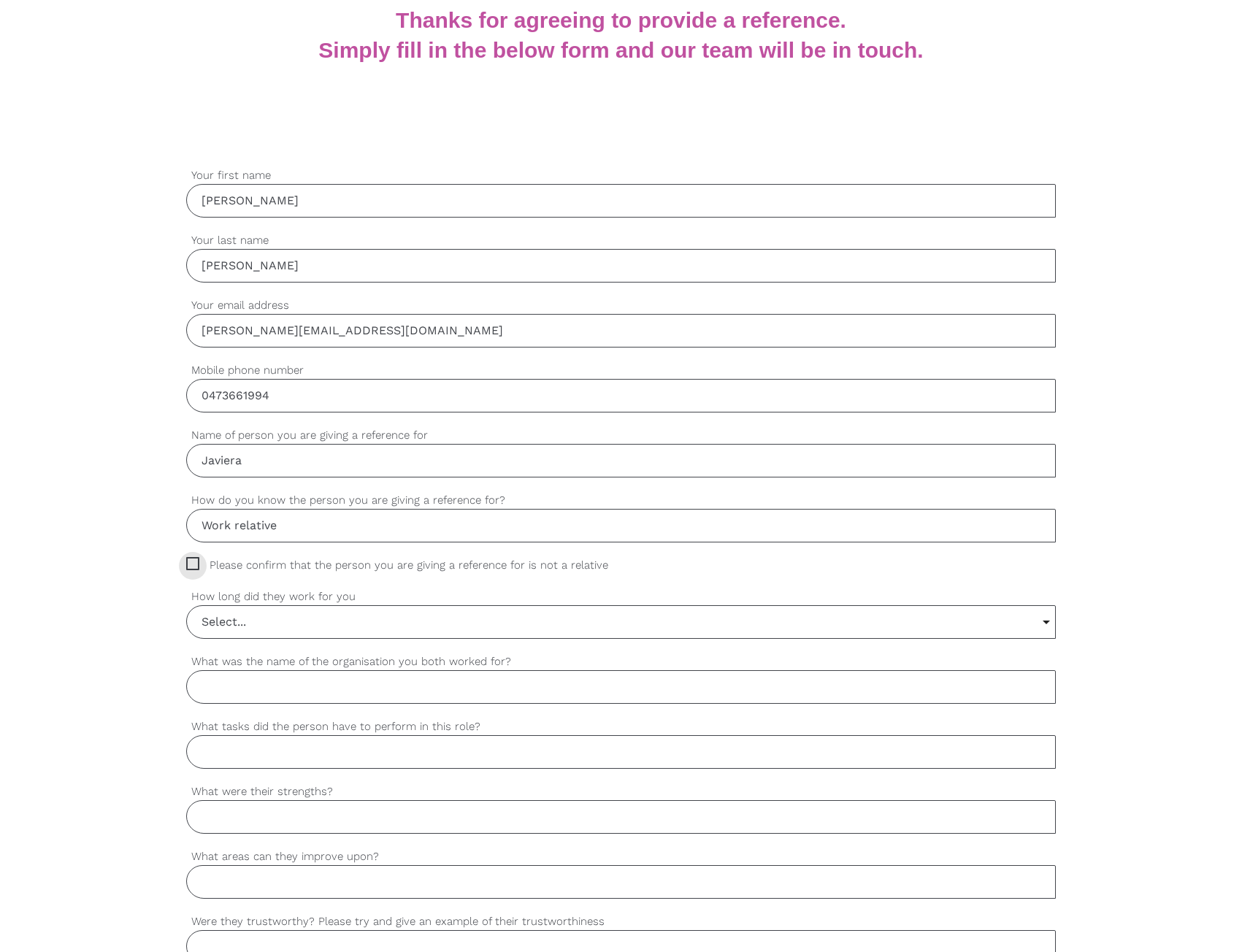
scroll to position [365, 0]
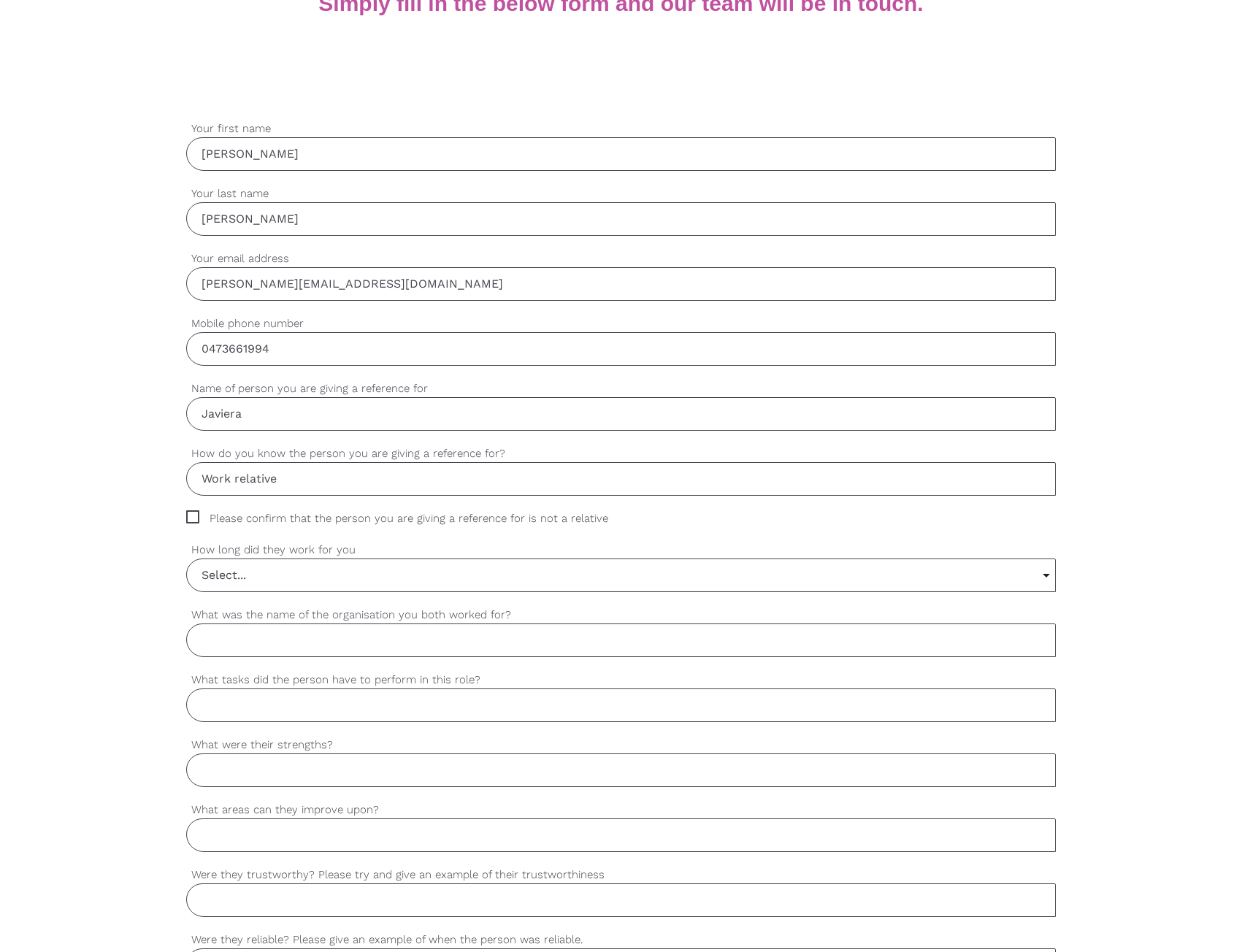
click at [277, 567] on input "Select..." at bounding box center [621, 575] width 868 height 32
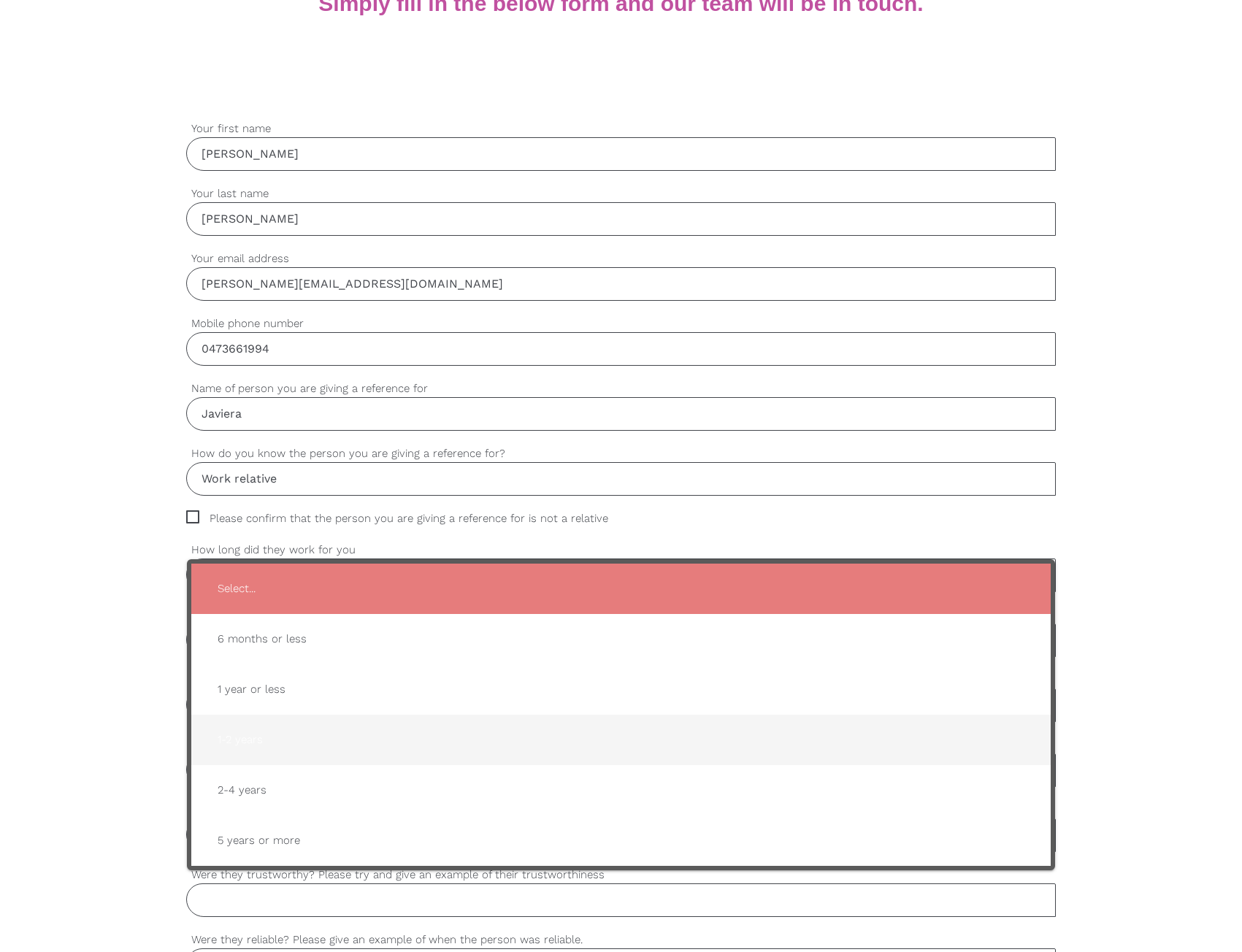
click at [259, 745] on span "1-2 years" at bounding box center [621, 740] width 830 height 36
type input "1-2 years"
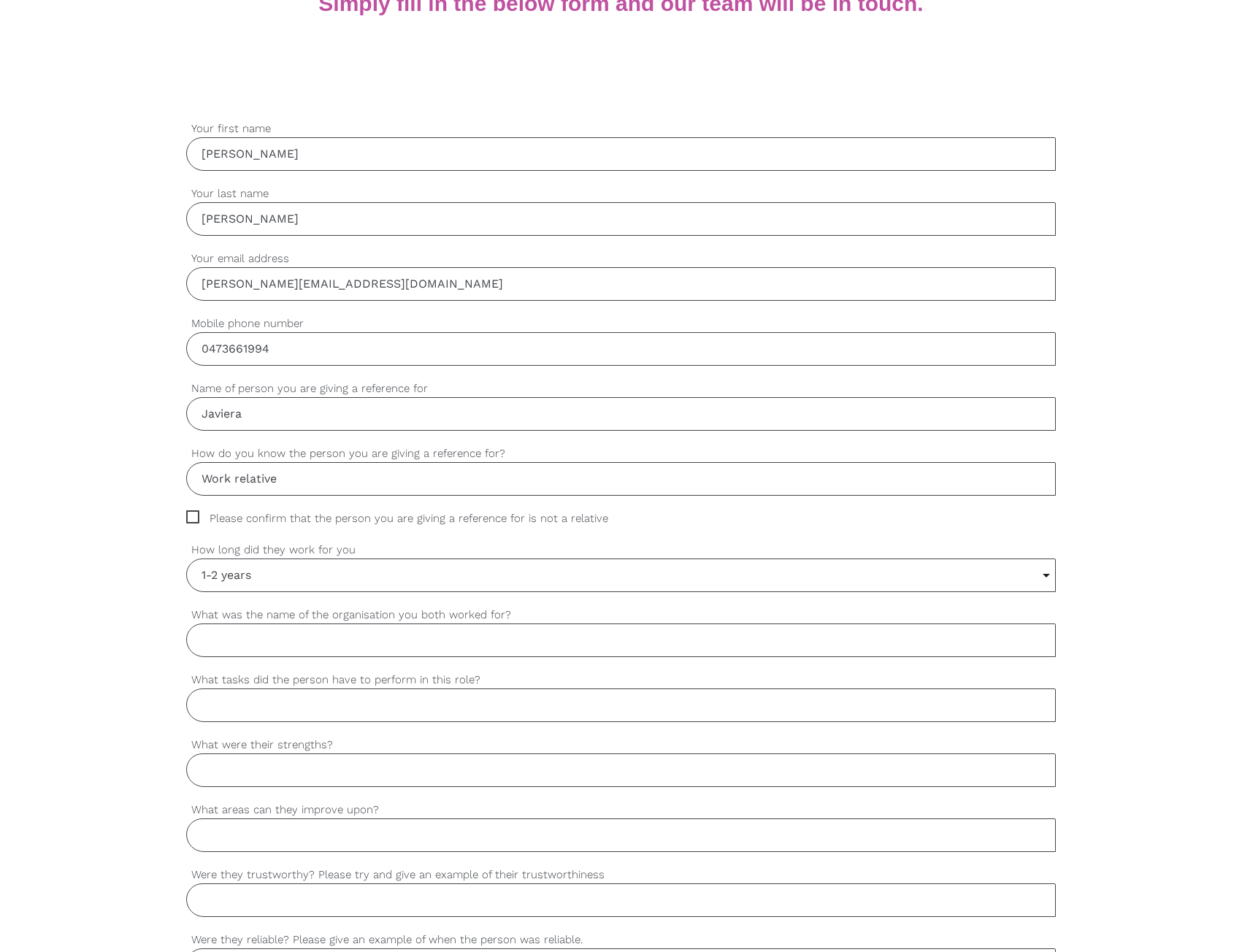
click at [284, 639] on input "What was the name of the organisation you both worked for?" at bounding box center [621, 640] width 870 height 34
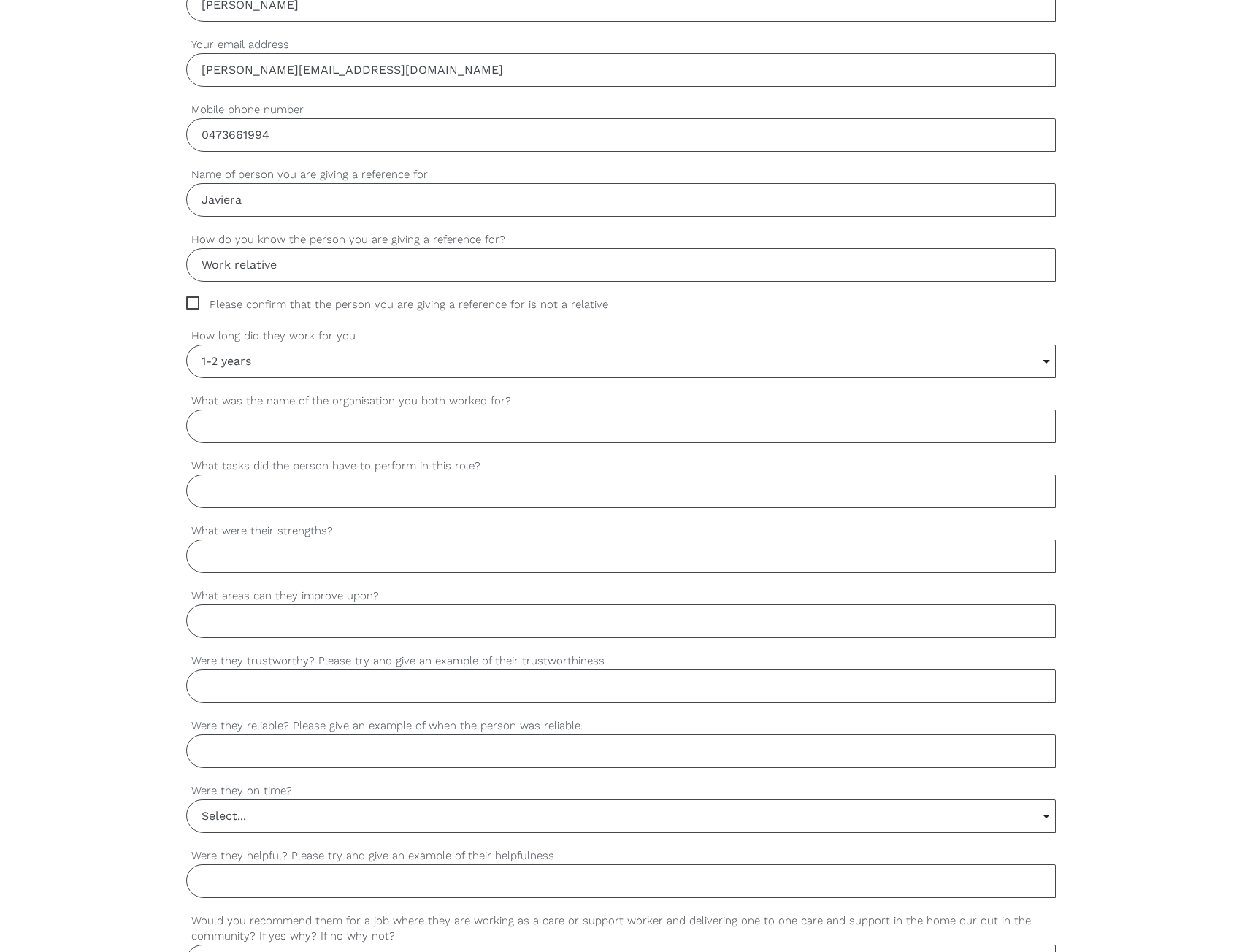
scroll to position [584, 0]
type input "iKare Support Services"
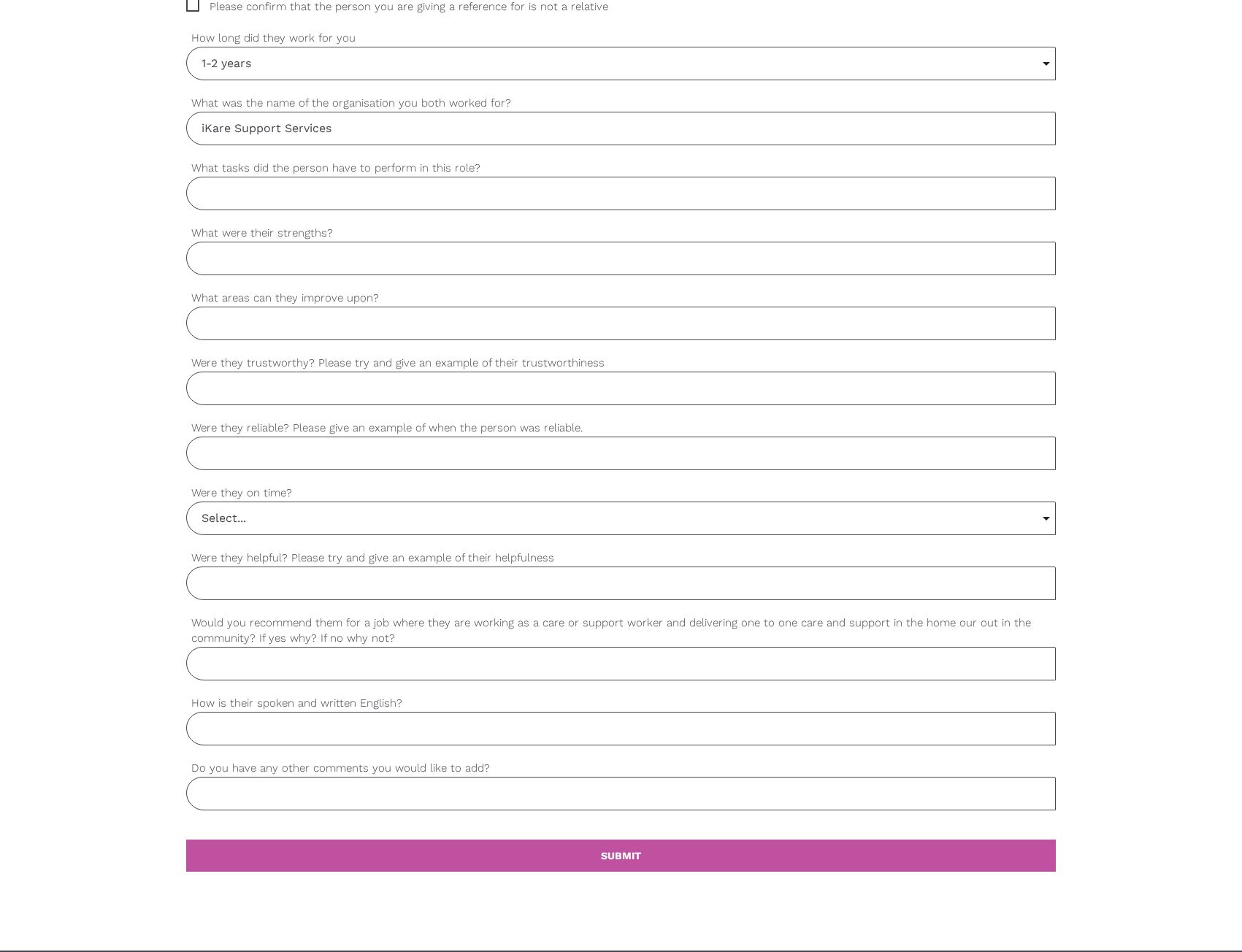
scroll to position [876, 0]
paste input "Javiera was fantastic at providing one-on-one support. She helped people with e…"
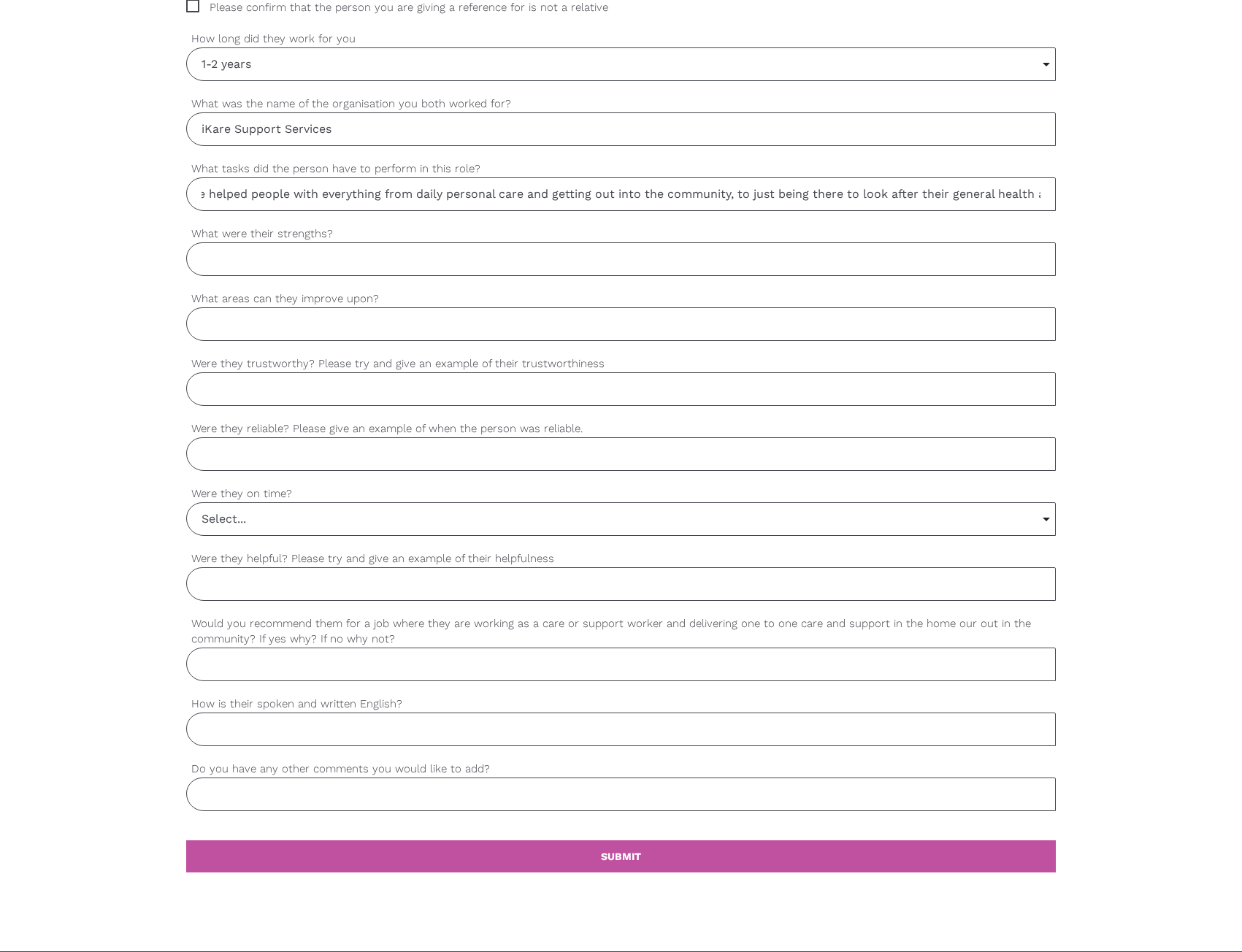
scroll to position [0, 0]
drag, startPoint x: 279, startPoint y: 194, endPoint x: -5, endPoint y: 210, distance: 284.5
click at [0, 210] on html "Find a worker Become a worker Make a referral settings Post a job Thanks for ag…" at bounding box center [621, 175] width 1242 height 2102
click at [266, 196] on input "Javiera was fantastic at providing one-on-one support. She helped people with e…" at bounding box center [621, 194] width 870 height 34
click at [399, 197] on input "Javiera was fantastic at providing one-on-one support. She helped people with e…" at bounding box center [621, 194] width 870 height 34
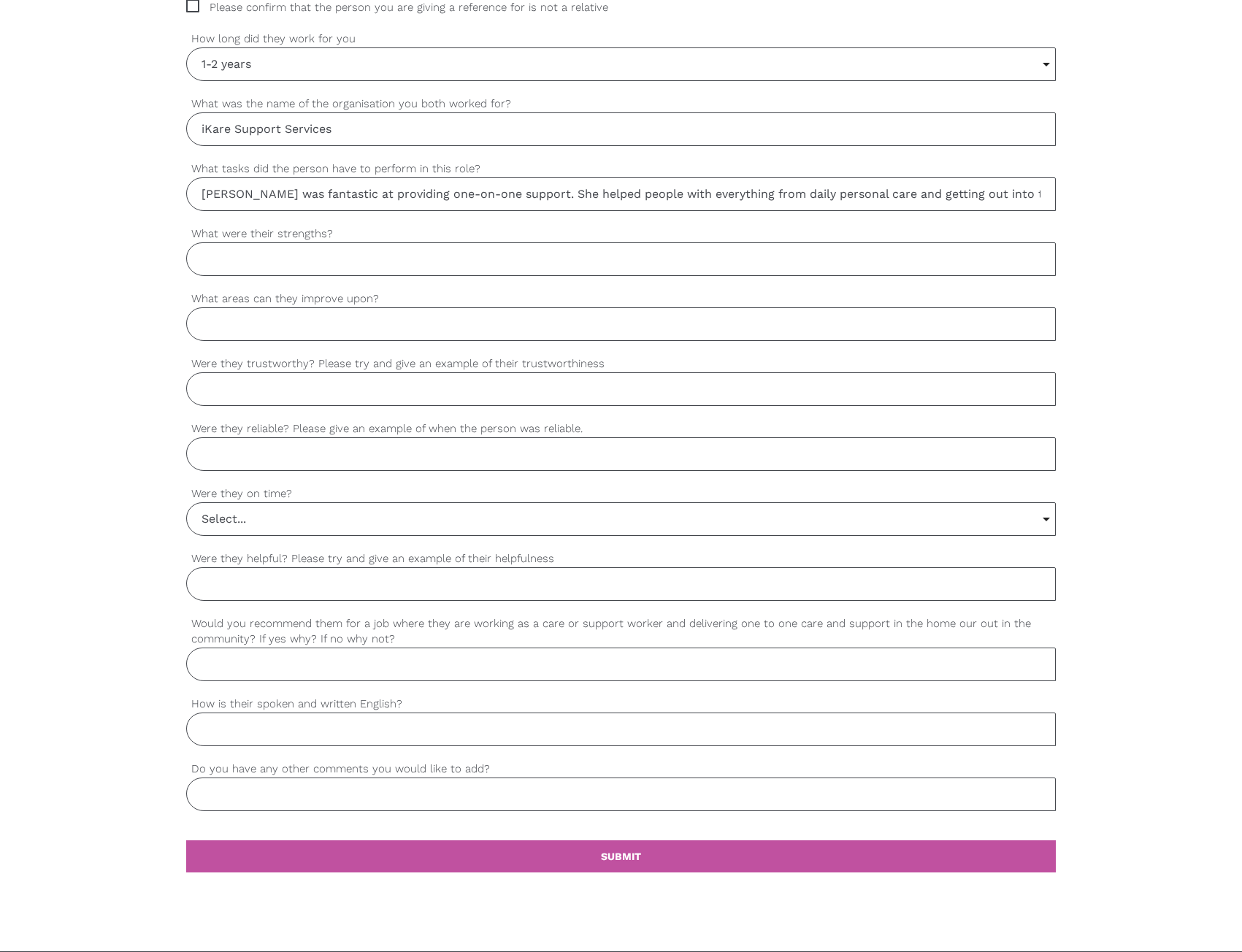
type input "Javiera was fantastic at providing one-on-one support. She helped people with e…"
click at [309, 255] on input "What were their strengths?" at bounding box center [621, 259] width 870 height 34
paste input "Her biggest strength is her background as an ER nurse. It means nothing fazes h…"
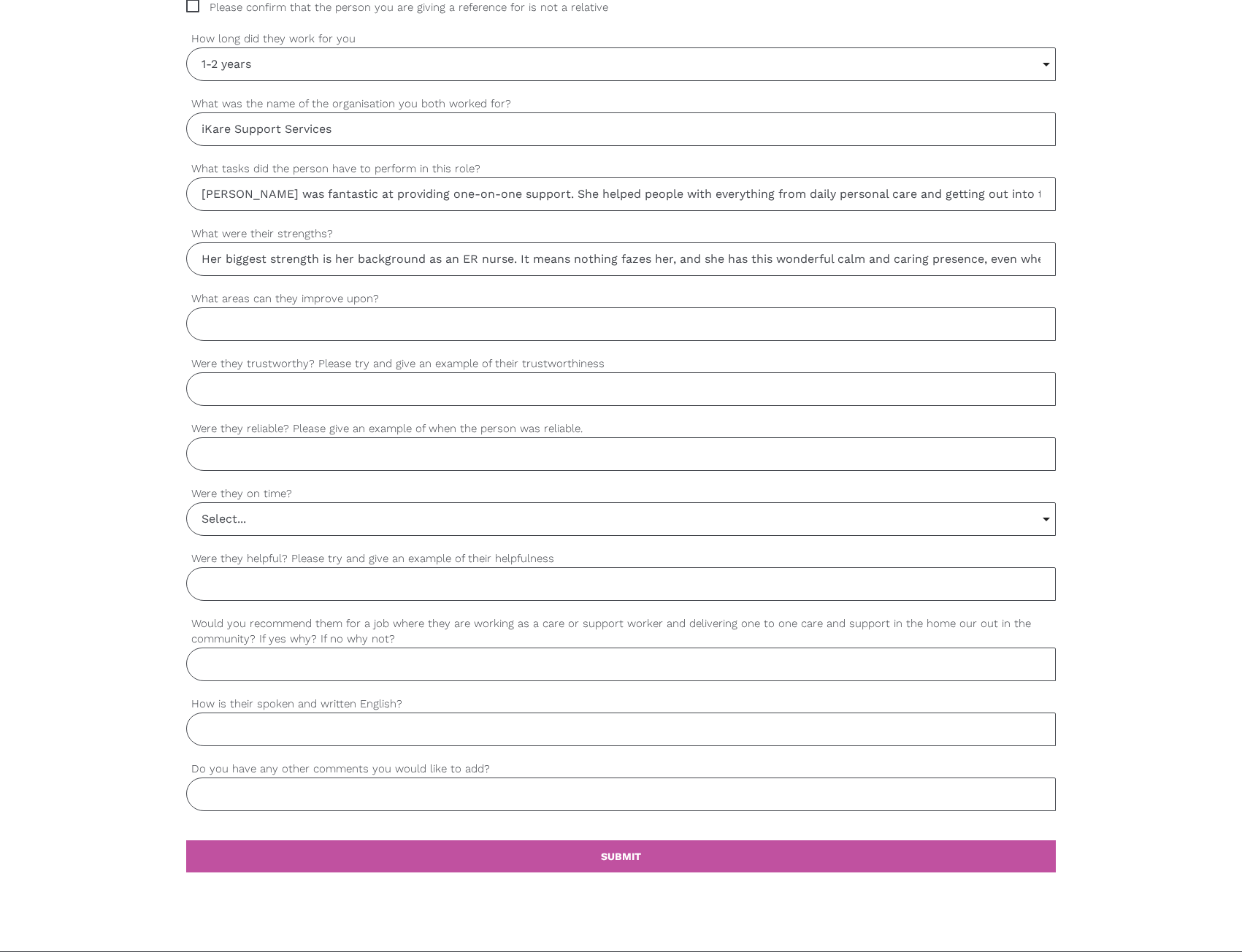
scroll to position [0, 899]
type input "Her biggest strength is her background as an ER nurse. It means nothing fazes h…"
click at [280, 324] on input "What areas can they improve upon?" at bounding box center [621, 324] width 870 height 34
paste input "Honestly, I can't think of anything. She was a consistently wonderful support w…"
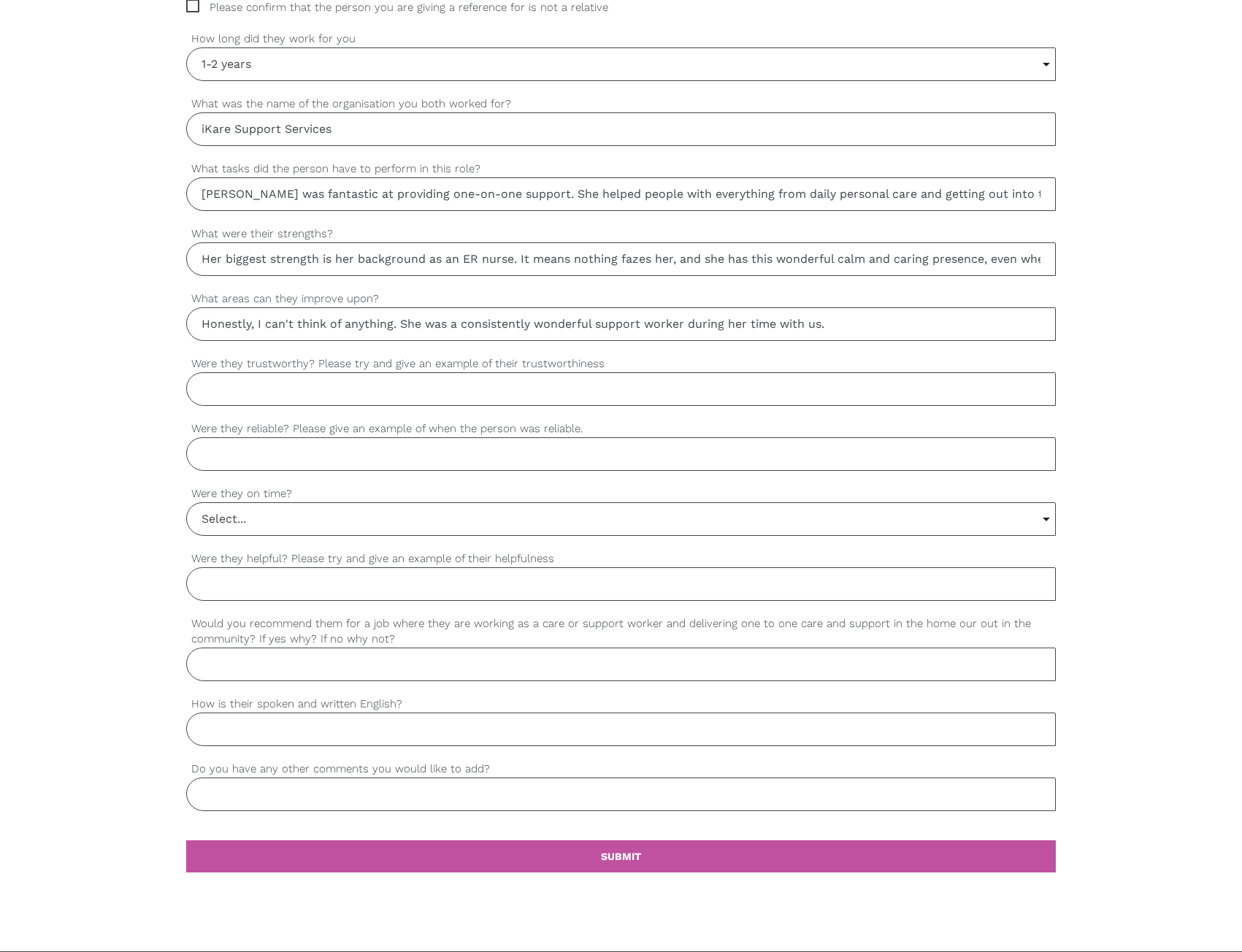
type input "Honestly, I can't think of anything. She was a consistently wonderful support w…"
click at [299, 387] on input "Were they trustworthy? Please try and give an example of their trustworthiness" at bounding box center [621, 389] width 870 height 34
paste input "Absolutely. You could trust her with anything. She was always very professional…"
drag, startPoint x: 265, startPoint y: 395, endPoint x: 145, endPoint y: 396, distance: 120.0
click at [145, 396] on div "settings Thomas Your first name settings SPECHT Your last name settings Thomas@…" at bounding box center [621, 265] width 1242 height 1371
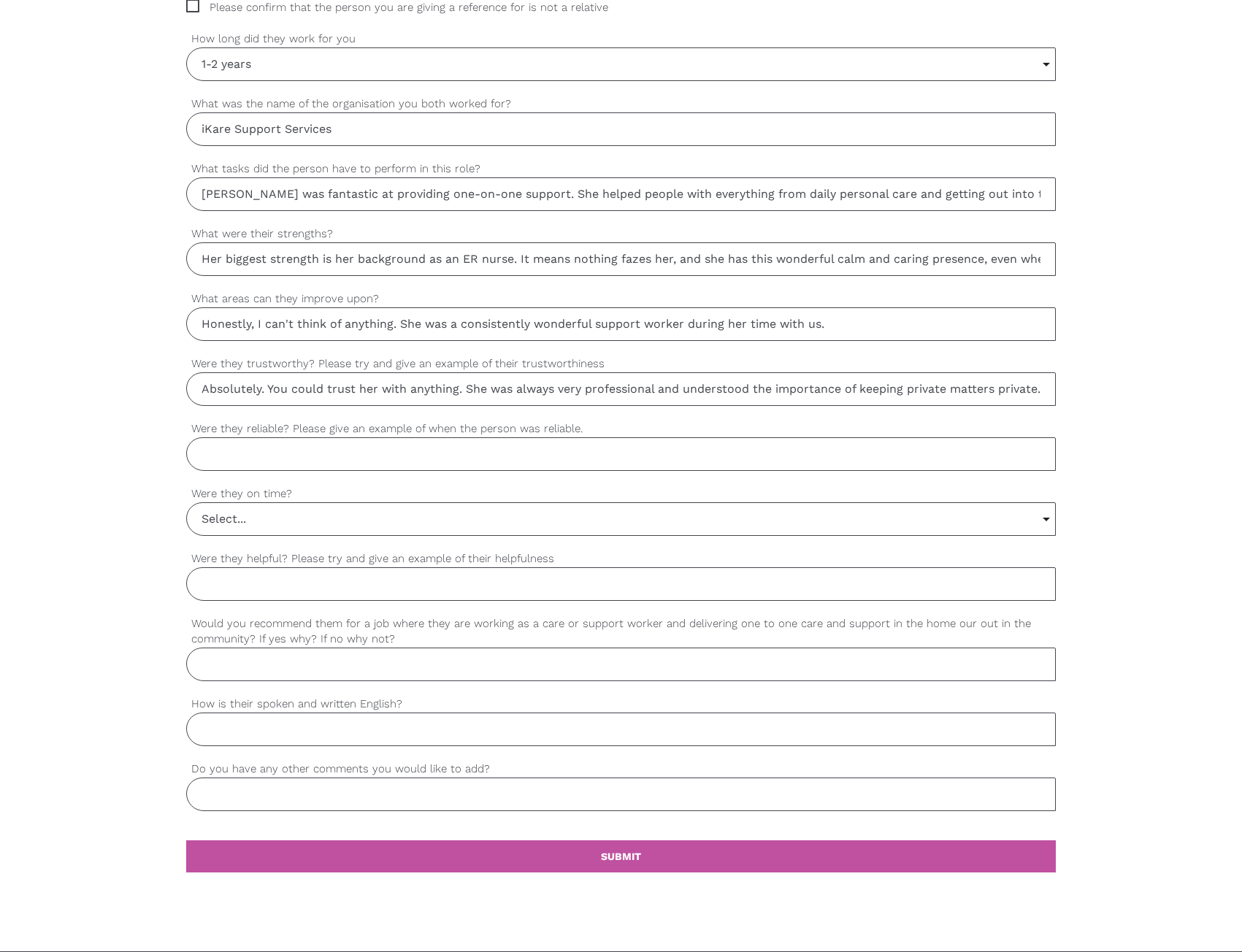
click at [391, 390] on input "Absolutely. You could trust her with anything. She was always very professional…" at bounding box center [621, 389] width 870 height 34
click at [449, 387] on input "Absolutely. You could trust her with anything. She was always very professional…" at bounding box center [621, 389] width 870 height 34
click at [475, 388] on input "Absolutely. You could trust her with anything. She was always very professional…" at bounding box center [621, 389] width 870 height 34
drag, startPoint x: 469, startPoint y: 389, endPoint x: 102, endPoint y: 397, distance: 367.1
click at [102, 397] on div "settings Thomas Your first name settings SPECHT Your last name settings Thomas@…" at bounding box center [621, 265] width 1242 height 1371
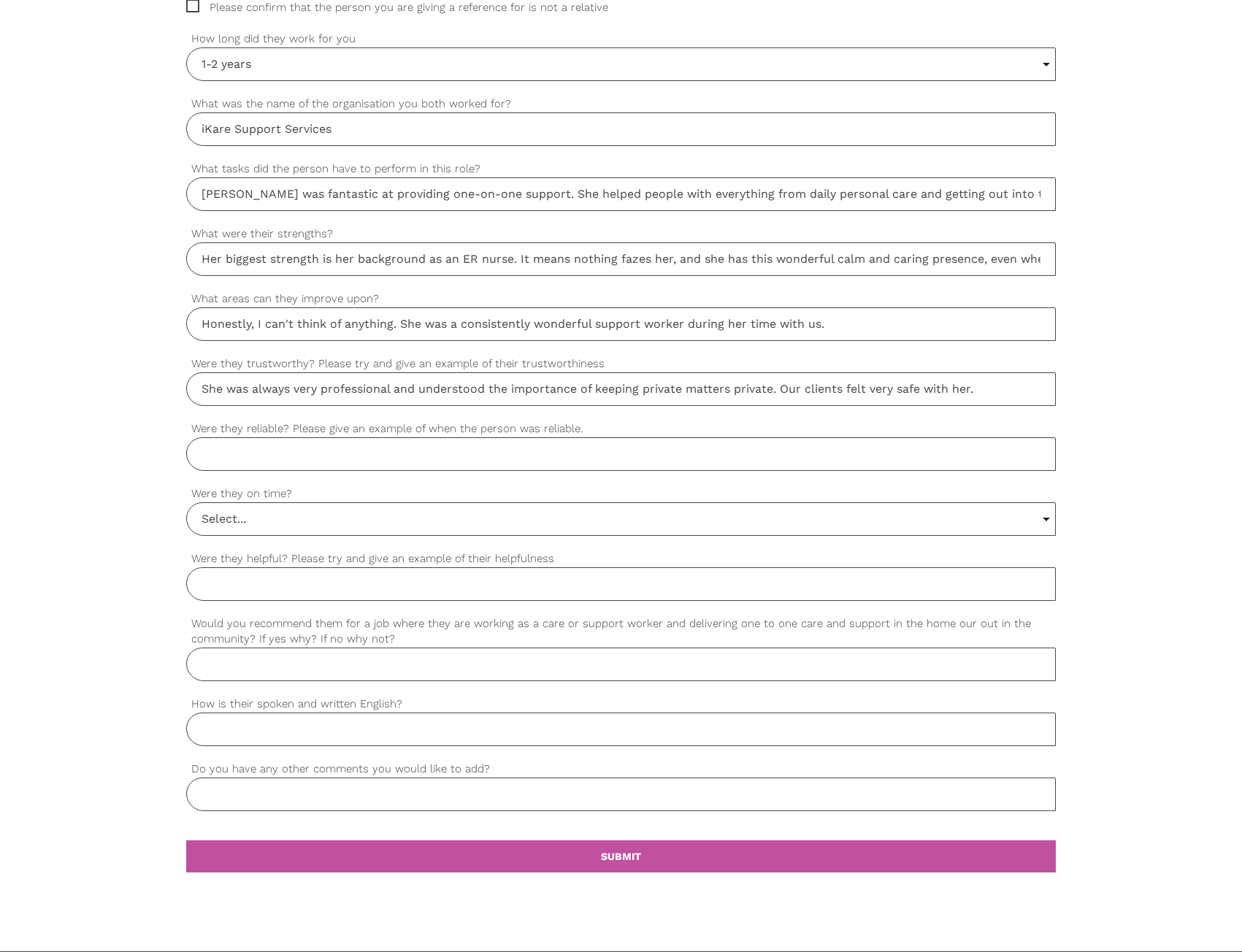
type input "She was always very professional and understood the importance of keeping priva…"
click at [354, 456] on input "Were they reliable? Please give an example of when the person was reliable." at bounding box center [621, 454] width 870 height 34
paste input "Completely reliable. For the two years she was with us, she was someone you cou…"
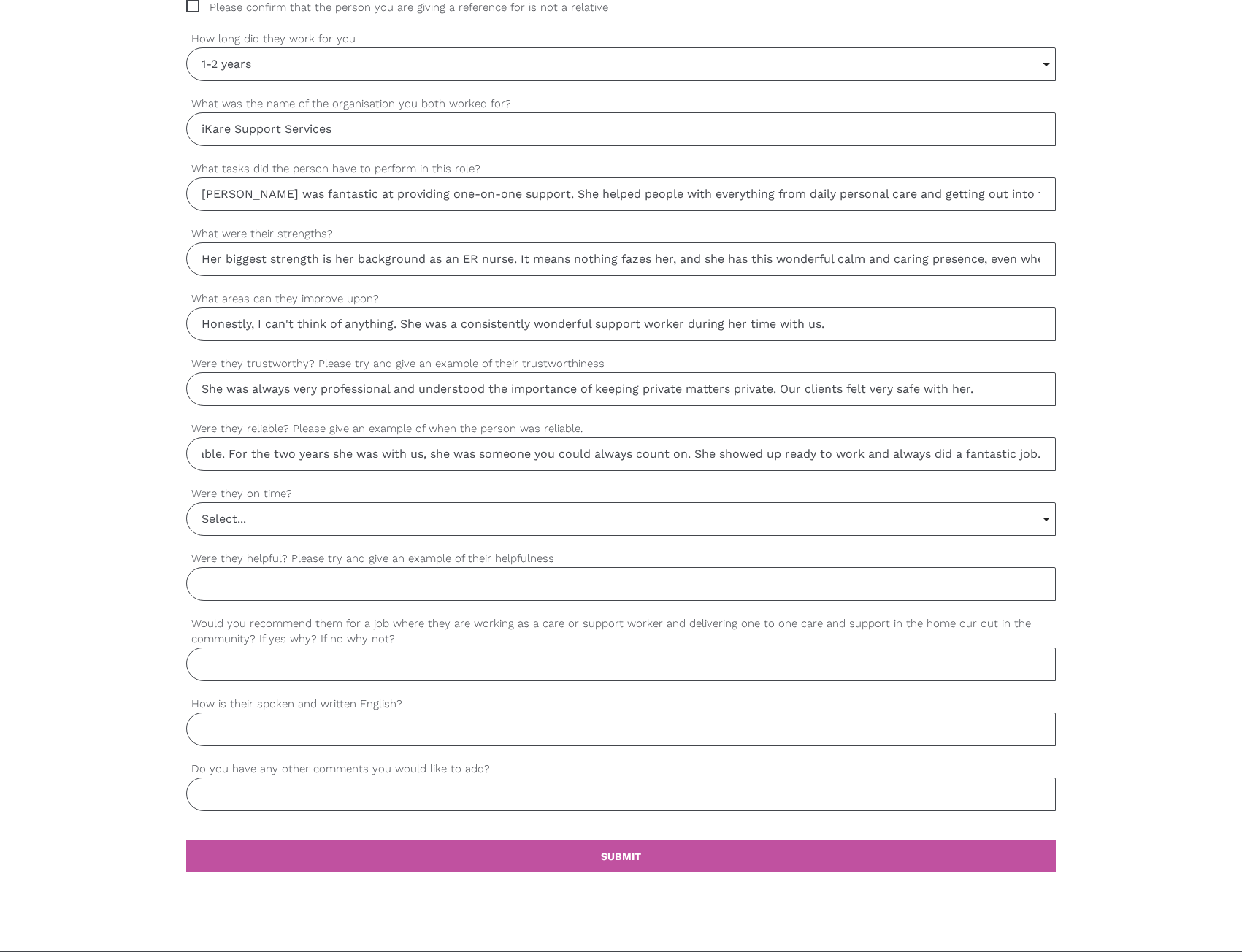
click at [307, 457] on input "Completely reliable. For the two years she was with us, she was someone you cou…" at bounding box center [621, 454] width 870 height 34
drag, startPoint x: 307, startPoint y: 457, endPoint x: 60, endPoint y: 456, distance: 247.0
click at [59, 457] on div "settings Thomas Your first name settings SPECHT Your last name settings Thomas@…" at bounding box center [621, 265] width 1242 height 1371
click at [367, 455] on input "Completely reliable. For the two years she was with us, she was someone you cou…" at bounding box center [621, 454] width 870 height 34
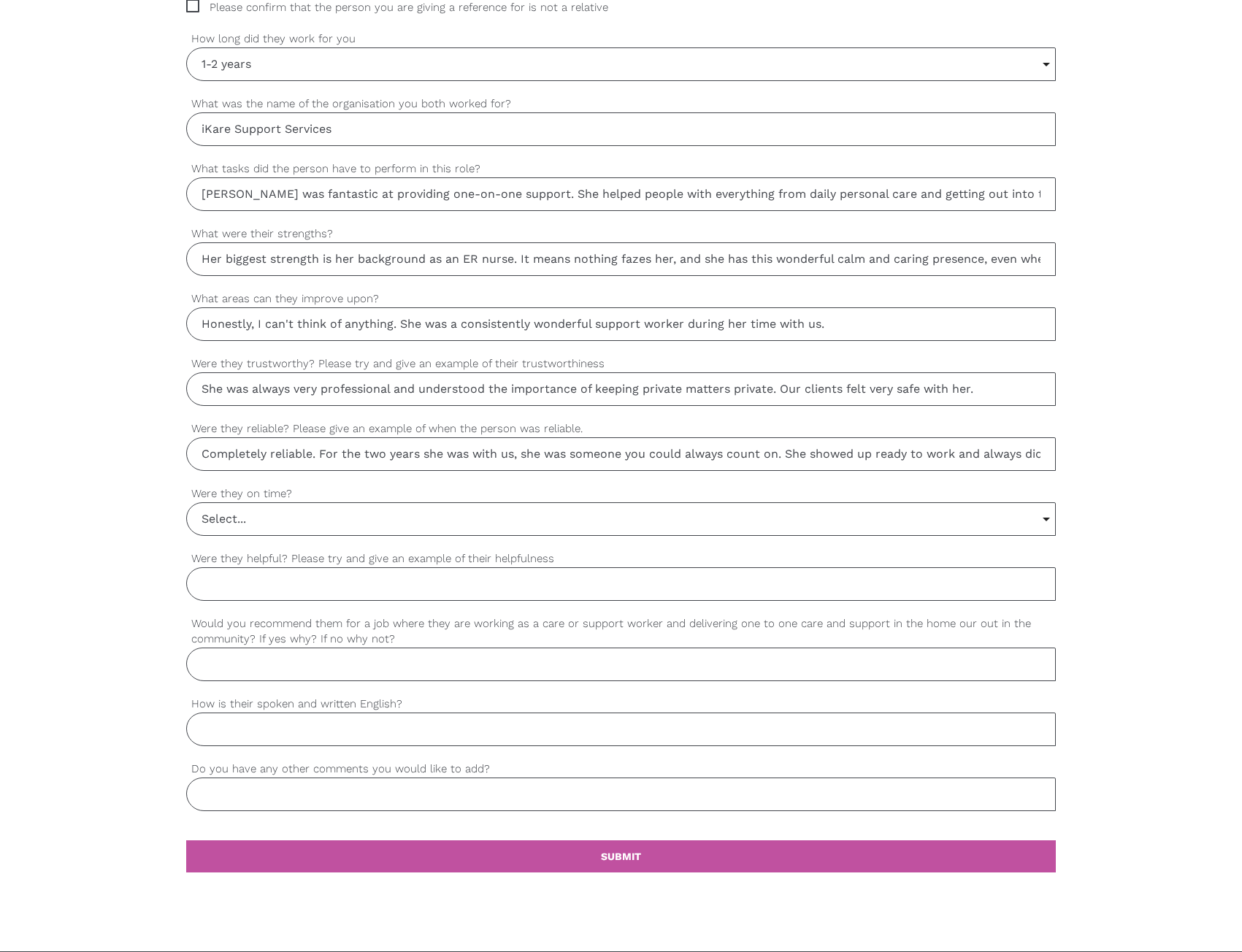
drag, startPoint x: 319, startPoint y: 453, endPoint x: 307, endPoint y: 452, distance: 12.0
click at [319, 455] on input "Completely reliable. For the two years she was with us, she was someone you cou…" at bounding box center [621, 454] width 870 height 34
click at [306, 452] on input "Completely reliable. For the two years she was with us, she was someone you cou…" at bounding box center [621, 454] width 870 height 34
drag, startPoint x: 268, startPoint y: 452, endPoint x: 180, endPoint y: 455, distance: 88.1
click at [180, 455] on div "settings Thomas Your first name settings SPECHT Your last name settings Thomas@…" at bounding box center [621, 265] width 1242 height 1371
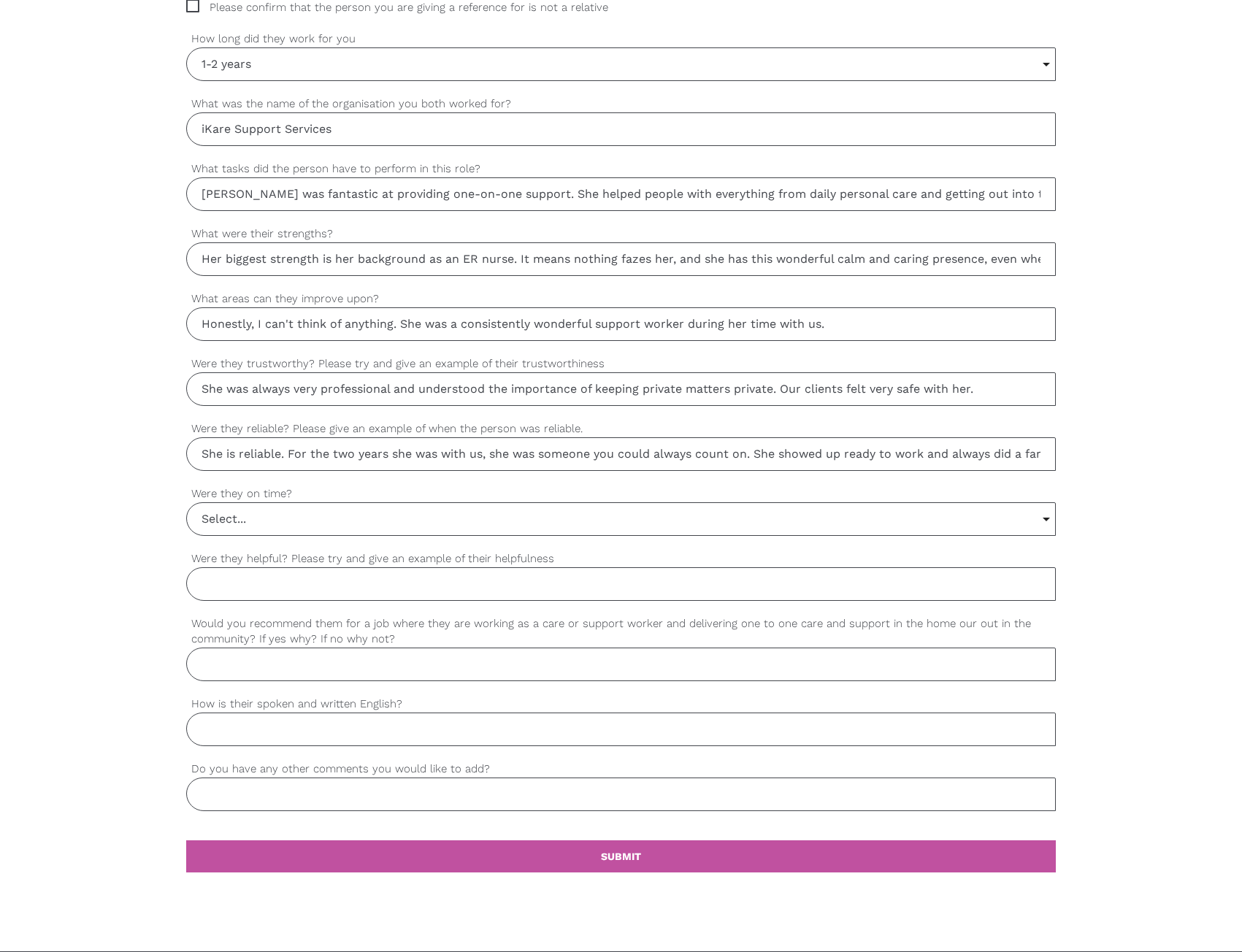
type input "She is reliable. For the two years she was with us, she was someone you could a…"
click at [381, 531] on input "Select..." at bounding box center [621, 519] width 868 height 32
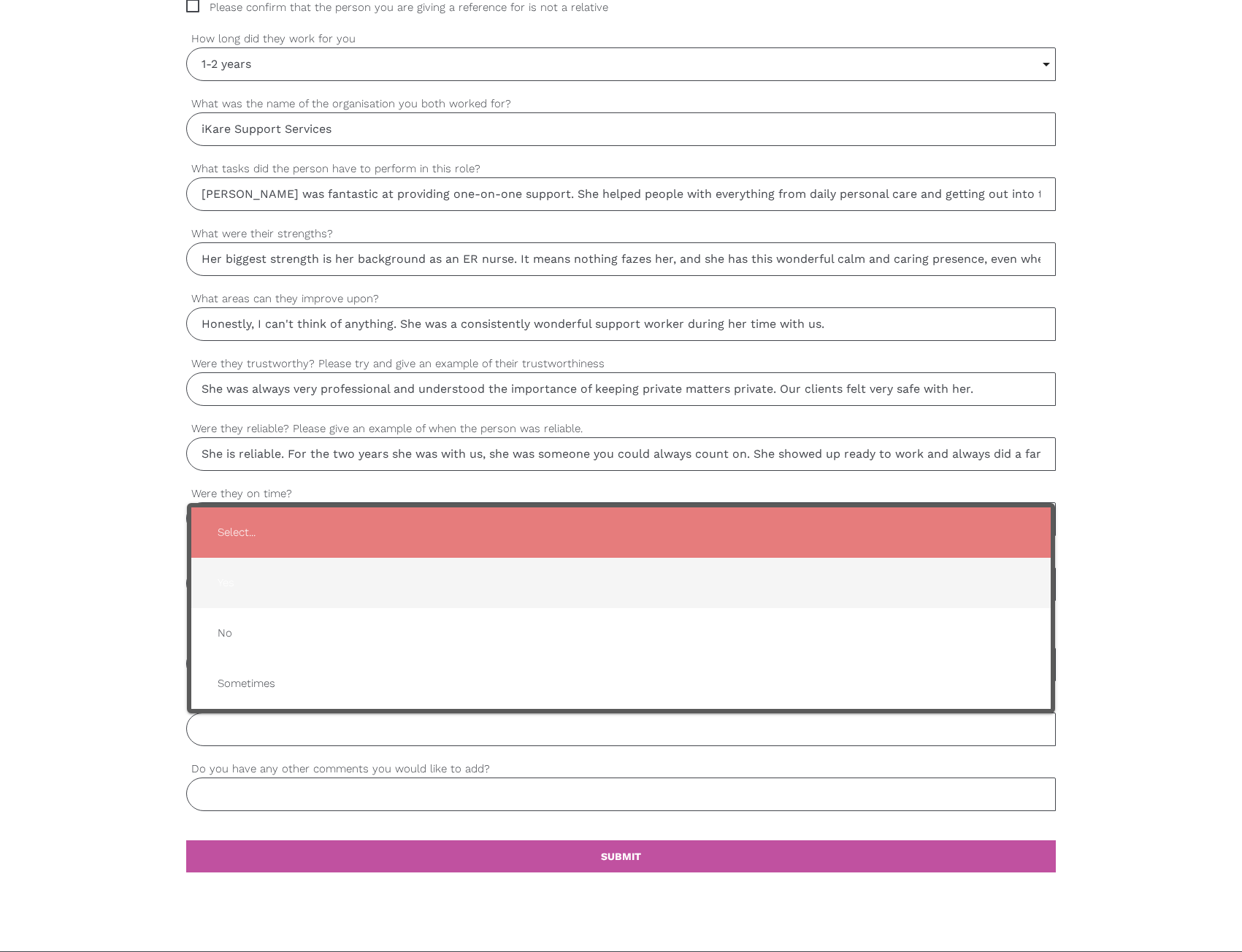
click at [331, 591] on span "Yes" at bounding box center [621, 583] width 830 height 36
type input "Yes"
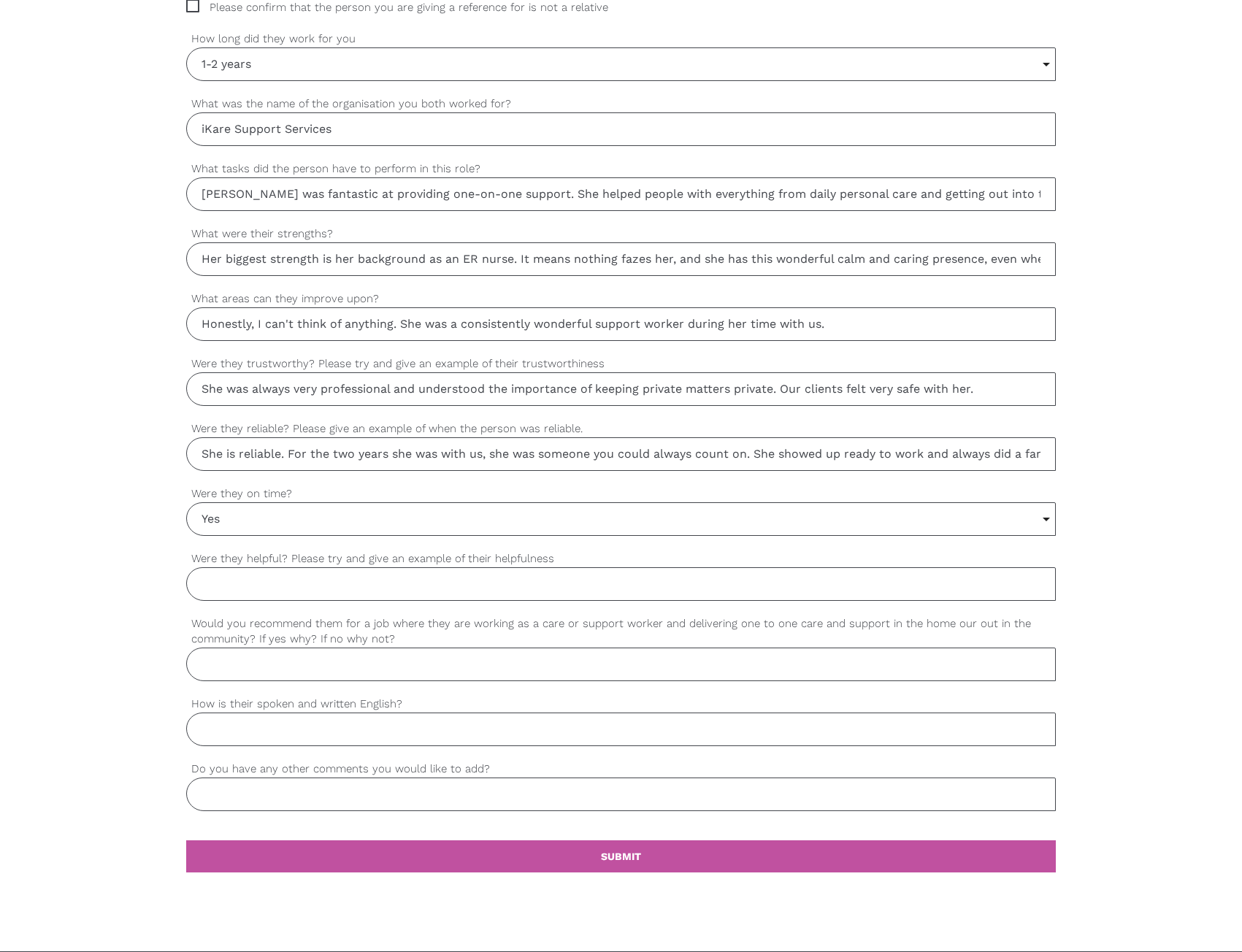
click at [313, 583] on input "Were they helpful? Please try and give an example of their helpfulness" at bounding box center [621, 584] width 870 height 34
paste input "She was so helpful. A great example is how she'd use her nursing experience to …"
drag, startPoint x: 172, startPoint y: 597, endPoint x: 11, endPoint y: 599, distance: 161.0
click at [11, 599] on div "settings Thomas Your first name settings SPECHT Your last name settings Thomas@…" at bounding box center [621, 265] width 1242 height 1371
click at [373, 583] on input "She was so helpful. A great example is how she'd use her nursing experience to …" at bounding box center [621, 584] width 870 height 34
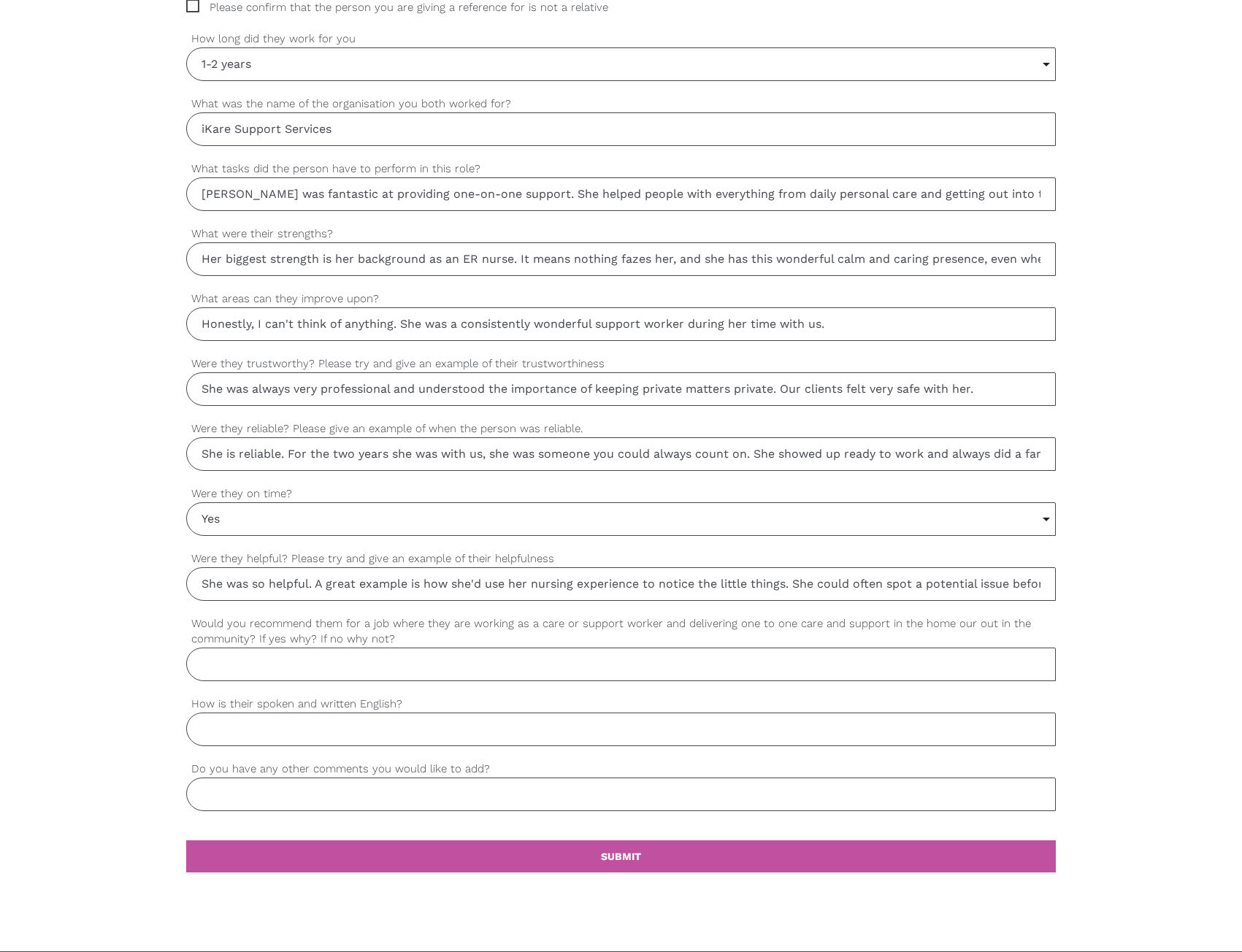
click at [436, 583] on input "She was so helpful. A great example is how she'd use her nursing experience to …" at bounding box center [621, 584] width 870 height 34
click at [553, 587] on input "She was so helpful. A great example is how she'd use her nursing experience to …" at bounding box center [621, 584] width 870 height 34
type input "She was so helpful. A great example is how she'd use her nursing experience to …"
click at [463, 631] on label "Would you recommend them for a job where they are working as a care or support …" at bounding box center [621, 631] width 870 height 32
click at [463, 648] on input "Would you recommend them for a job where they are working as a care or support …" at bounding box center [621, 664] width 870 height 34
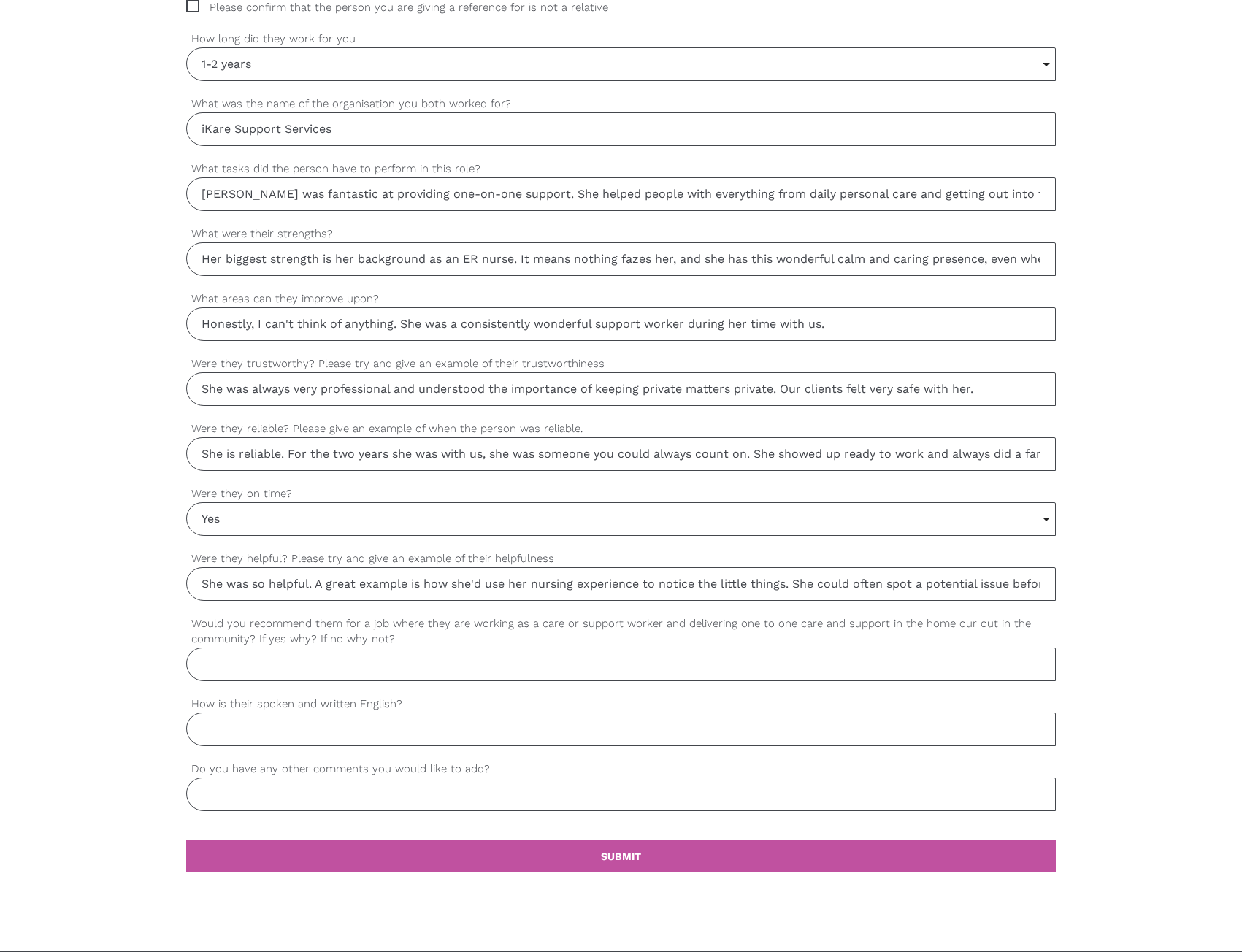
click at [506, 585] on input "She was so helpful. A great example is how she'd use her nursing experience to …" at bounding box center [621, 584] width 870 height 34
drag, startPoint x: 627, startPoint y: 584, endPoint x: 769, endPoint y: 562, distance: 143.7
click at [769, 562] on div "She was so helpful. A great example is how she'd use her nursing experience to …" at bounding box center [621, 575] width 870 height 50
click at [744, 564] on label "Were they helpful? Please try and give an example of their helpfulness" at bounding box center [621, 559] width 870 height 16
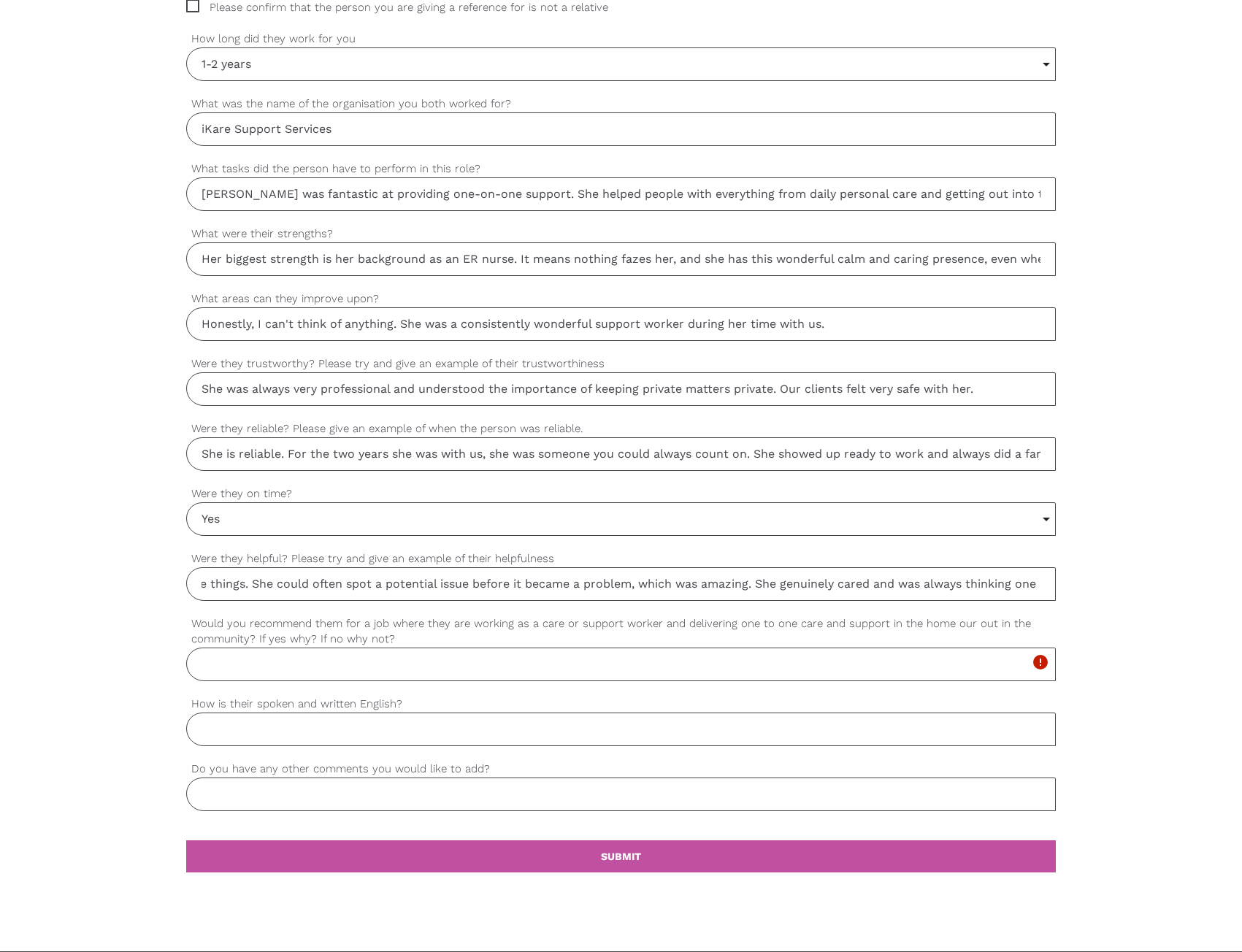
click at [744, 568] on input "She was so helpful. A great example is how she'd use her nursing experience to …" at bounding box center [621, 584] width 870 height 34
click at [900, 583] on input "She was so helpful. A great example is how she'd use her nursing experience to …" at bounding box center [621, 584] width 870 height 34
click at [842, 582] on input "She was so helpful. A great example is how she'd use her nursing experience to …" at bounding box center [621, 584] width 870 height 34
click at [882, 581] on input "She was so helpful. A great example is how she'd use her nursing experience to …" at bounding box center [621, 584] width 870 height 34
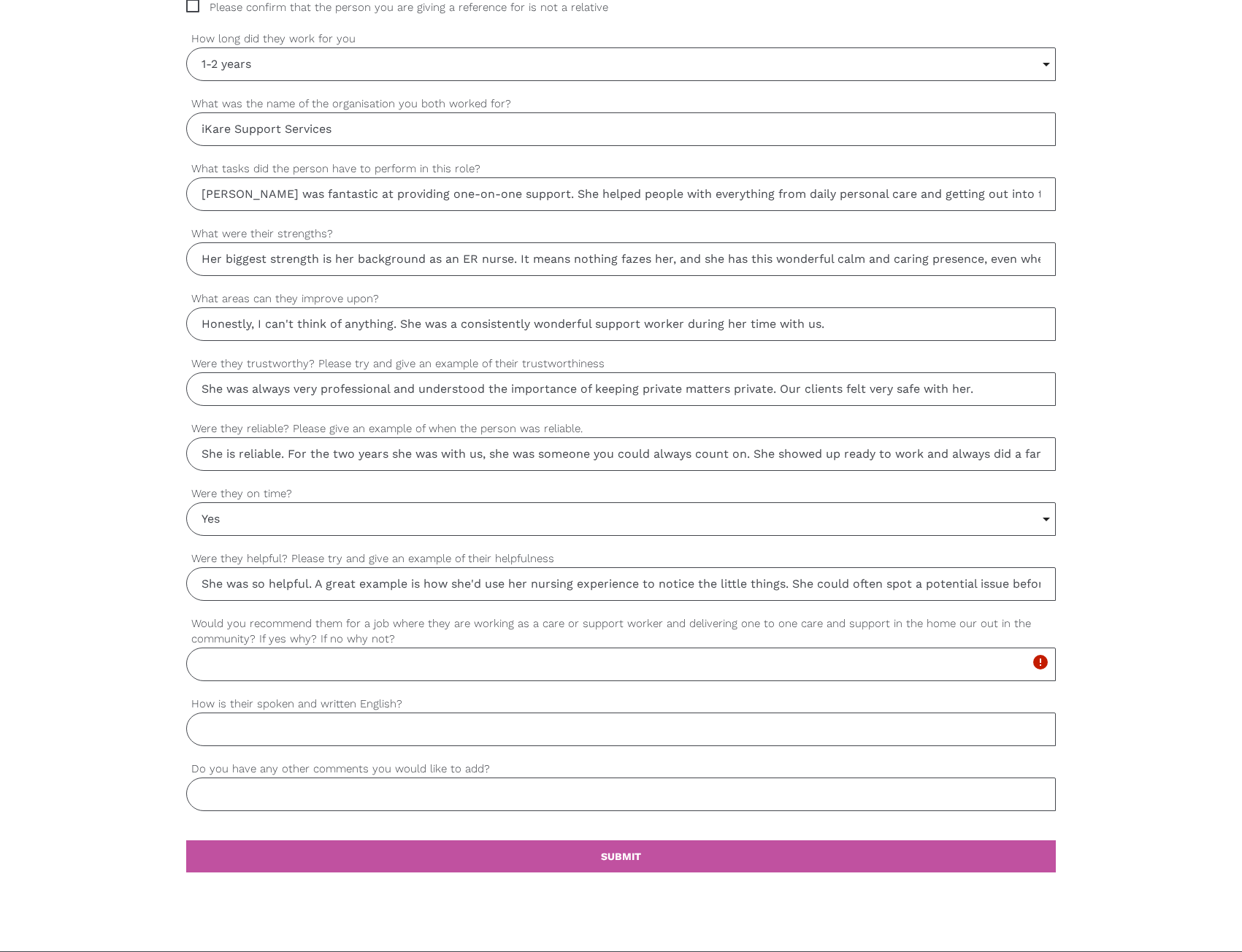
drag, startPoint x: 974, startPoint y: 576, endPoint x: 997, endPoint y: 583, distance: 24.0
click at [974, 577] on input "She was so helpful. A great example is how she'd use her nursing experience to …" at bounding box center [621, 584] width 870 height 34
click at [1001, 584] on input "She was so helpful. A great example is how she'd use her nursing experience to …" at bounding box center [621, 584] width 870 height 34
drag, startPoint x: 1012, startPoint y: 586, endPoint x: 1027, endPoint y: 591, distance: 15.8
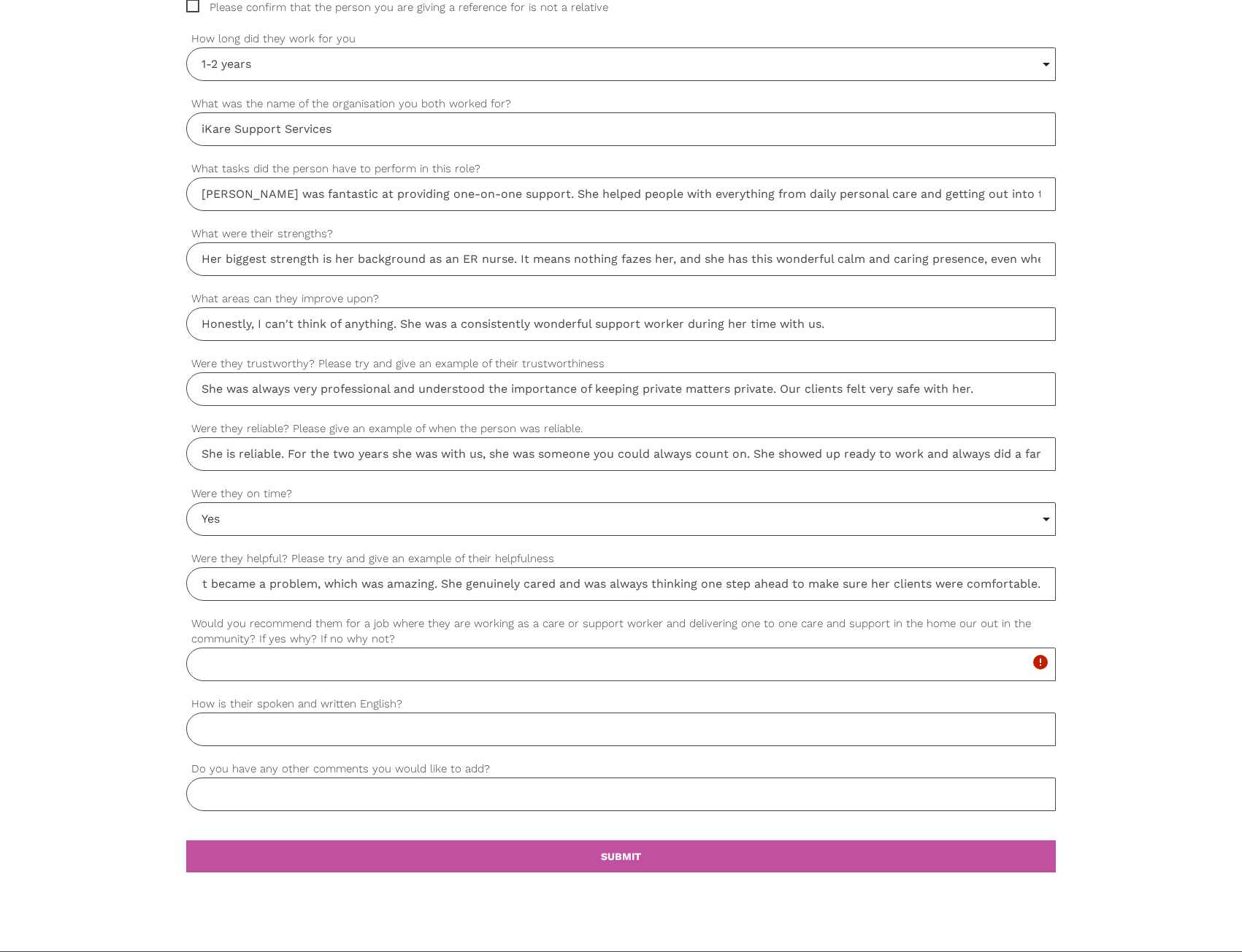
click at [1054, 588] on input "She was so helpful. A great example is how she'd use her nursing experience to …" at bounding box center [621, 584] width 870 height 34
click at [704, 719] on input "How is their spoken and written English?" at bounding box center [621, 729] width 870 height 34
click at [531, 645] on label "Would you recommend them for a job where they are working as a care or support …" at bounding box center [621, 631] width 870 height 32
click at [531, 648] on input "Would you recommend them for a job where they are working as a care or support …" at bounding box center [621, 664] width 870 height 34
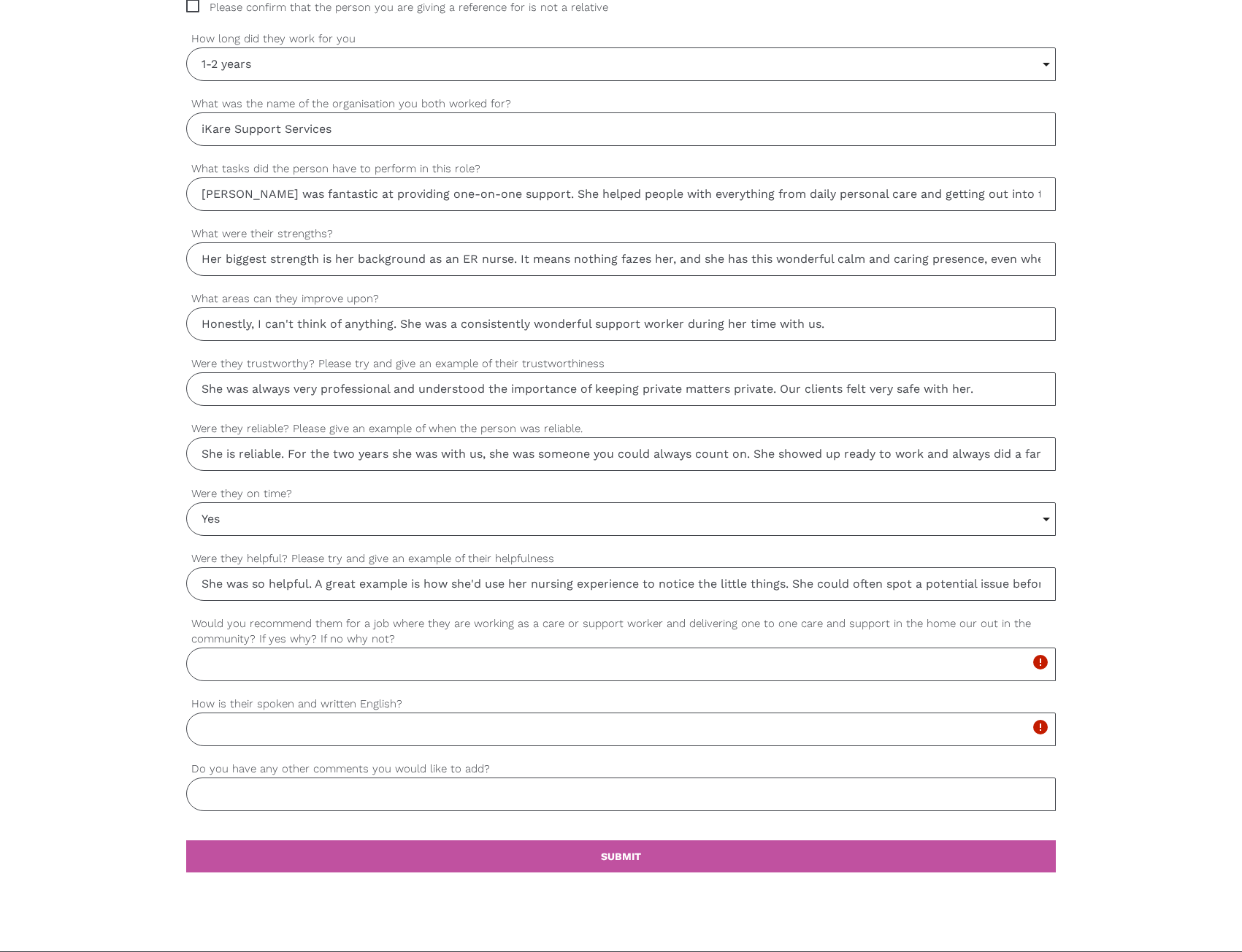
click at [260, 658] on input "Would you recommend them for a job where they are working as a care or support …" at bounding box center [621, 664] width 870 height 34
paste input "Yes, without a doubt. She has the perfect mix of a warm, compassionate heart an…"
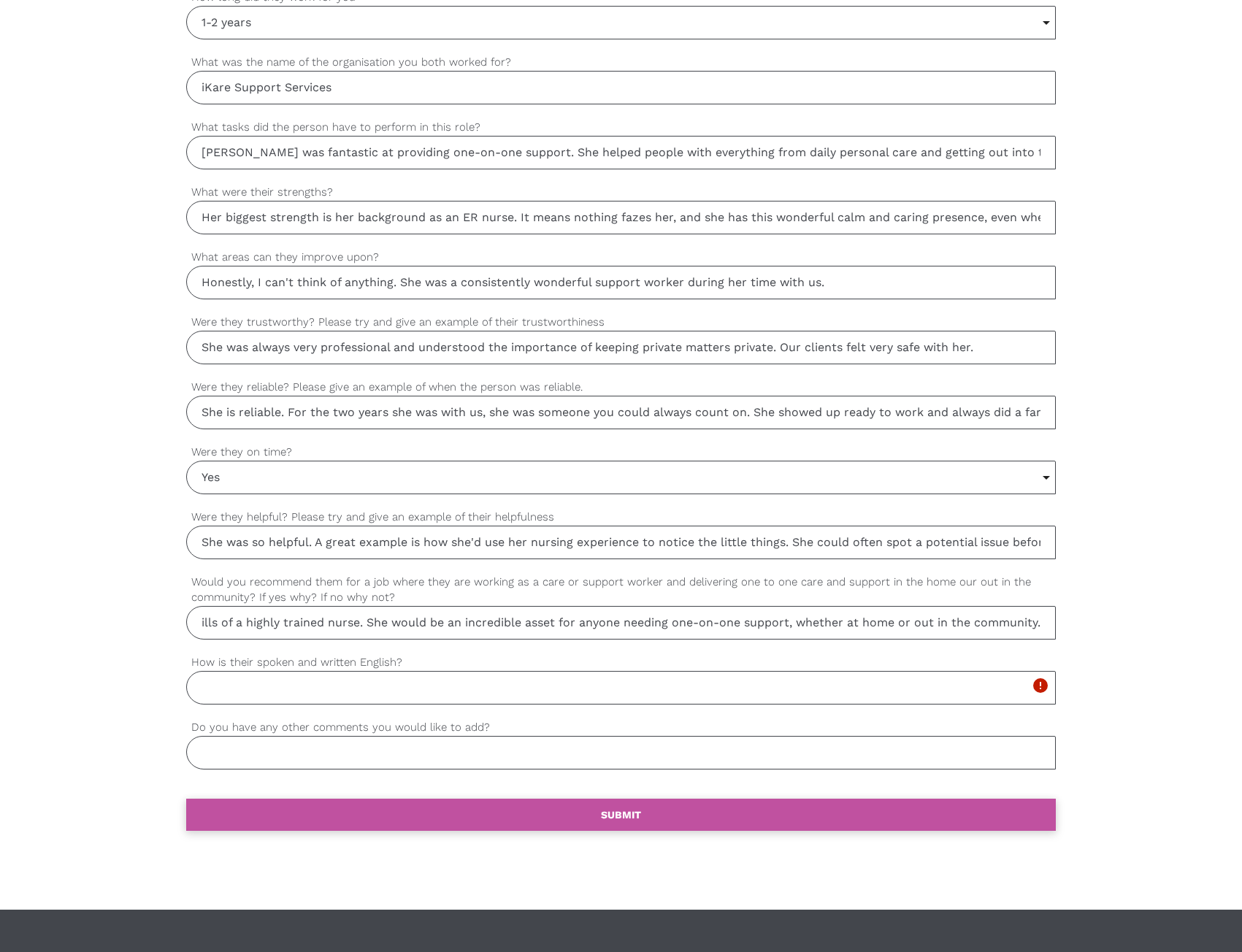
scroll to position [1095, 0]
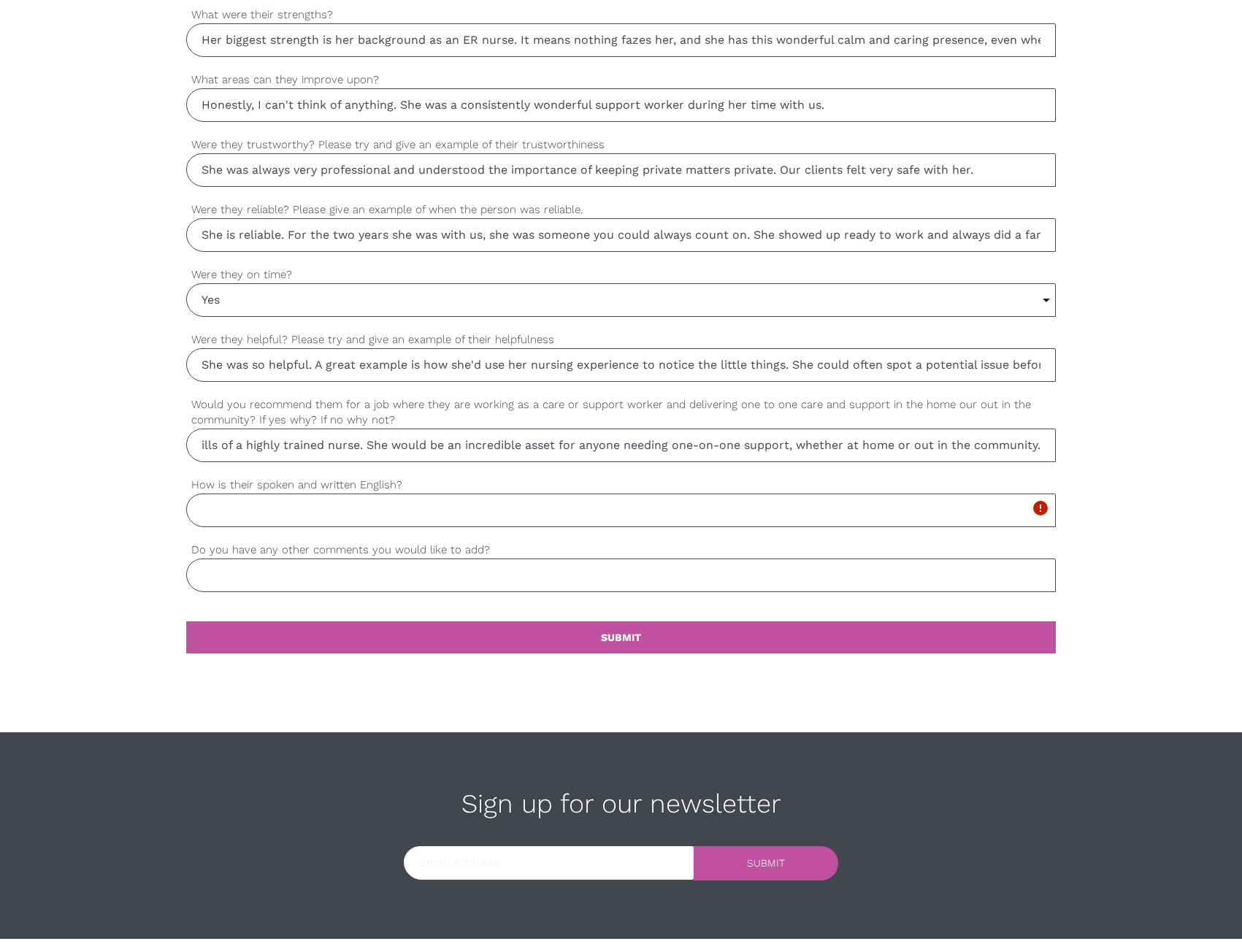
type input "Yes, without a doubt. She has the perfect mix of a warm, compassionate heart an…"
click at [297, 514] on input "How is their spoken and written English?" at bounding box center [621, 510] width 870 height 34
paste input "Her English is great, both spoken and written. She's a clear and friendly commu…"
type input "Her English is great, both spoken and written. She's a clear and friendly commu…"
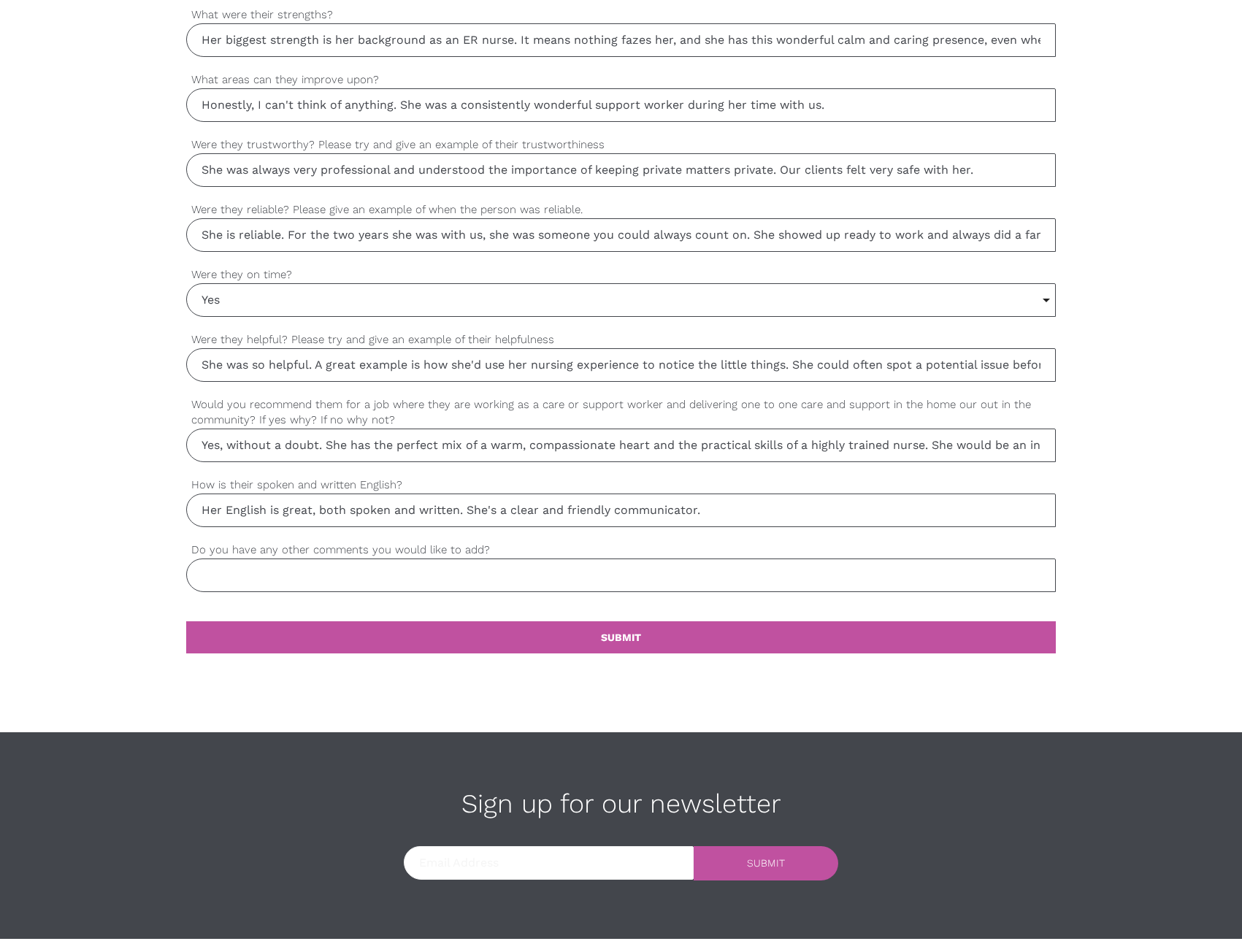
click at [362, 590] on input "Do you have any other comments you would like to add?" at bounding box center [621, 575] width 870 height 34
paste input "Javiera is one of those rare people who is a natural at this work. Her nursing …"
type input "Javiera is one of those rare people who is a natural at this work. Her nursing …"
click at [524, 646] on link "settings SUBMIT" at bounding box center [621, 637] width 870 height 32
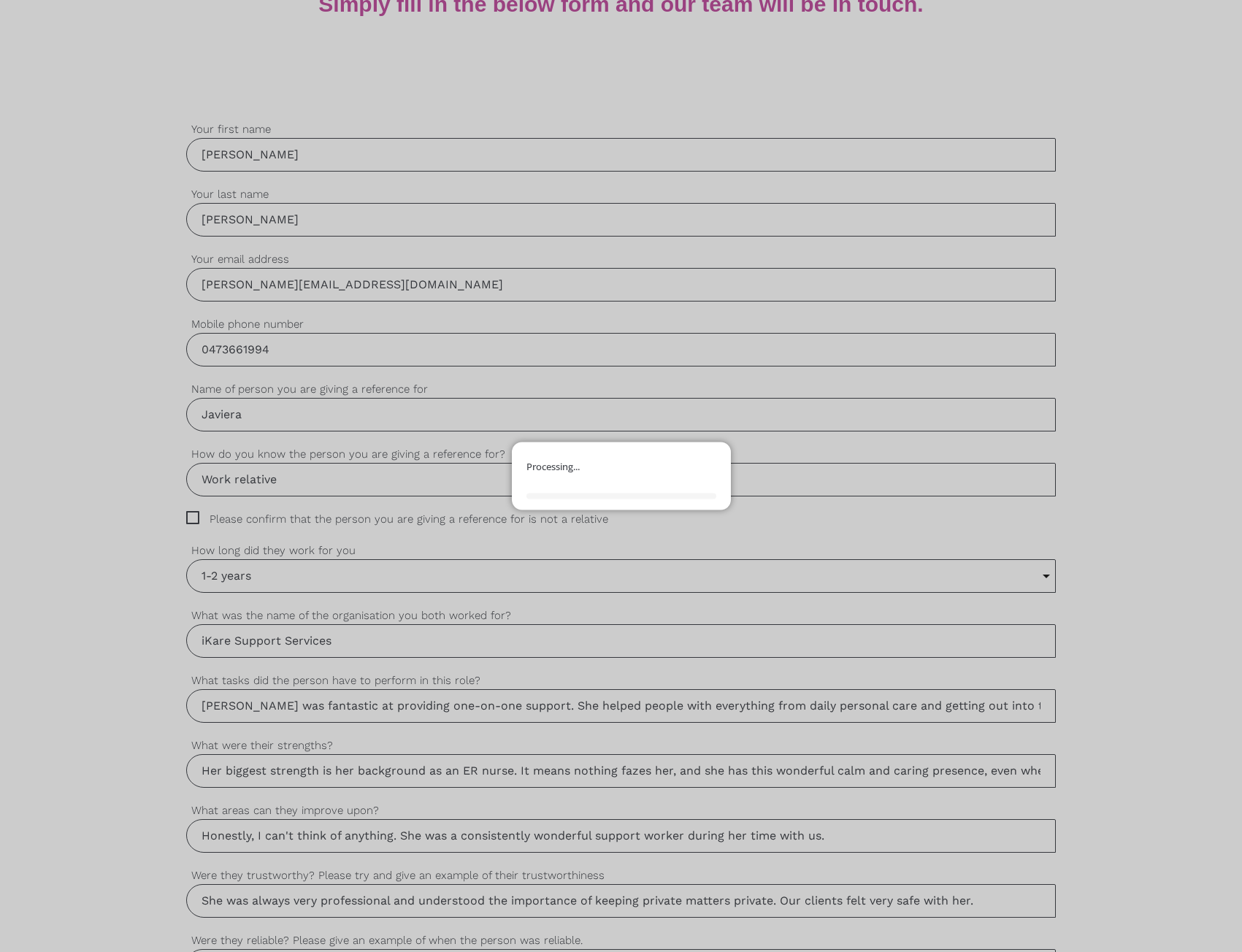
scroll to position [365, 0]
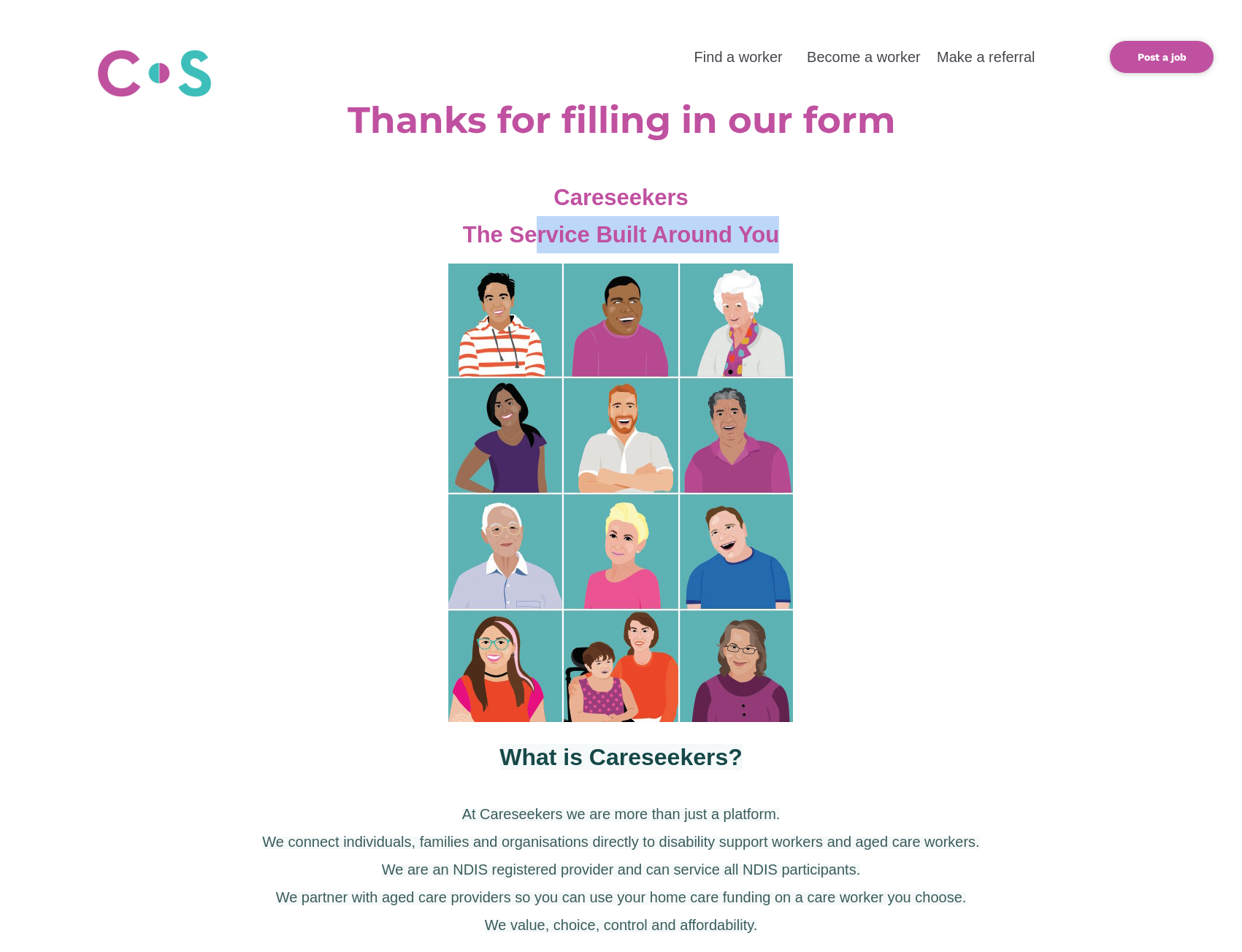
drag, startPoint x: 537, startPoint y: 233, endPoint x: 793, endPoint y: 253, distance: 256.8
click at [789, 251] on div "Careseekers The Service Built Around You" at bounding box center [621, 216] width 1100 height 75
click at [877, 381] on div at bounding box center [621, 488] width 1242 height 469
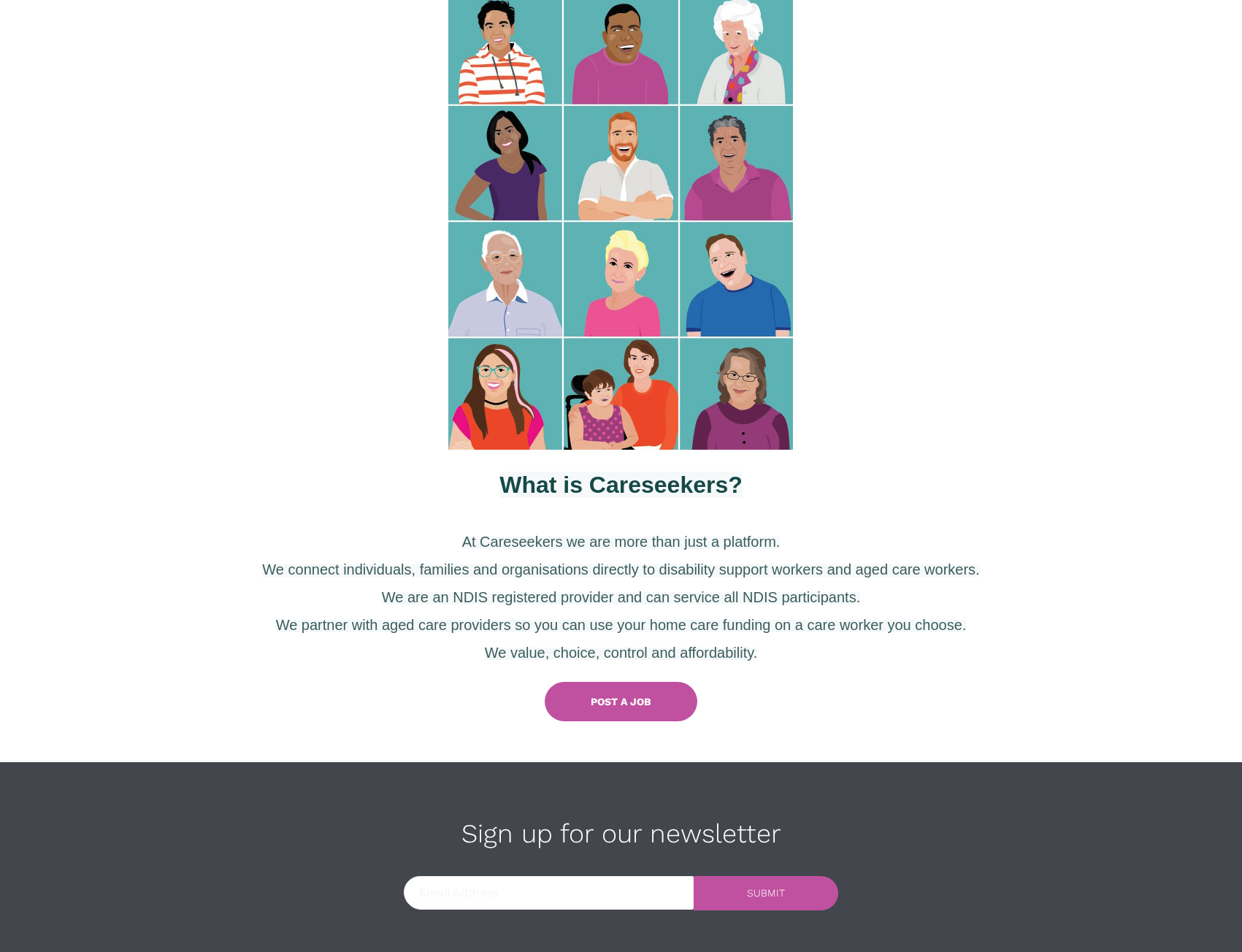
scroll to position [357, 0]
